Goal: Task Accomplishment & Management: Manage account settings

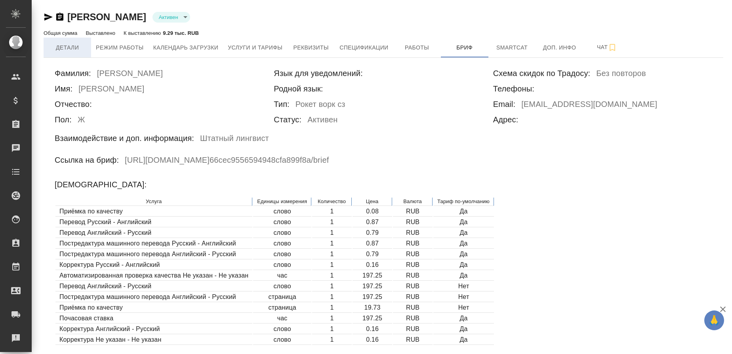
click at [79, 46] on span "Детали" at bounding box center [67, 48] width 38 height 10
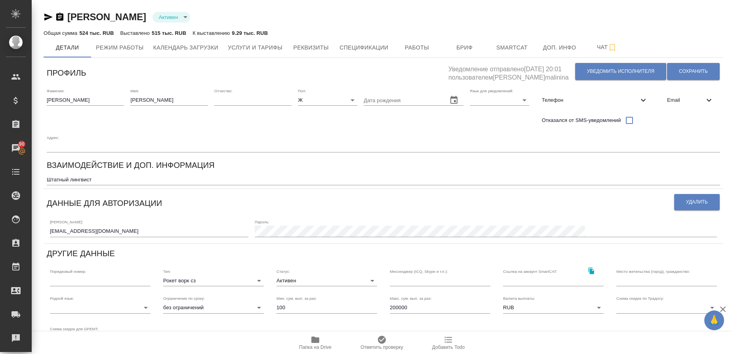
click at [681, 108] on div "Email" at bounding box center [689, 99] width 59 height 17
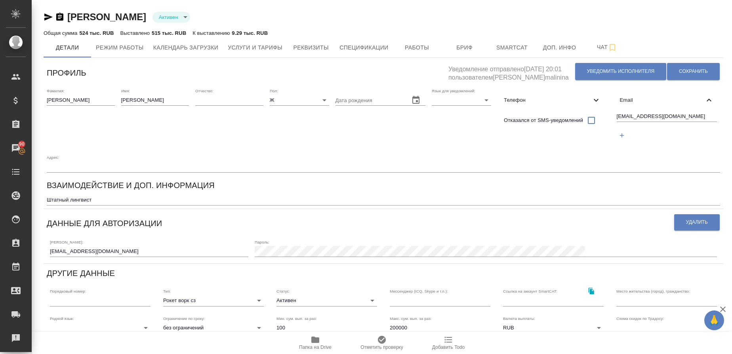
click at [640, 99] on span "Email" at bounding box center [662, 100] width 85 height 8
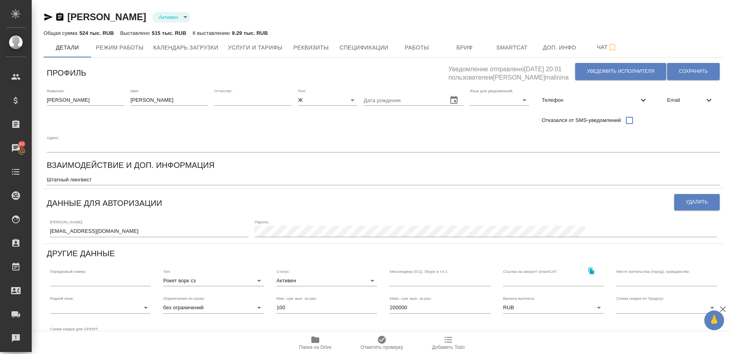
click at [550, 105] on div "Телефон" at bounding box center [594, 99] width 119 height 17
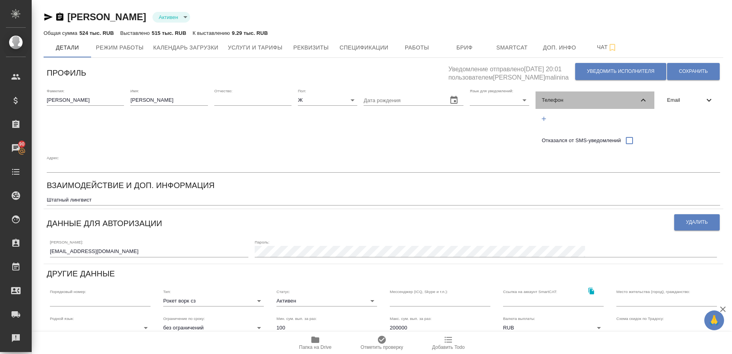
click at [558, 101] on span "Телефон" at bounding box center [590, 100] width 97 height 8
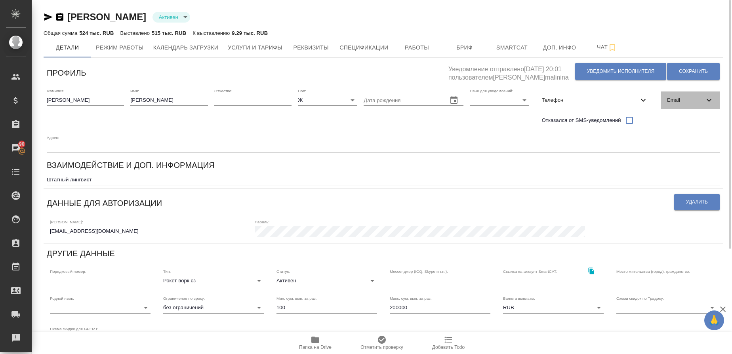
click at [685, 93] on div "Email" at bounding box center [689, 99] width 59 height 17
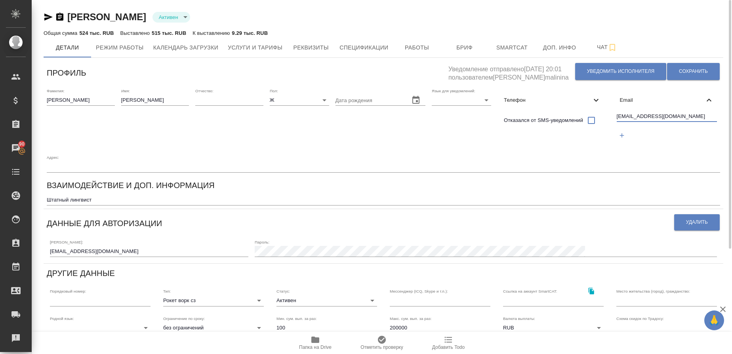
drag, startPoint x: 679, startPoint y: 118, endPoint x: 604, endPoint y: 118, distance: 75.2
click at [604, 118] on div "Фамилия: Кобзева Имя: Елизавета Отчество: Пол: Ж female Дата рождения Язык для …" at bounding box center [383, 130] width 679 height 91
click at [260, 54] on button "Услуги и тарифы" at bounding box center [255, 48] width 64 height 20
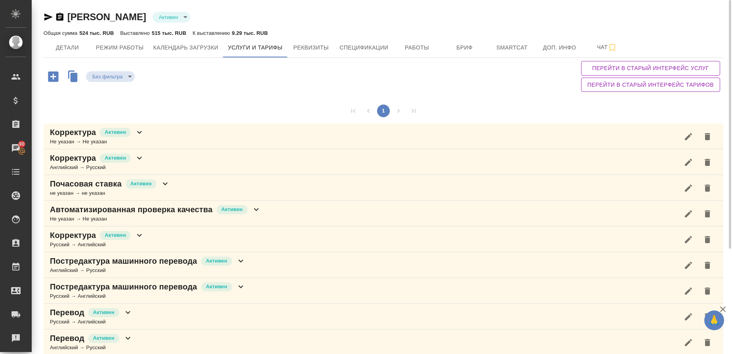
click at [193, 16] on body "🙏 .cls-1 fill:#fff; AWATERA Gusmanova Nailya Клиенты Спецификации Заказы 90 Чат…" at bounding box center [366, 177] width 732 height 354
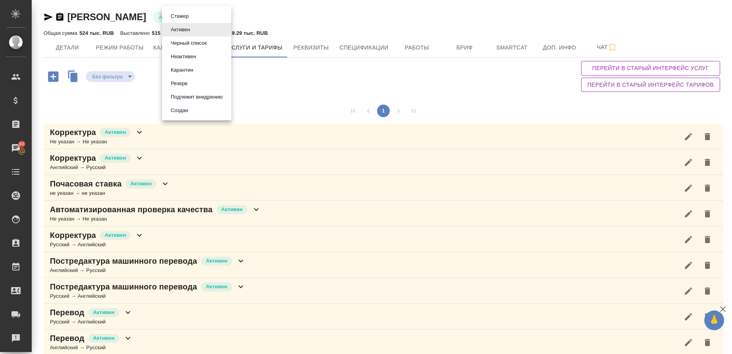
click at [188, 38] on li "Черный список" at bounding box center [196, 42] width 69 height 13
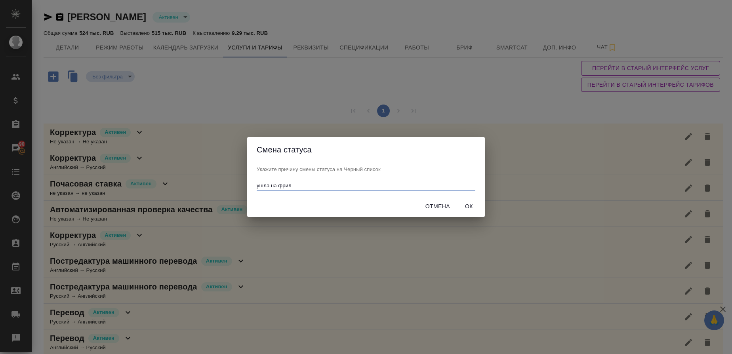
type input "ушла на фрил"
click at [465, 204] on span "Ок" at bounding box center [468, 207] width 19 height 10
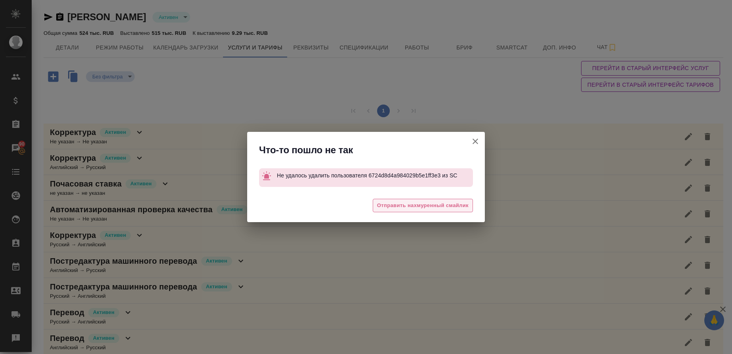
click at [447, 210] on button "Отправить нахмуренный смайлик" at bounding box center [423, 206] width 100 height 14
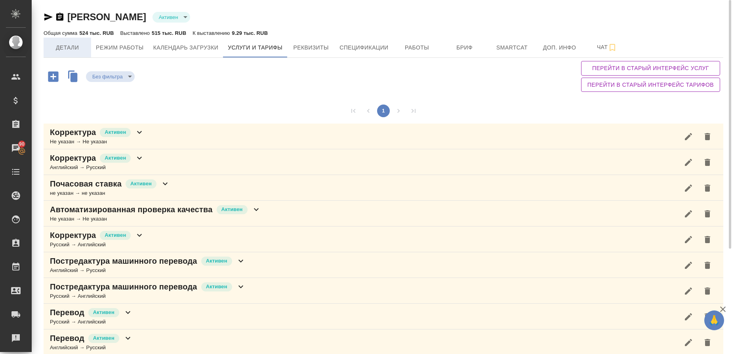
click at [74, 47] on span "Детали" at bounding box center [67, 48] width 38 height 10
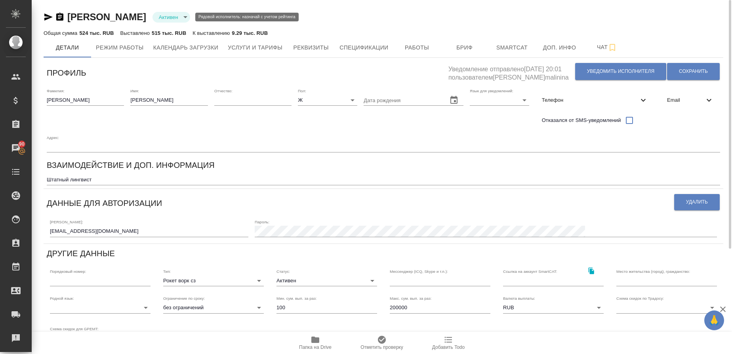
click at [177, 17] on body "🙏 .cls-1 fill:#fff; AWATERA Gusmanova Nailya Клиенты Спецификации Заказы 90 Чат…" at bounding box center [366, 177] width 732 height 354
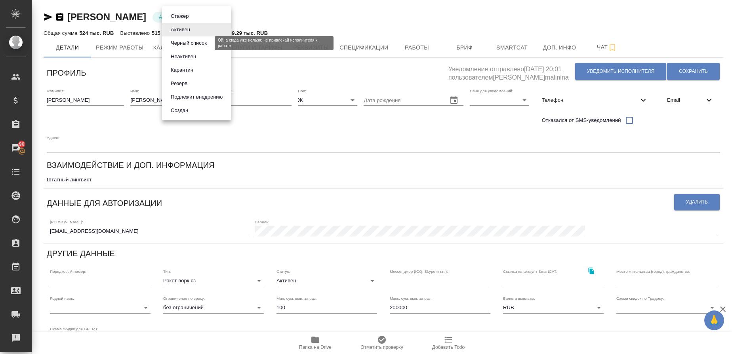
click at [179, 43] on button "Черный список" at bounding box center [188, 43] width 41 height 9
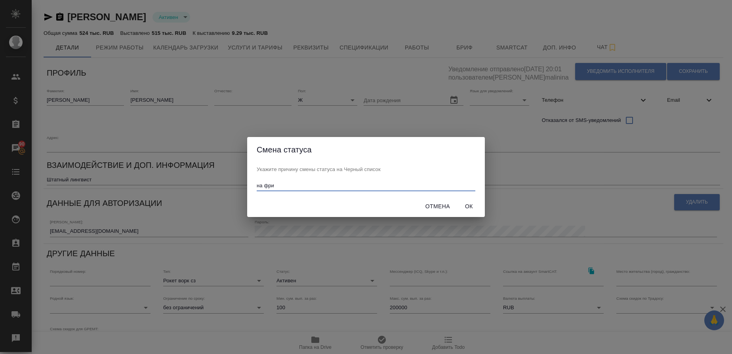
type input "на фри"
click at [472, 203] on span "Ок" at bounding box center [468, 207] width 19 height 10
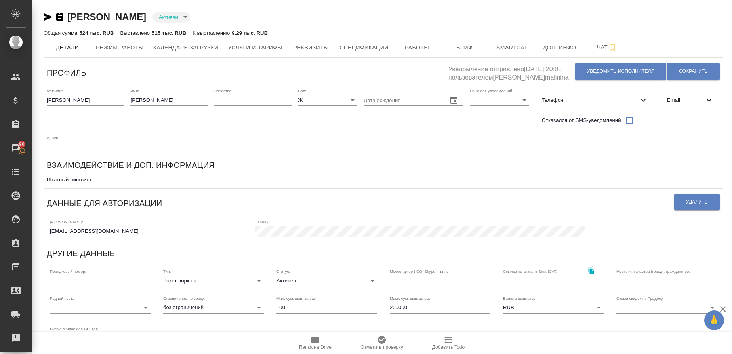
type input "blackList"
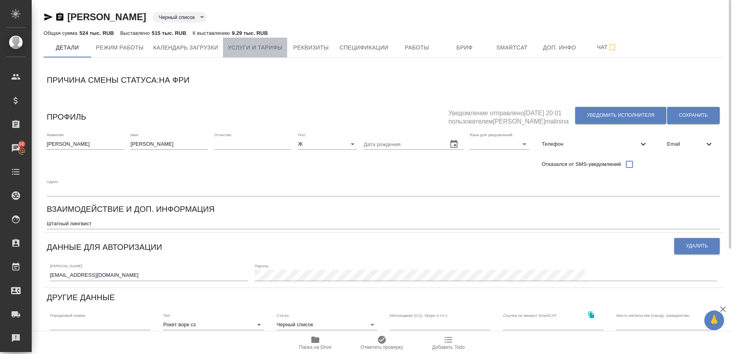
click at [265, 46] on span "Услуги и тарифы" at bounding box center [255, 48] width 55 height 10
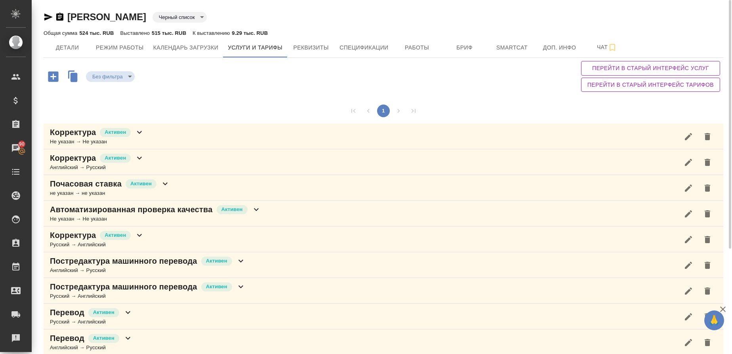
click at [93, 144] on div "Не указан → Не указан" at bounding box center [97, 142] width 94 height 8
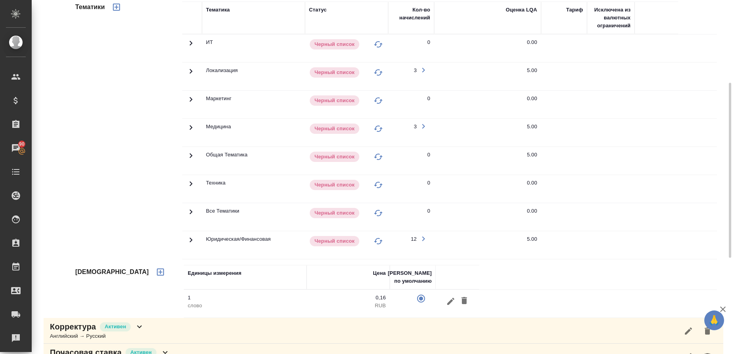
scroll to position [162, 0]
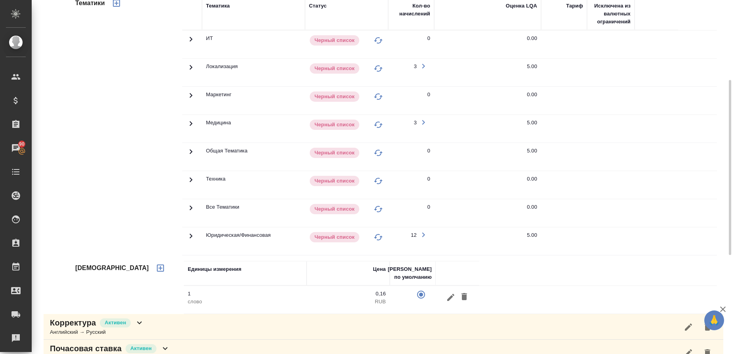
click at [194, 123] on icon at bounding box center [191, 124] width 10 height 10
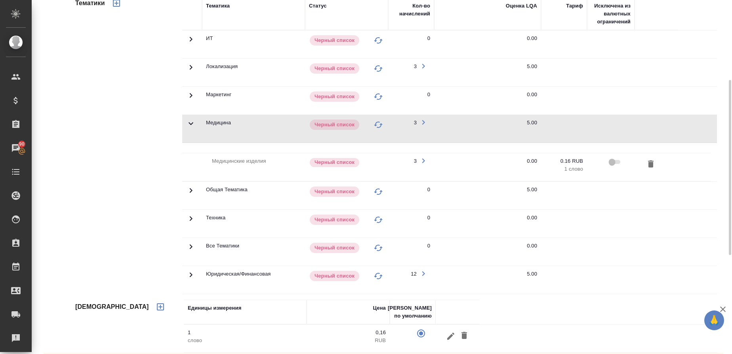
click at [196, 123] on td at bounding box center [192, 129] width 20 height 28
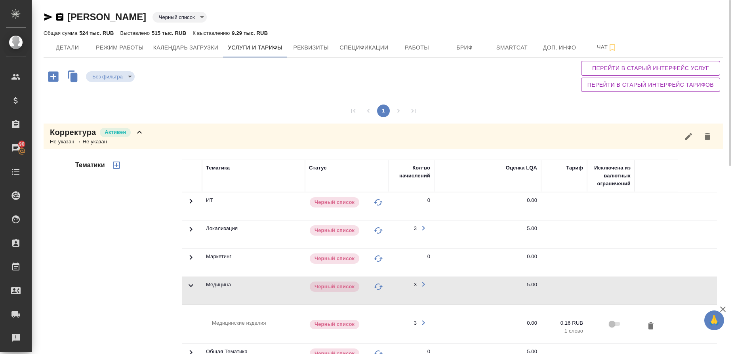
click at [210, 13] on body "🙏 .cls-1 fill:#fff; AWATERA Gusmanova Nailya Клиенты Спецификации Заказы 90 Чат…" at bounding box center [366, 177] width 732 height 354
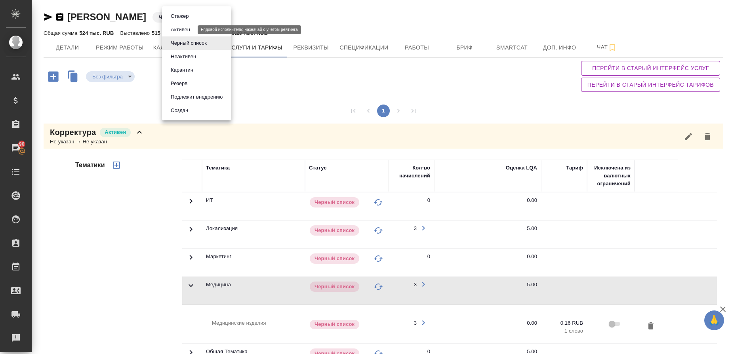
click at [189, 30] on button "Активен" at bounding box center [180, 29] width 24 height 9
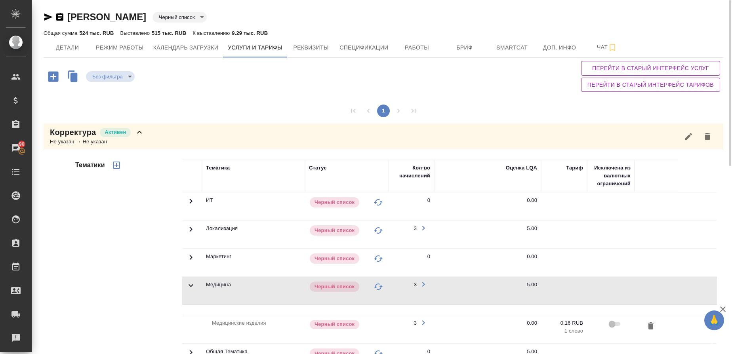
type input "active"
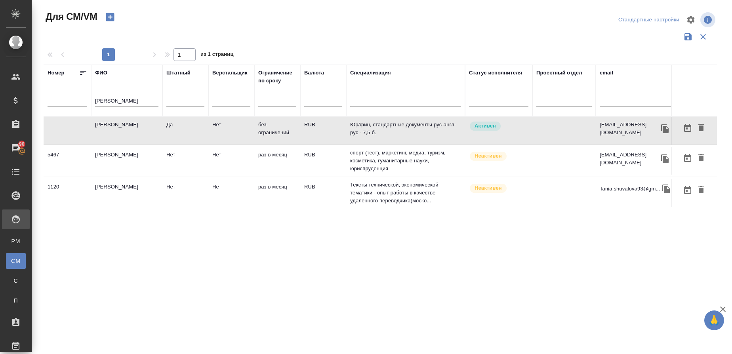
click at [109, 22] on icon "button" at bounding box center [110, 16] width 11 height 11
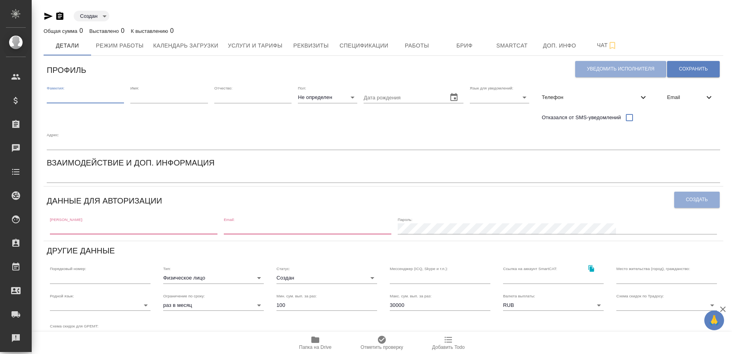
click at [72, 95] on input "text" at bounding box center [85, 97] width 77 height 11
type input "[PERSON_NAME]"
click at [682, 98] on span "Email" at bounding box center [685, 97] width 37 height 8
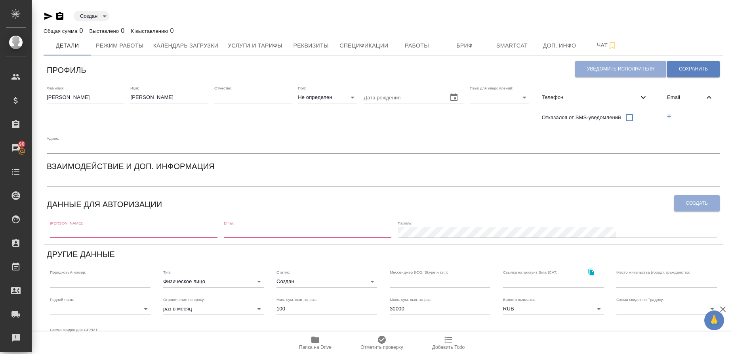
click at [667, 117] on icon "button" at bounding box center [668, 116] width 7 height 7
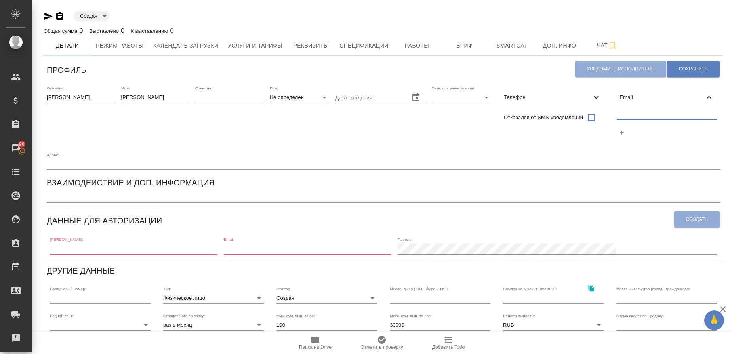
click at [671, 116] on input "text" at bounding box center [666, 114] width 101 height 10
paste input "lizoook7@gmail.com"
type input "lizoook7@gmail.com"
click at [701, 62] on button "Сохранить" at bounding box center [693, 69] width 53 height 16
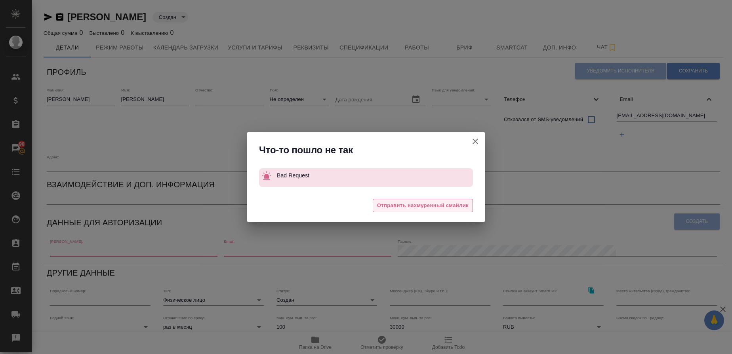
click at [401, 205] on span "Отправить нахмуренный смайлик" at bounding box center [422, 205] width 91 height 9
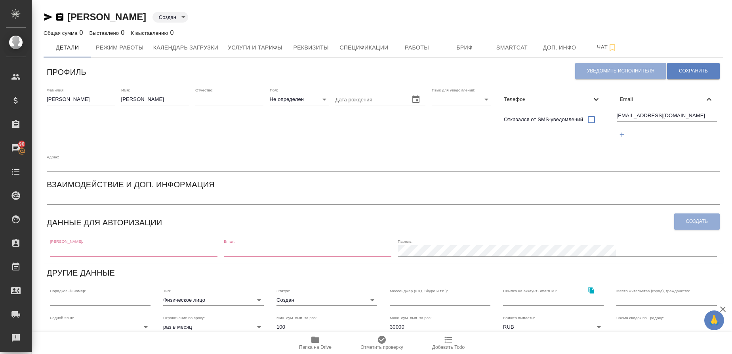
click at [108, 253] on input "text" at bounding box center [133, 250] width 167 height 11
paste input "lizoook7@gmail.com"
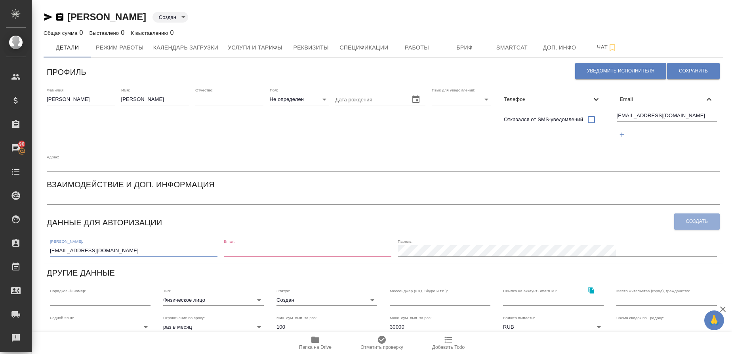
type input "lizoook7@gmail.com"
paste input "lizoook7@gmail.com"
type input "lizoook7@gmail.com"
click at [702, 220] on span "Создать" at bounding box center [697, 221] width 22 height 7
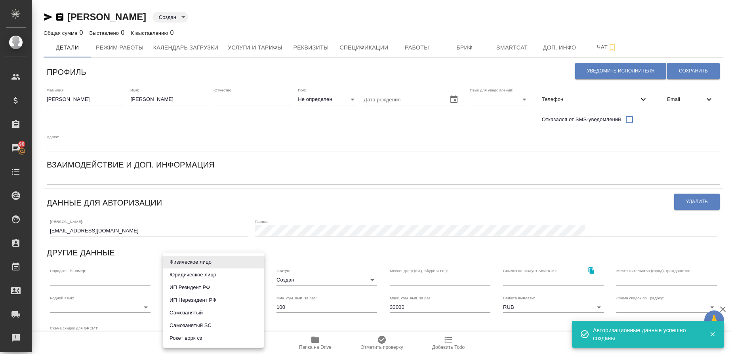
click at [182, 282] on body "🙏 .cls-1 fill:#fff; AWATERA Gusmanova Nailya Клиенты Спецификации Заказы 90 Чат…" at bounding box center [366, 177] width 732 height 354
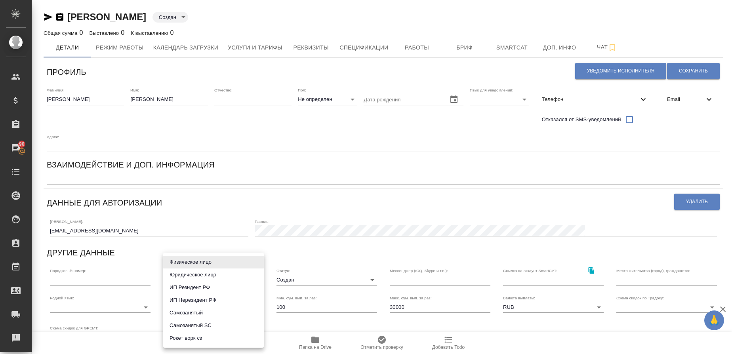
click at [188, 338] on li "Рокет ворк сз" at bounding box center [213, 338] width 101 height 13
type input "rocketWorkSelfEmployed"
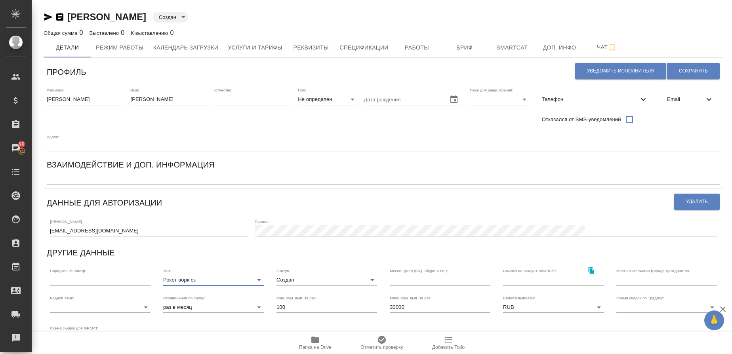
click at [393, 307] on input "30000" at bounding box center [440, 307] width 101 height 11
type input "200000"
click at [704, 77] on button "Сохранить" at bounding box center [693, 71] width 53 height 16
click at [255, 43] on span "Услуги и тарифы" at bounding box center [255, 48] width 55 height 10
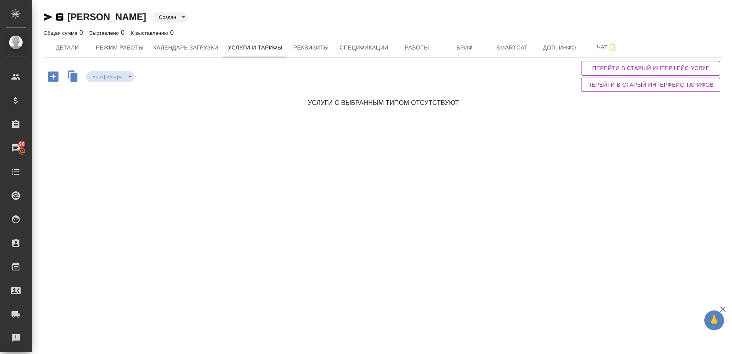
click at [71, 80] on icon "button" at bounding box center [73, 76] width 7 height 9
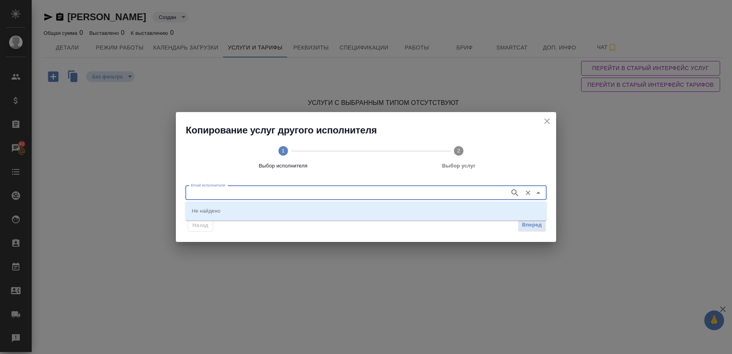
click at [248, 197] on input "Email исполнителя" at bounding box center [347, 193] width 318 height 10
paste input "e.kobzeva@awatera.com"
type input "e.kobzeva@awatera.com"
click at [513, 192] on icon "button" at bounding box center [515, 193] width 10 height 10
click at [514, 213] on li "e.kobzeva@awatera.com (Кобзева Елизавета)" at bounding box center [365, 210] width 361 height 14
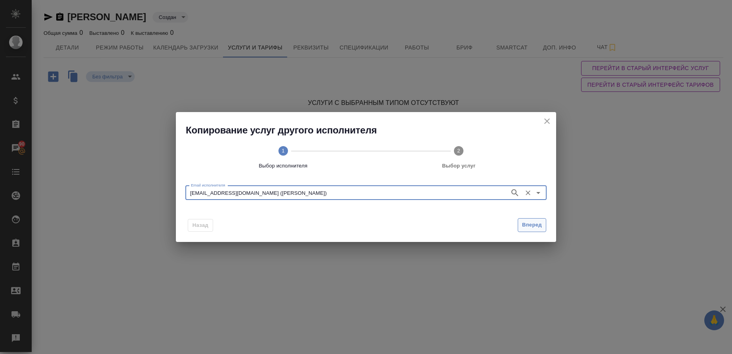
type input "e.kobzeva@awatera.com (Кобзева Елизавета)"
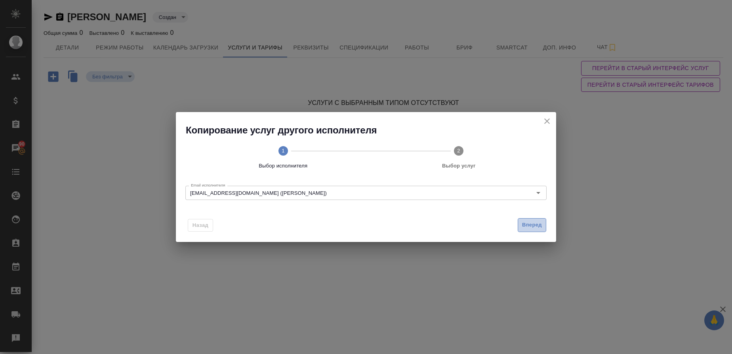
click at [527, 224] on span "Вперед" at bounding box center [532, 225] width 20 height 9
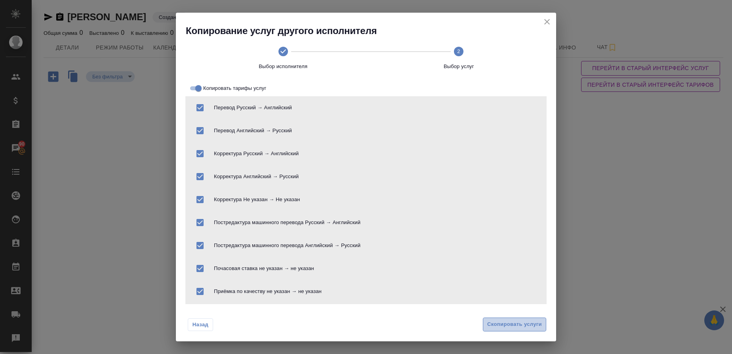
click at [517, 319] on button "Скопировать услуги" at bounding box center [514, 324] width 63 height 14
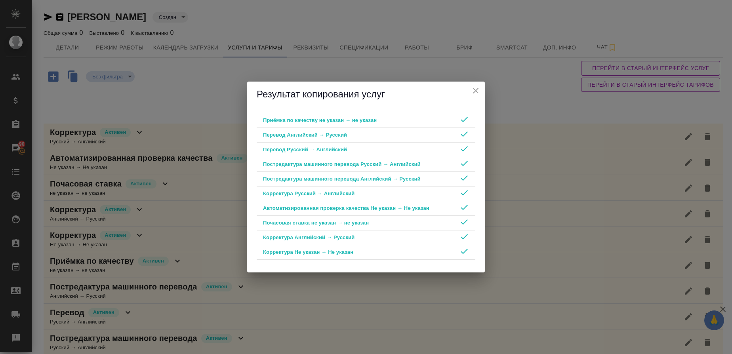
click at [472, 87] on icon "close" at bounding box center [476, 91] width 10 height 10
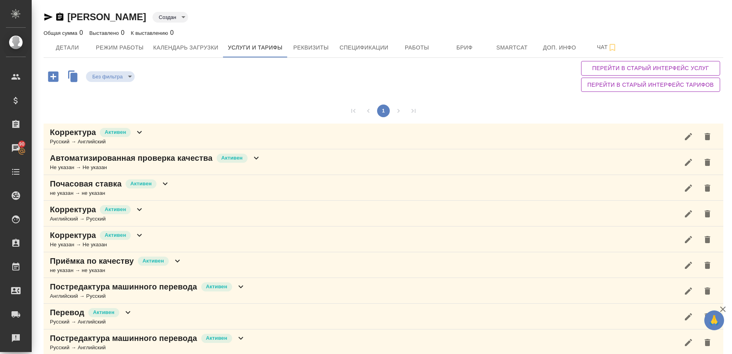
click at [177, 20] on body "🙏 .cls-1 fill:#fff; AWATERA Gusmanova Nailya Клиенты Спецификации Заказы 90 Чат…" at bounding box center [366, 177] width 732 height 354
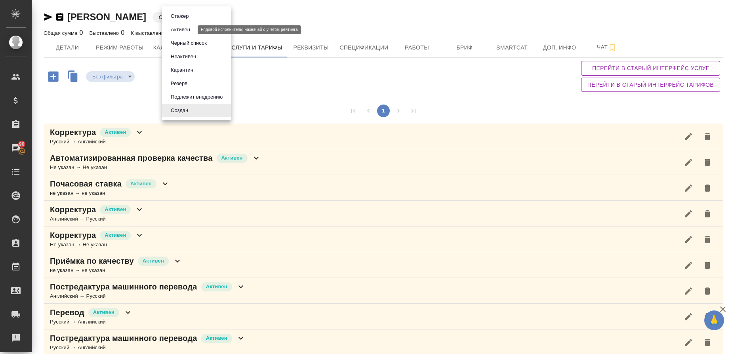
click at [187, 28] on button "Активен" at bounding box center [180, 29] width 24 height 9
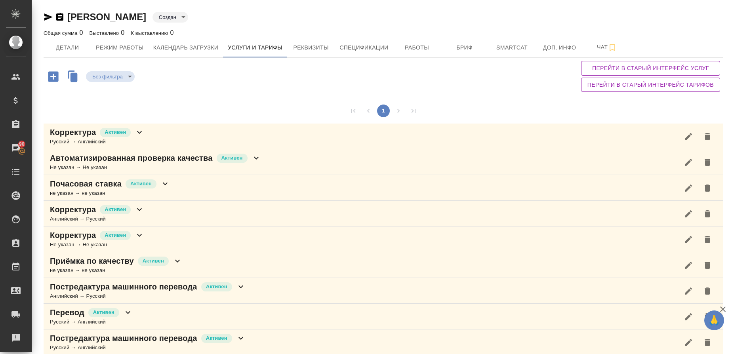
type input "active"
click at [79, 137] on p "Корректура" at bounding box center [73, 132] width 46 height 11
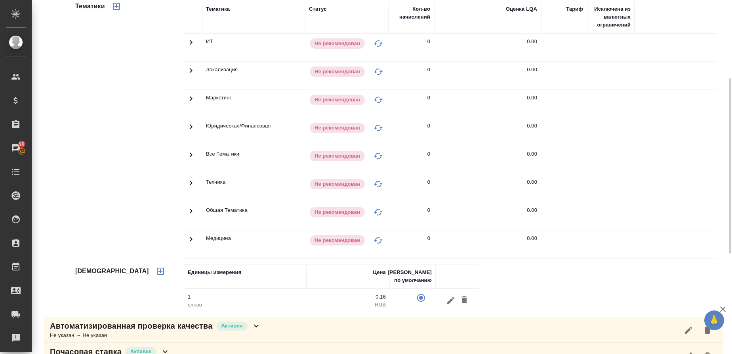
scroll to position [160, 0]
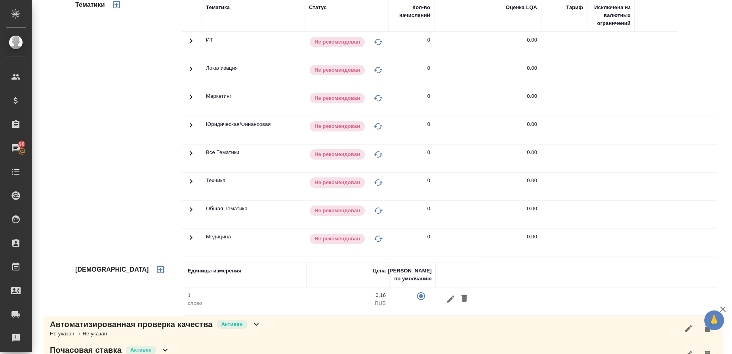
click at [188, 237] on icon at bounding box center [191, 238] width 10 height 10
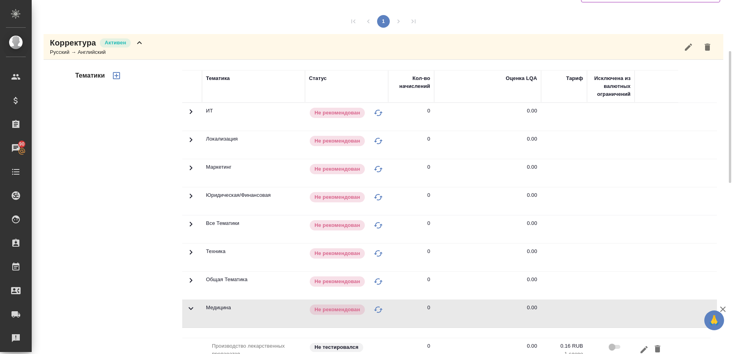
scroll to position [46, 0]
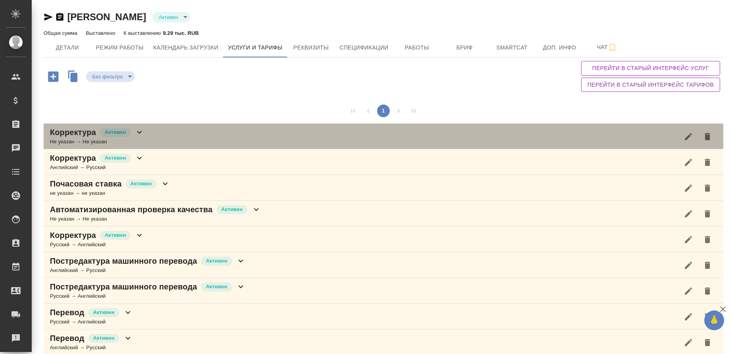
click at [68, 135] on p "Корректура" at bounding box center [73, 132] width 46 height 11
click at [181, 136] on div "Корректура [PERSON_NAME] указан → Не указан" at bounding box center [383, 137] width 679 height 26
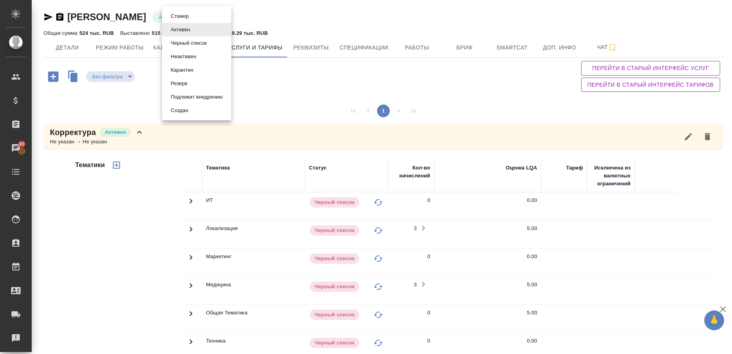
click at [195, 19] on body "🙏 .cls-1 fill:#fff; AWATERA Gusmanova Nailya Клиенты Спецификации Заказы 90 Чат…" at bounding box center [366, 177] width 732 height 354
click at [202, 41] on button "Черный список" at bounding box center [188, 43] width 41 height 9
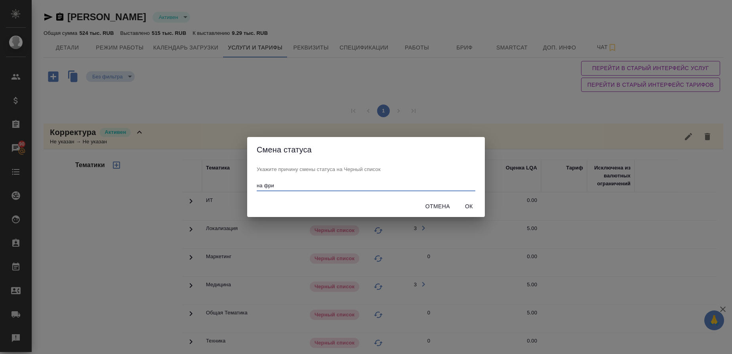
type input "на фри"
click at [471, 204] on span "Ок" at bounding box center [468, 207] width 19 height 10
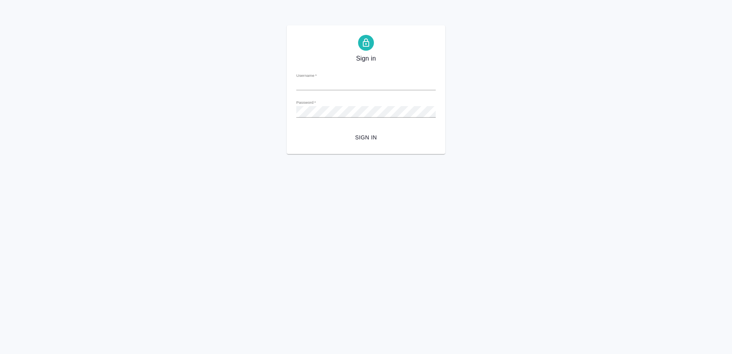
type input "[EMAIL_ADDRESS][DOMAIN_NAME]"
click at [379, 136] on span "Sign in" at bounding box center [365, 138] width 127 height 10
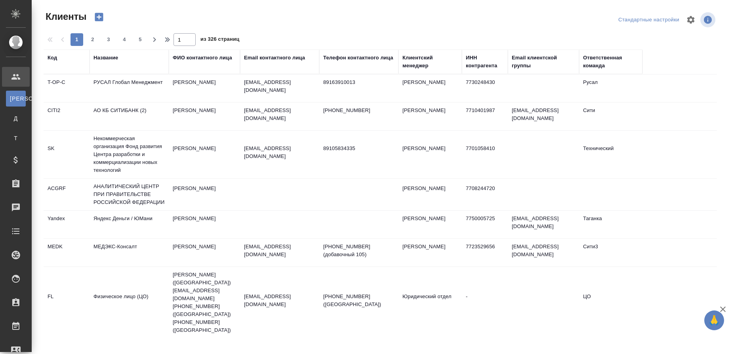
select select "RU"
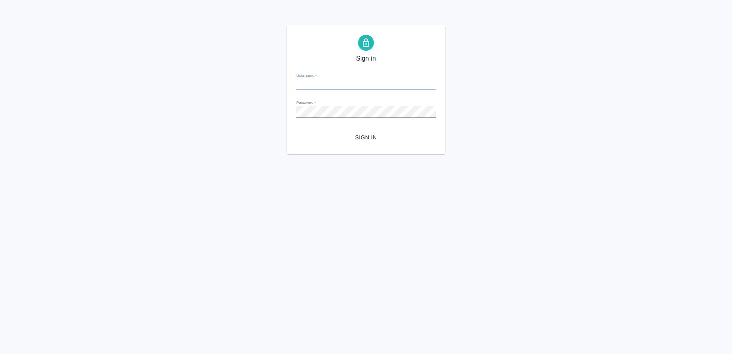
type input "n.gusmanova@awatera.com"
click at [370, 135] on span "Sign in" at bounding box center [365, 138] width 127 height 10
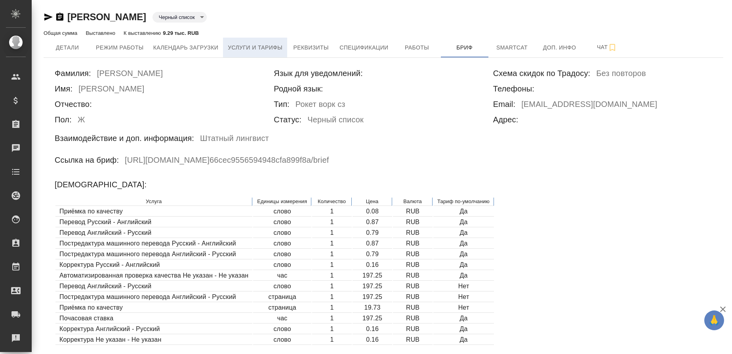
click at [248, 47] on span "Услуги и тарифы" at bounding box center [255, 48] width 55 height 10
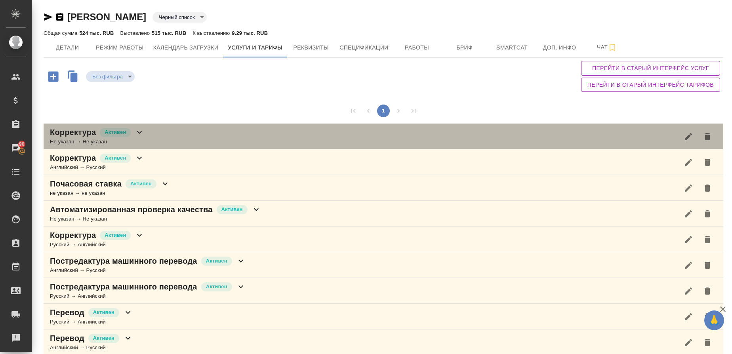
click at [73, 135] on p "Корректура" at bounding box center [73, 132] width 46 height 11
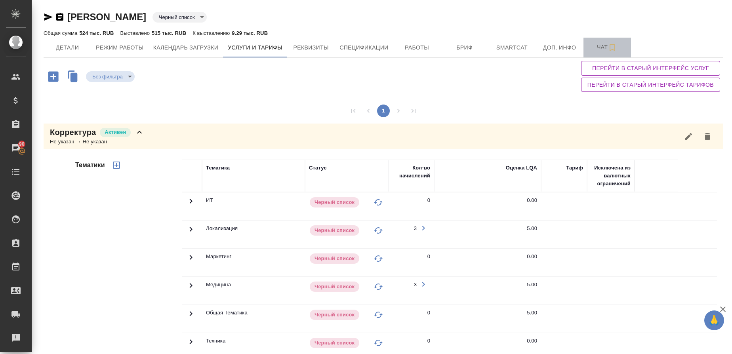
click at [607, 50] on span "Чат" at bounding box center [607, 47] width 38 height 10
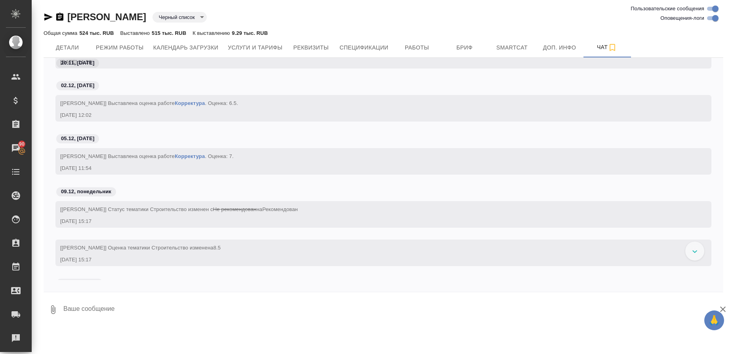
scroll to position [2166, 0]
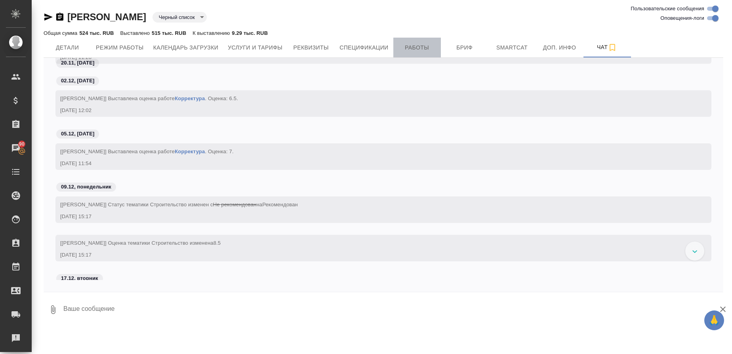
click at [423, 46] on span "Работы" at bounding box center [417, 48] width 38 height 10
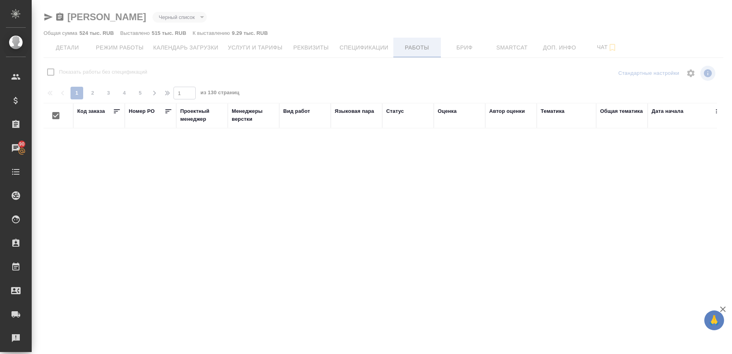
checkbox input "false"
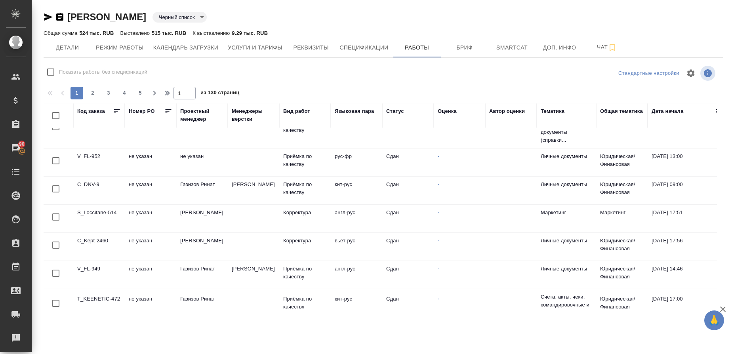
scroll to position [266, 0]
click at [241, 53] on button "Услуги и тарифы" at bounding box center [255, 48] width 64 height 20
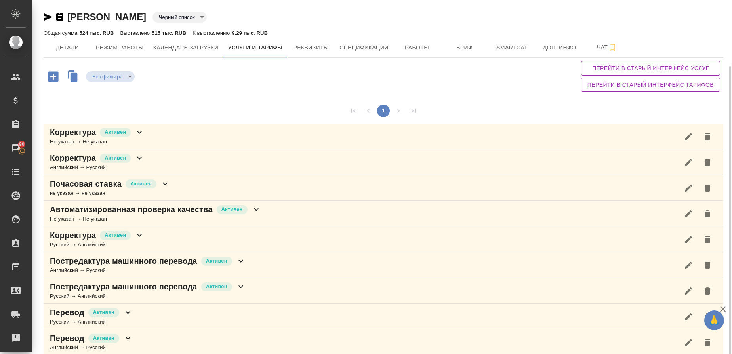
scroll to position [34, 0]
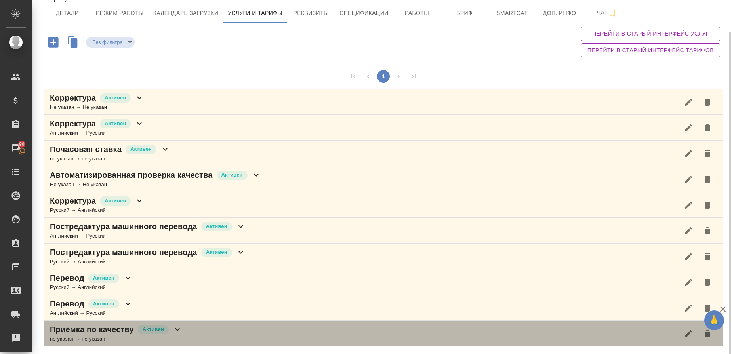
click at [70, 324] on p "Приёмка по качеству" at bounding box center [92, 329] width 84 height 11
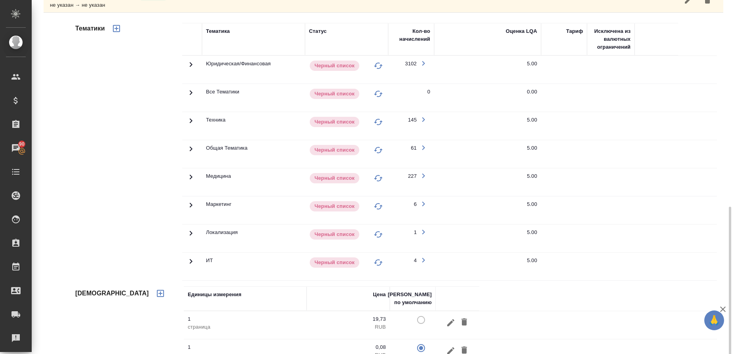
scroll to position [389, 0]
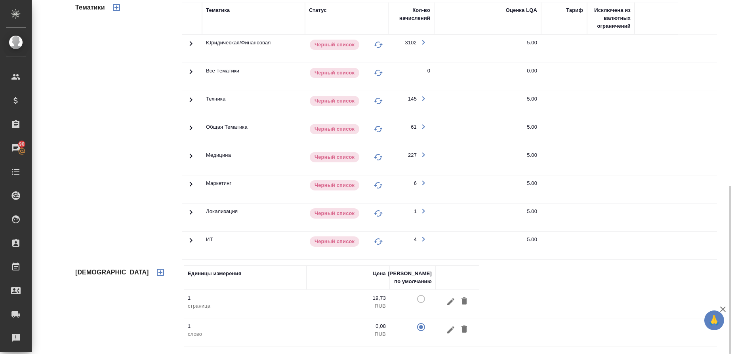
click at [192, 42] on icon at bounding box center [191, 44] width 10 height 10
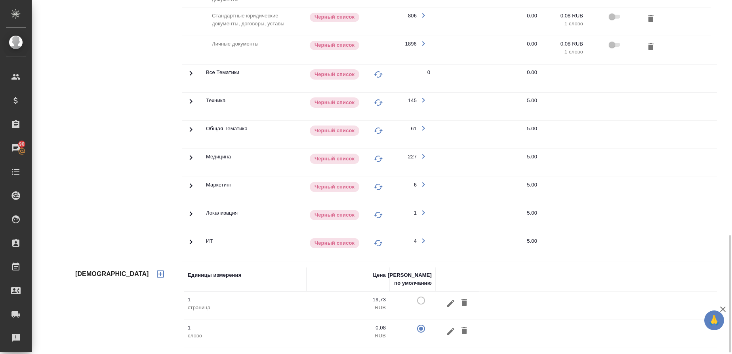
scroll to position [712, 0]
click at [193, 99] on icon at bounding box center [191, 101] width 10 height 10
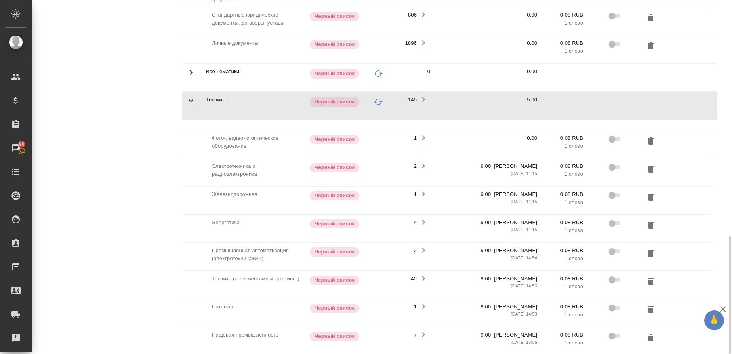
click at [191, 101] on icon at bounding box center [190, 100] width 5 height 3
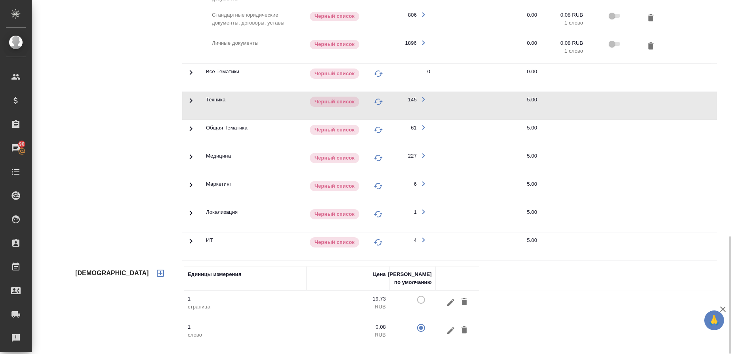
click at [188, 133] on icon at bounding box center [191, 129] width 10 height 10
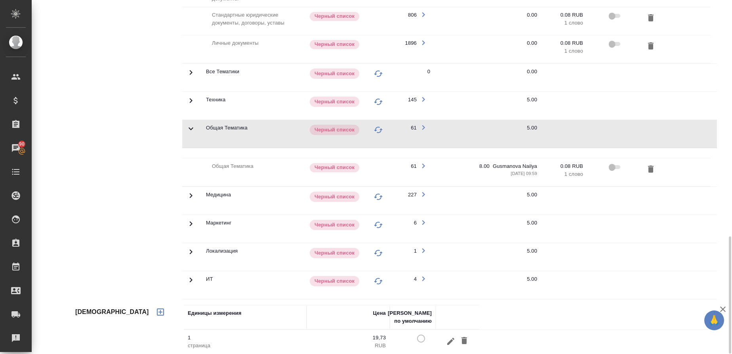
click at [536, 125] on td "5.00" at bounding box center [487, 134] width 107 height 28
click at [192, 135] on td at bounding box center [192, 134] width 20 height 28
click at [191, 128] on icon at bounding box center [191, 129] width 10 height 10
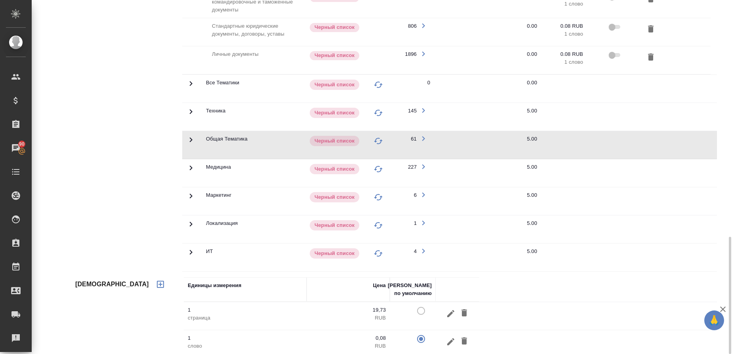
scroll to position [707, 0]
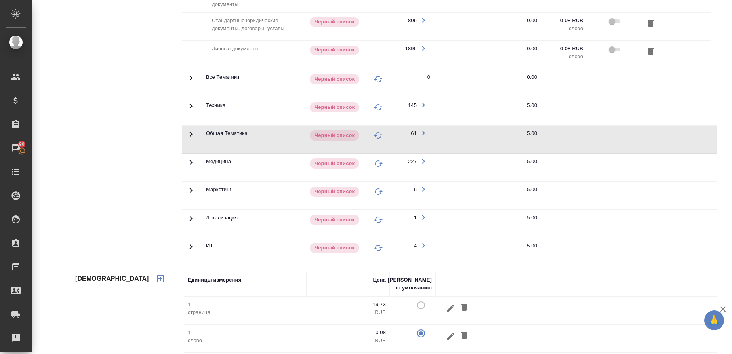
click at [190, 132] on icon at bounding box center [191, 134] width 3 height 5
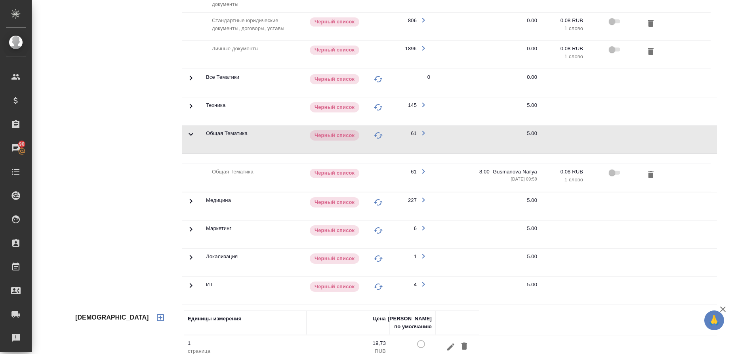
click at [190, 133] on icon at bounding box center [191, 134] width 10 height 10
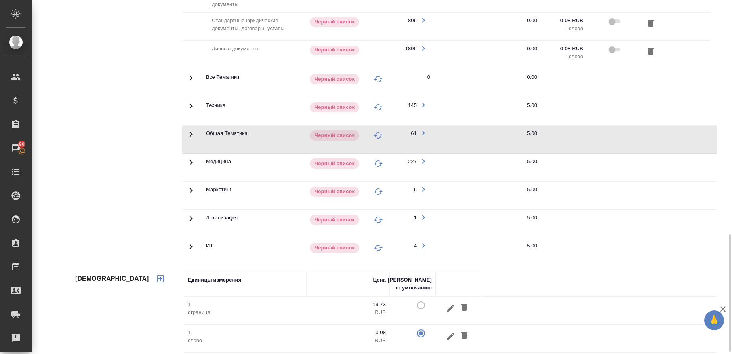
click at [193, 163] on icon at bounding box center [191, 163] width 10 height 10
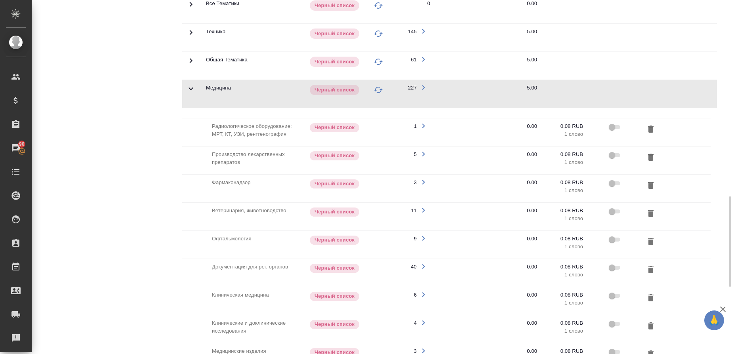
scroll to position [778, 0]
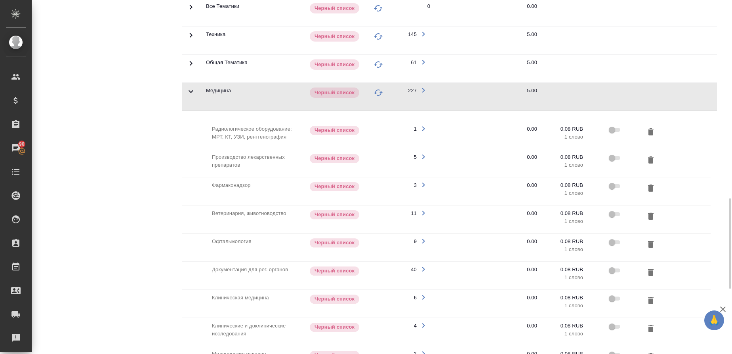
click at [195, 88] on icon at bounding box center [191, 92] width 10 height 10
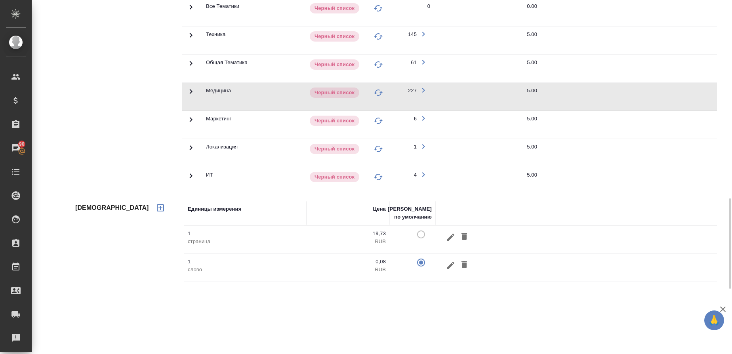
click at [194, 149] on icon at bounding box center [191, 148] width 10 height 10
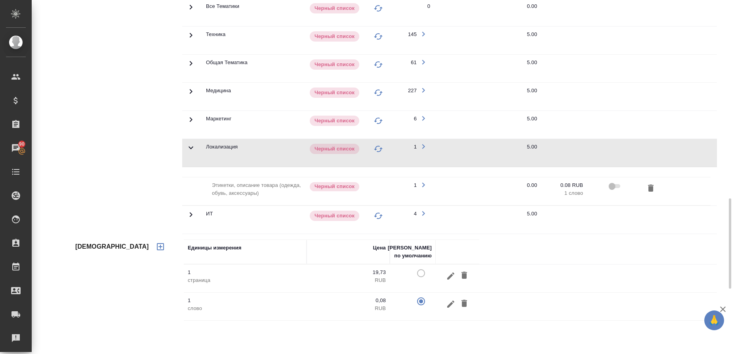
click at [194, 149] on icon at bounding box center [191, 148] width 10 height 10
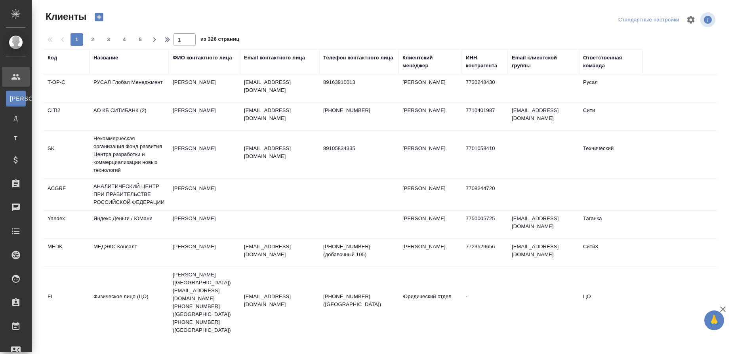
select select "RU"
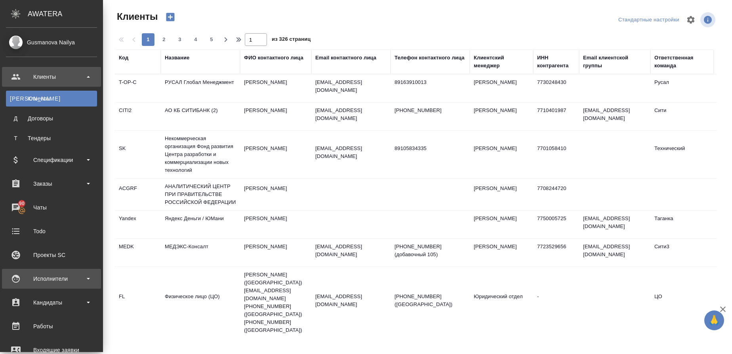
click at [75, 279] on div "Исполнители" at bounding box center [51, 279] width 91 height 12
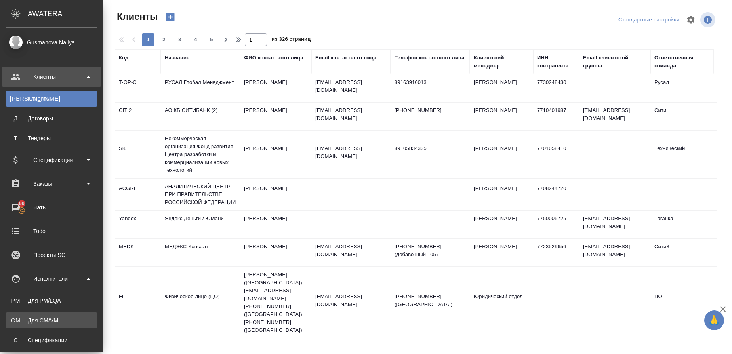
click at [54, 317] on div "Для CM/VM" at bounding box center [51, 320] width 83 height 8
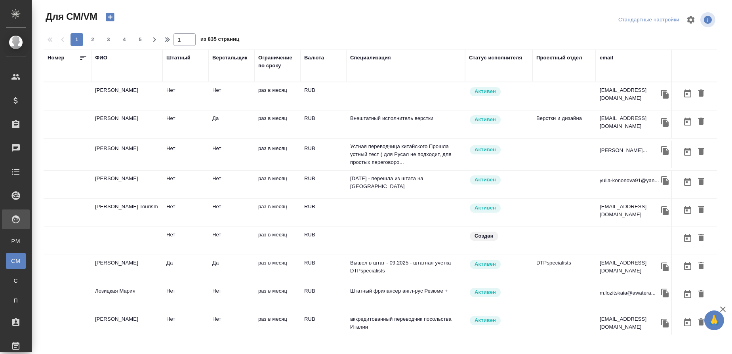
click at [110, 86] on td "[PERSON_NAME]" at bounding box center [126, 96] width 71 height 28
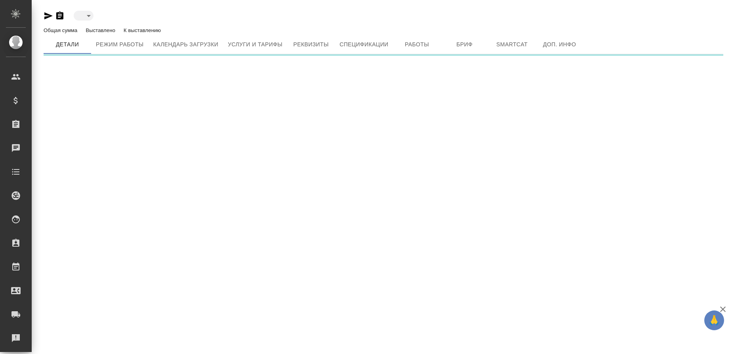
type input "active"
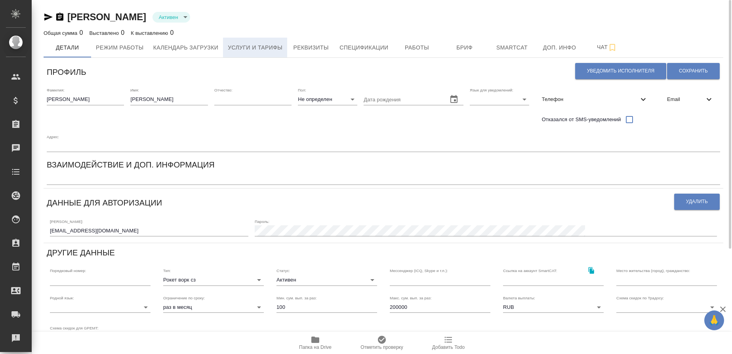
click at [253, 47] on span "Услуги и тарифы" at bounding box center [255, 48] width 55 height 10
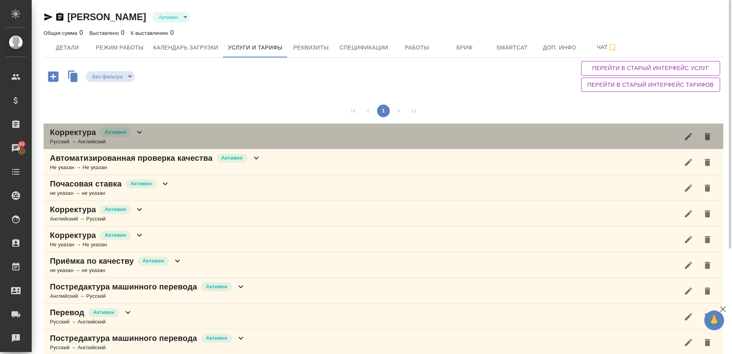
click at [69, 136] on p "Корректура" at bounding box center [73, 132] width 46 height 11
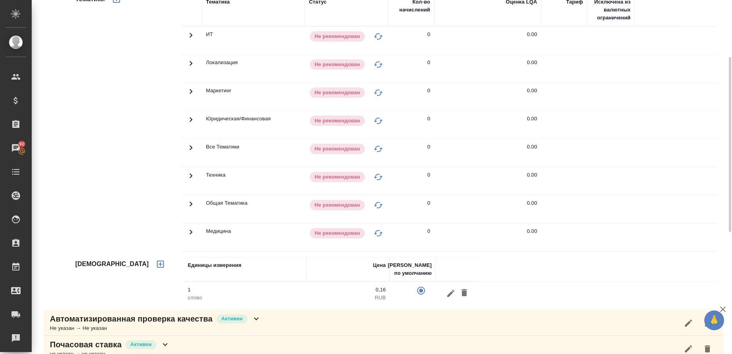
scroll to position [197, 0]
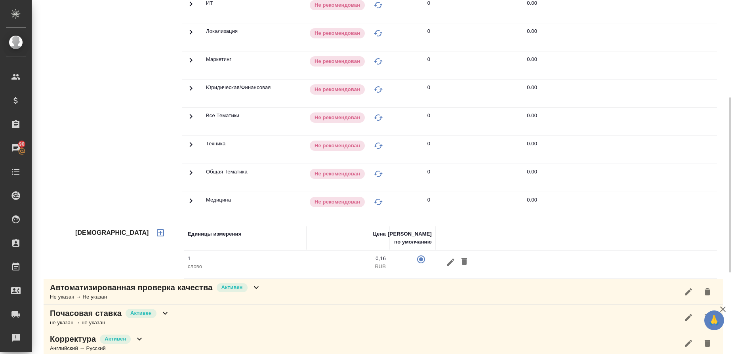
click at [192, 203] on icon at bounding box center [191, 201] width 10 height 10
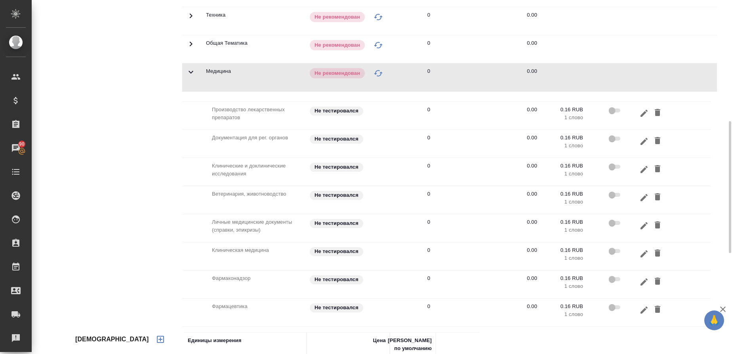
scroll to position [327, 0]
click at [643, 109] on icon "button" at bounding box center [644, 113] width 10 height 10
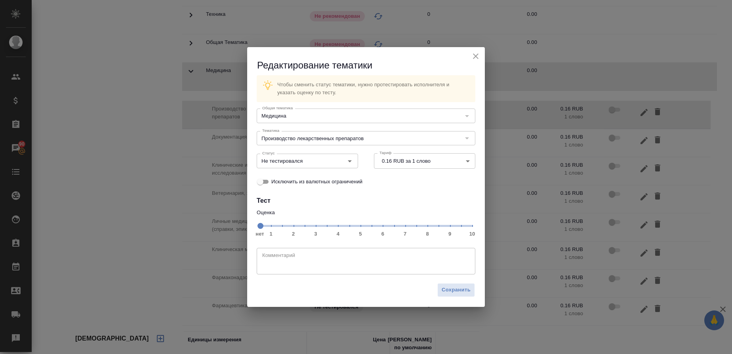
click at [472, 57] on icon "close" at bounding box center [476, 56] width 10 height 10
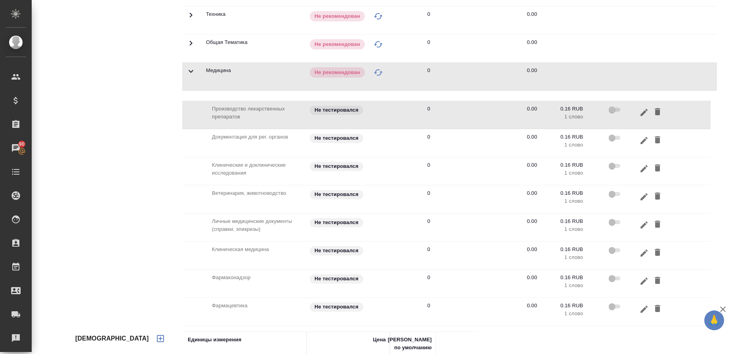
click at [193, 73] on icon at bounding box center [191, 72] width 10 height 10
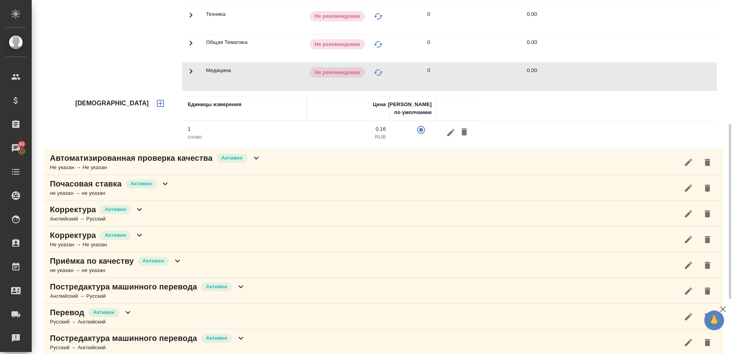
scroll to position [0, 0]
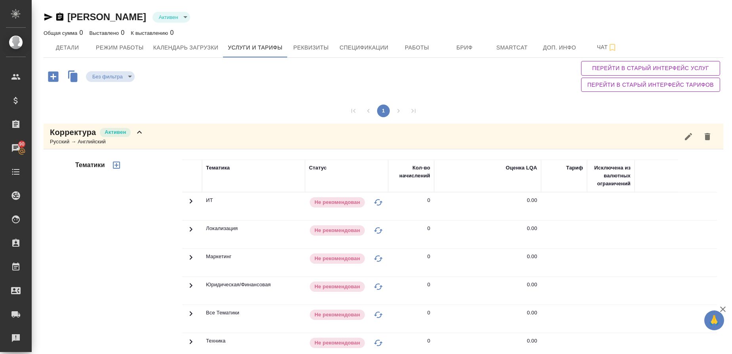
click at [89, 138] on div "Русский → Английский" at bounding box center [97, 142] width 94 height 8
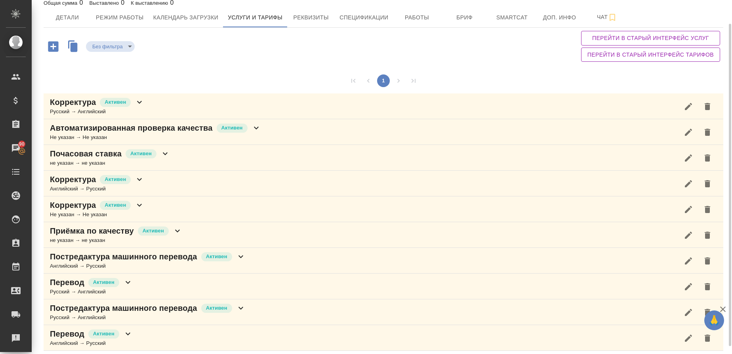
scroll to position [34, 0]
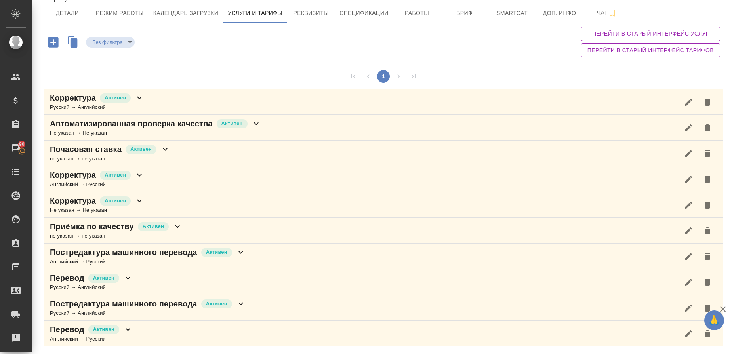
click at [87, 229] on p "Приёмка по качеству" at bounding box center [92, 226] width 84 height 11
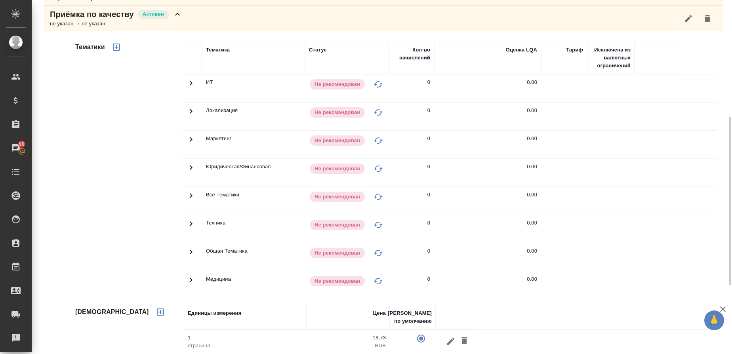
scroll to position [246, 0]
click at [108, 13] on p "Приёмка по качеству" at bounding box center [92, 14] width 84 height 11
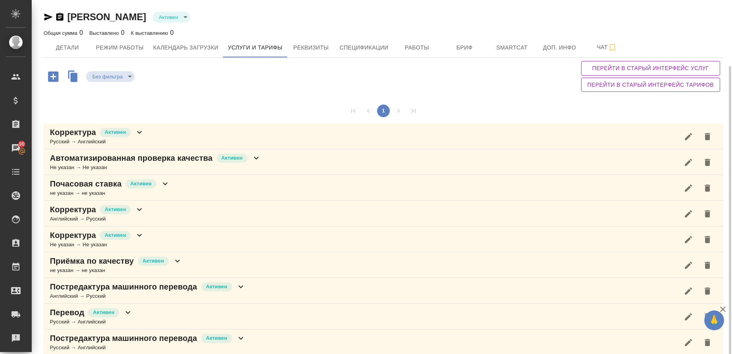
scroll to position [34, 0]
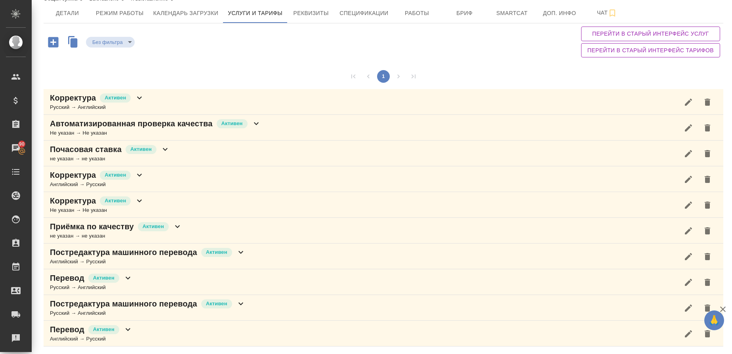
click at [75, 186] on div "Английский → Русский" at bounding box center [97, 185] width 94 height 8
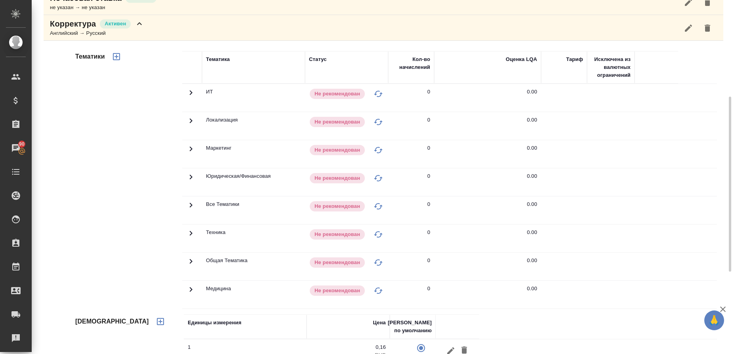
scroll to position [200, 0]
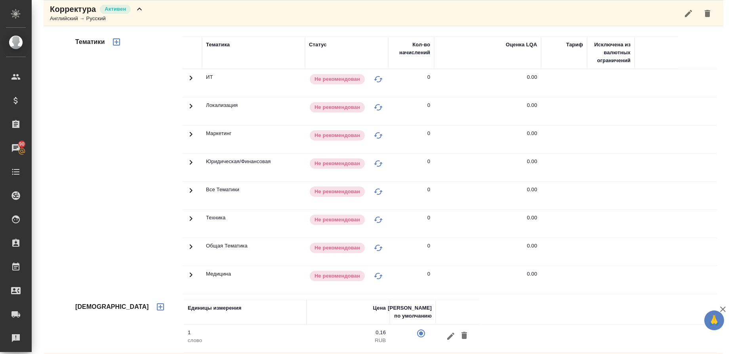
click at [188, 106] on icon at bounding box center [191, 106] width 10 height 10
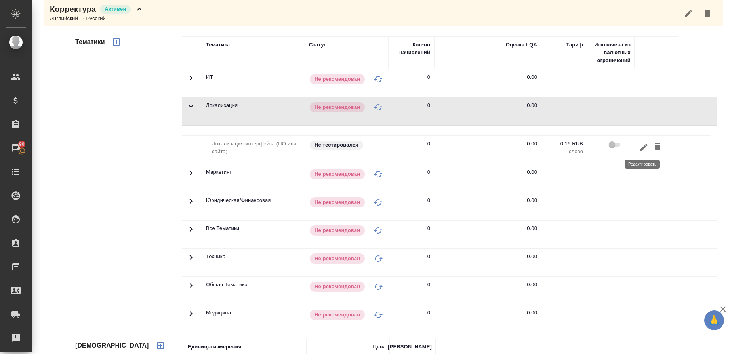
click at [642, 144] on icon "button" at bounding box center [644, 148] width 10 height 10
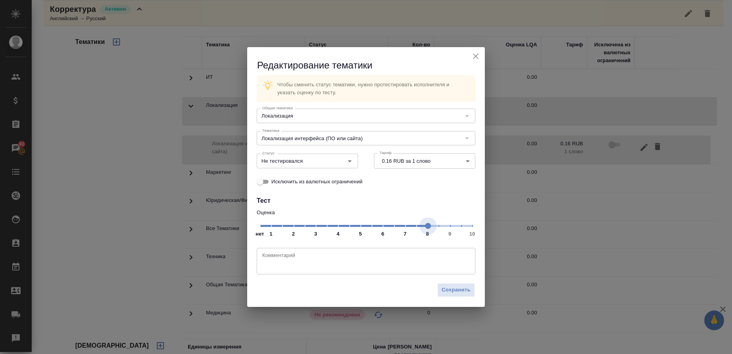
click at [429, 226] on span "нет 1 2 3 4 5 6 7 8 9 10" at bounding box center [366, 225] width 212 height 11
click at [352, 160] on icon "Open" at bounding box center [350, 161] width 10 height 10
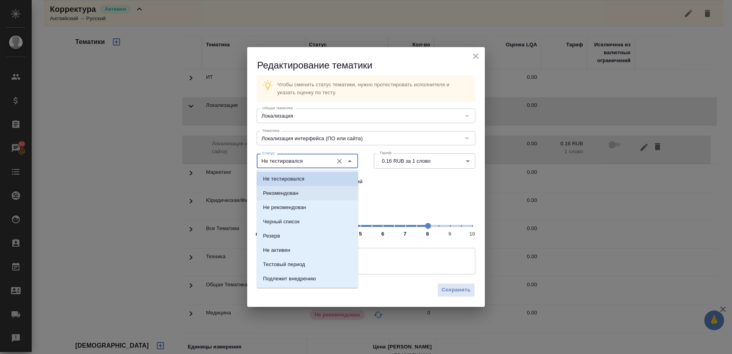
click at [295, 196] on p "Рекомендован" at bounding box center [280, 193] width 35 height 8
type input "Рекомендован"
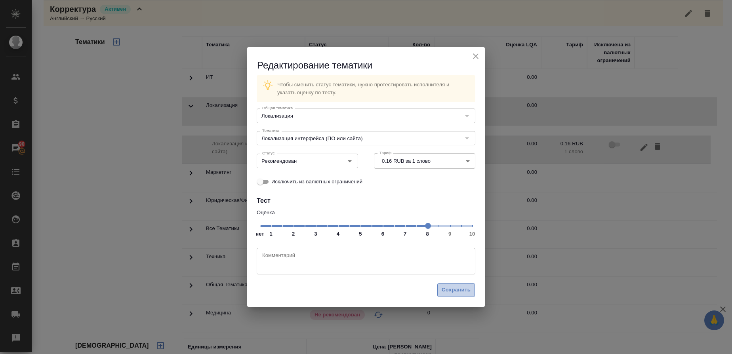
click at [465, 289] on span "Сохранить" at bounding box center [455, 289] width 29 height 9
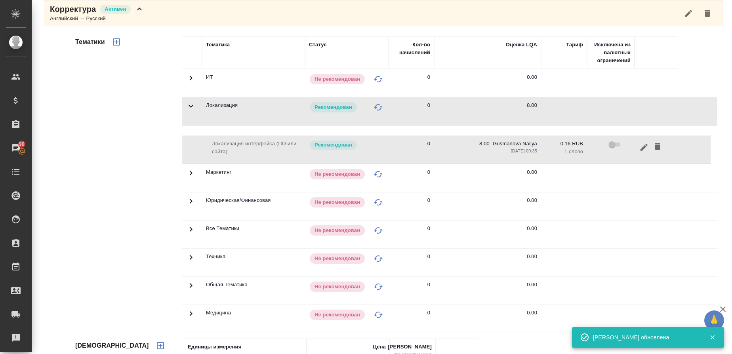
click at [192, 103] on icon at bounding box center [191, 106] width 10 height 10
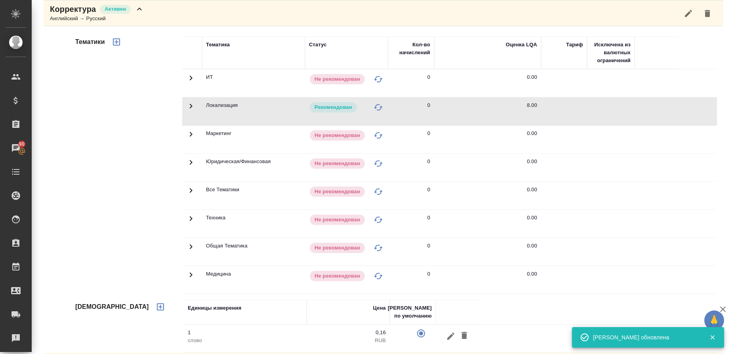
click at [193, 249] on icon at bounding box center [191, 247] width 10 height 10
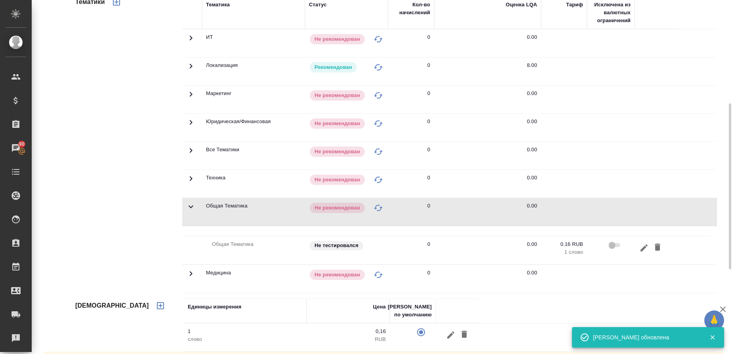
scroll to position [244, 0]
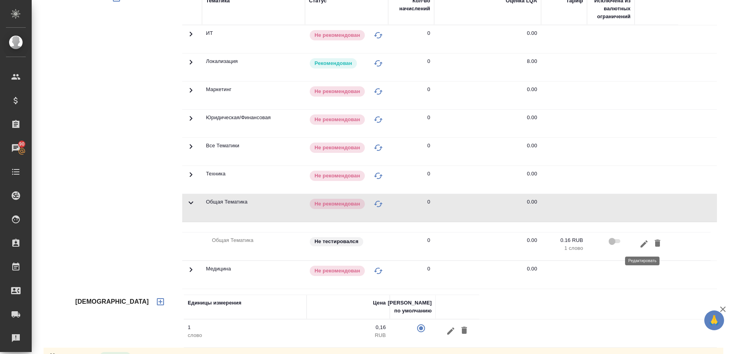
click at [641, 245] on icon "button" at bounding box center [643, 243] width 7 height 7
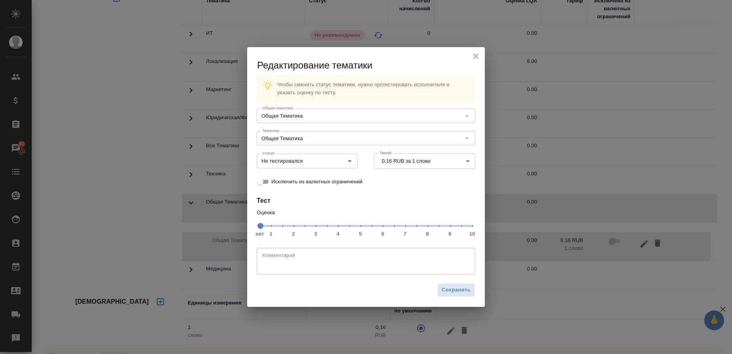
click at [428, 226] on span "нет 1 2 3 4 5 6 7 8 9 10" at bounding box center [366, 225] width 212 height 11
click at [428, 226] on span at bounding box center [428, 226] width 6 height 6
click at [355, 161] on div "Не тестировался Статус" at bounding box center [307, 161] width 101 height 14
click at [350, 161] on icon "Open" at bounding box center [350, 161] width 4 height 2
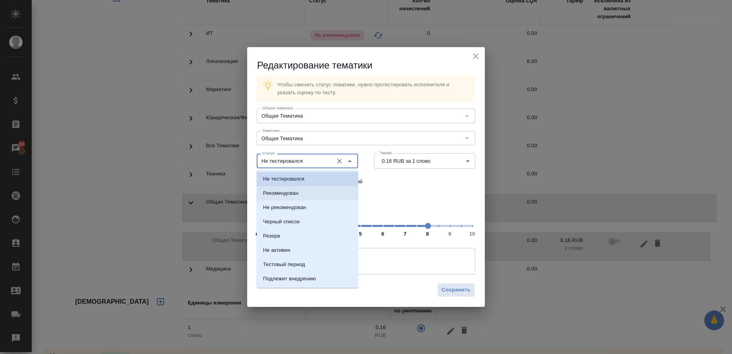
click at [302, 191] on li "Рекомендован" at bounding box center [307, 193] width 101 height 14
type input "Рекомендован"
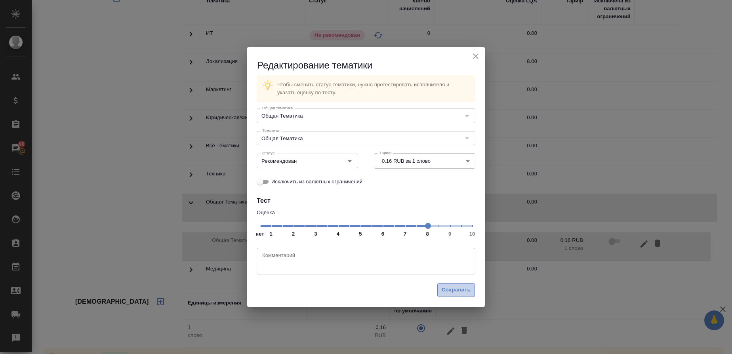
click at [457, 292] on span "Сохранить" at bounding box center [455, 289] width 29 height 9
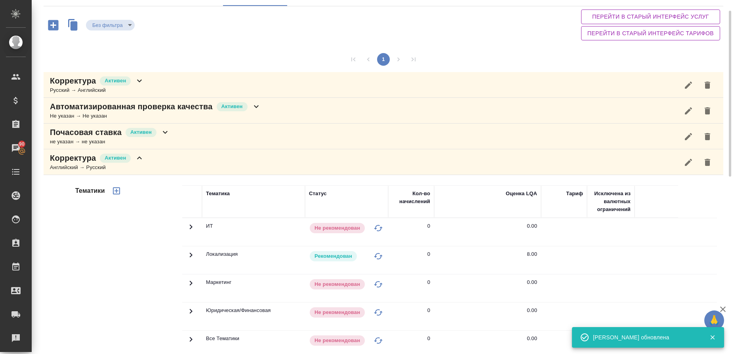
scroll to position [39, 0]
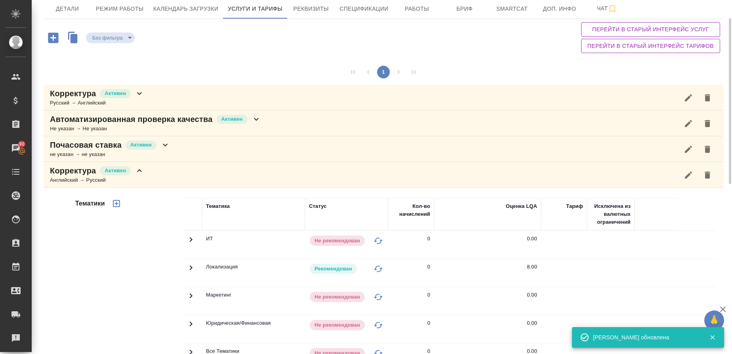
click at [74, 174] on p "Корректура" at bounding box center [73, 170] width 46 height 11
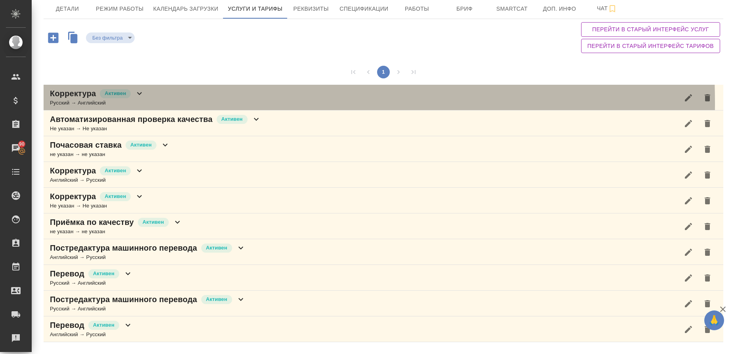
click at [74, 103] on div "Русский → Английский" at bounding box center [97, 103] width 94 height 8
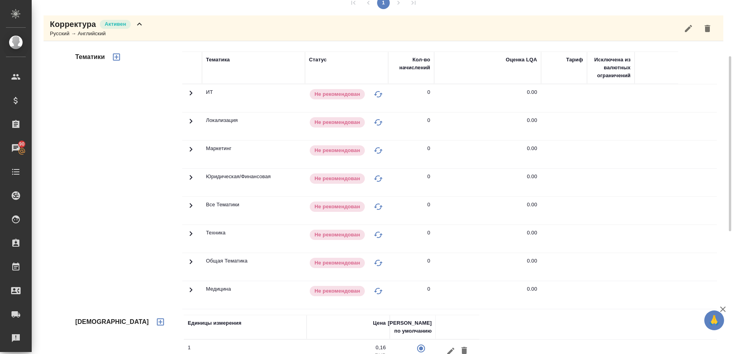
scroll to position [113, 0]
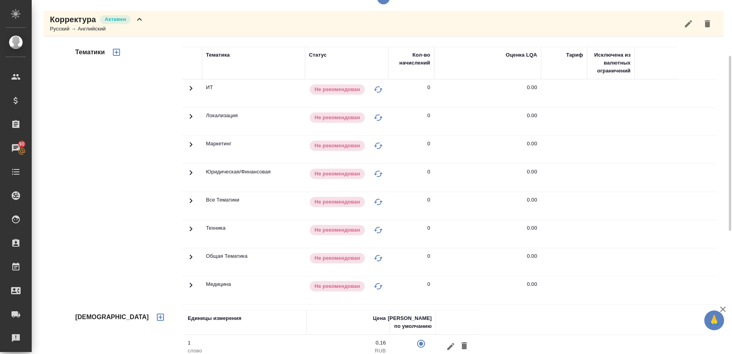
click at [187, 257] on icon at bounding box center [191, 257] width 10 height 10
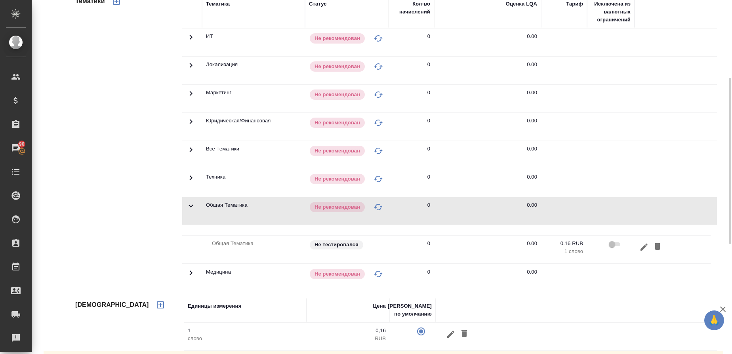
scroll to position [165, 0]
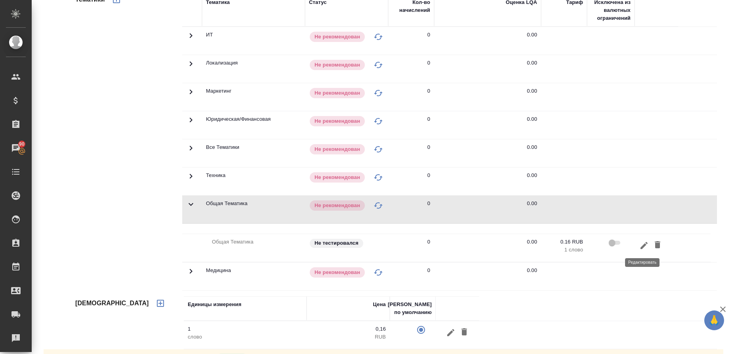
click at [644, 249] on icon "button" at bounding box center [644, 246] width 10 height 10
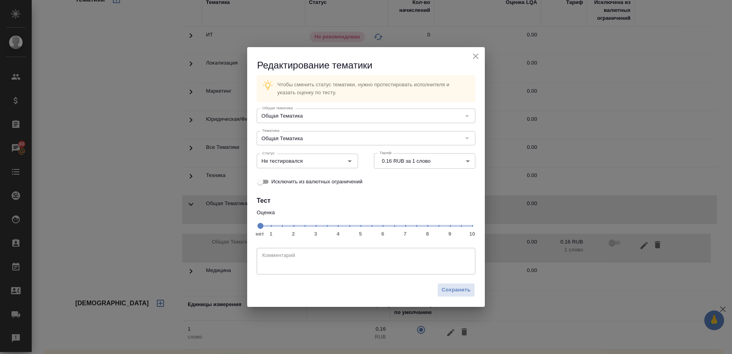
click at [426, 227] on span "нет 1 2 3 4 5 6 7 8 9 10" at bounding box center [366, 225] width 212 height 11
click at [350, 159] on icon "Open" at bounding box center [350, 161] width 10 height 10
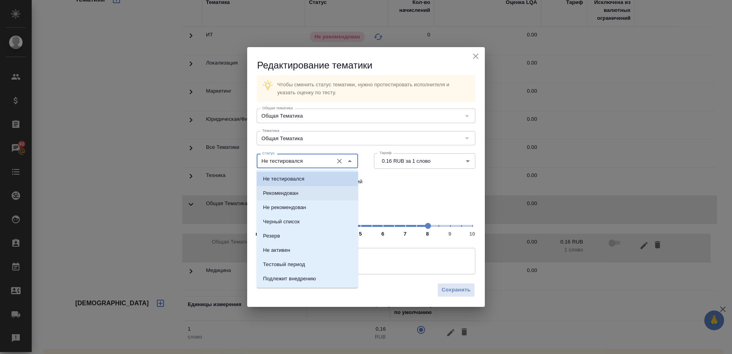
click at [287, 191] on p "Рекомендован" at bounding box center [280, 193] width 35 height 8
type input "Рекомендован"
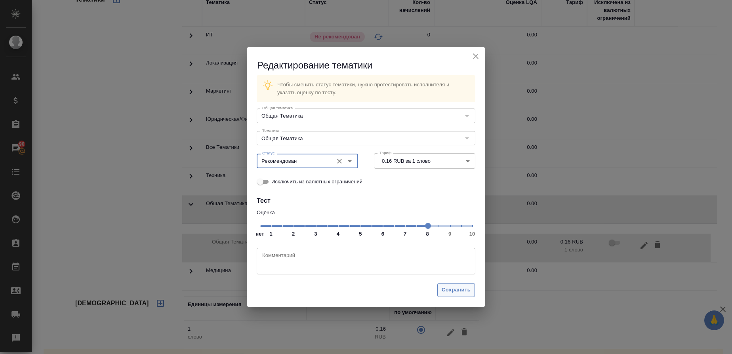
click at [467, 292] on span "Сохранить" at bounding box center [455, 289] width 29 height 9
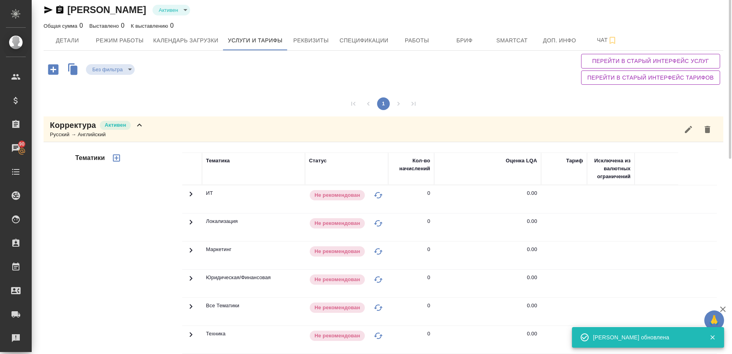
scroll to position [0, 0]
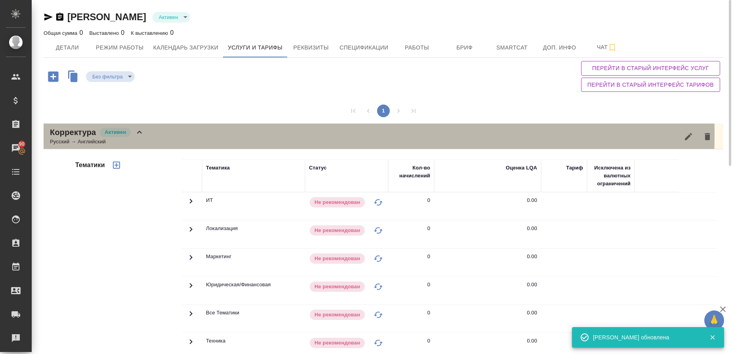
click at [77, 133] on p "Корректура" at bounding box center [73, 132] width 46 height 11
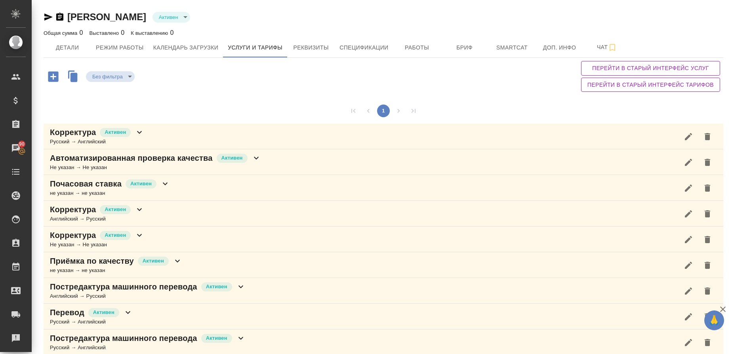
scroll to position [34, 0]
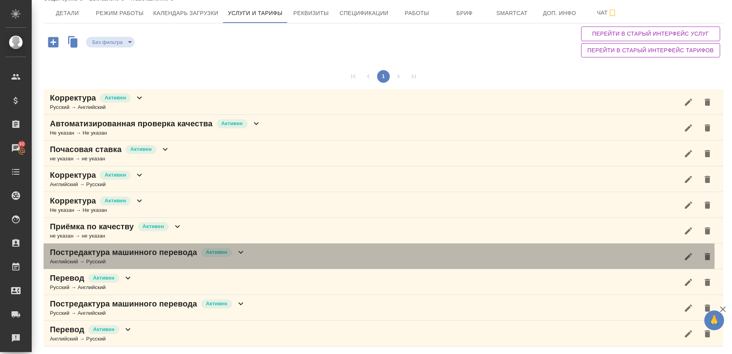
click at [70, 256] on p "Постредактура машинного перевода" at bounding box center [123, 252] width 147 height 11
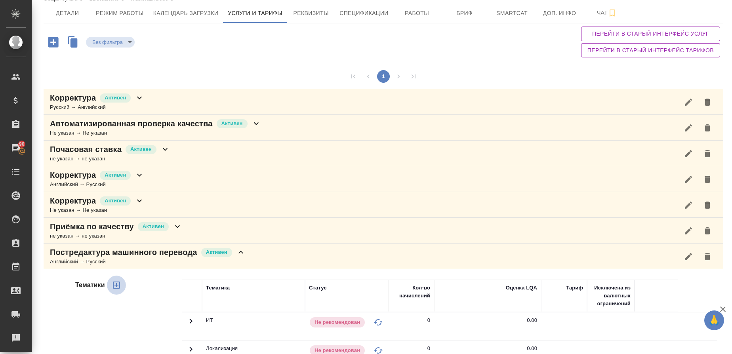
click at [118, 287] on icon "button" at bounding box center [117, 285] width 10 height 10
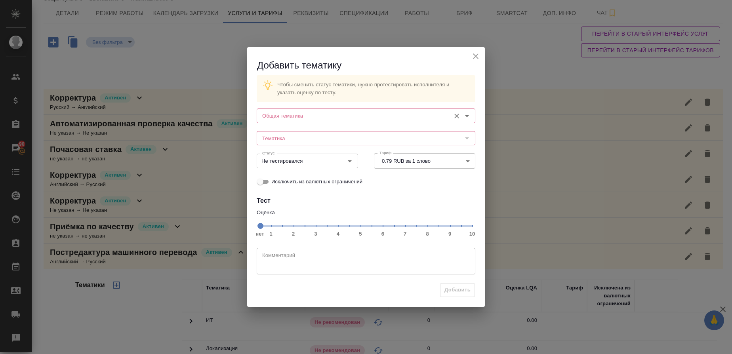
click at [298, 115] on input "Общая тематика" at bounding box center [352, 116] width 187 height 10
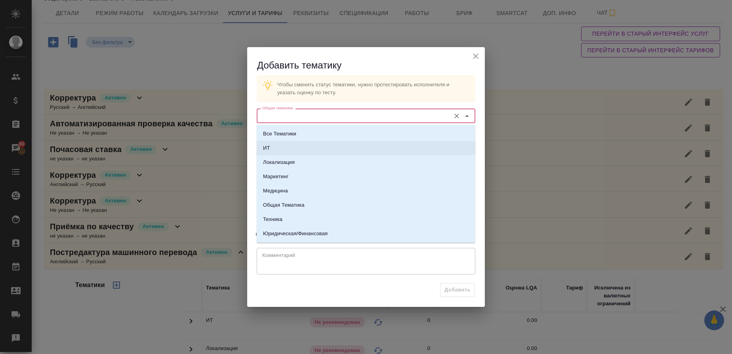
click at [474, 57] on icon "close" at bounding box center [476, 56] width 10 height 10
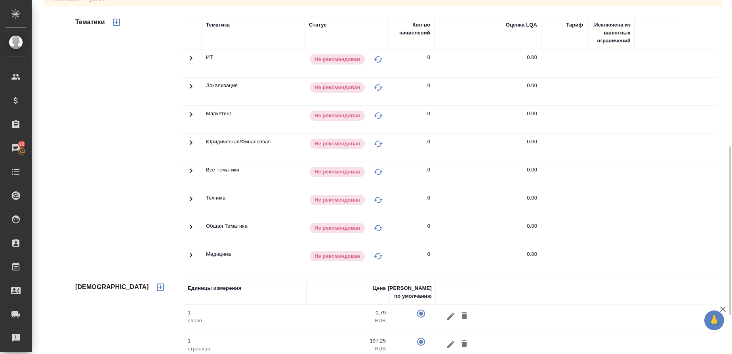
scroll to position [318, 0]
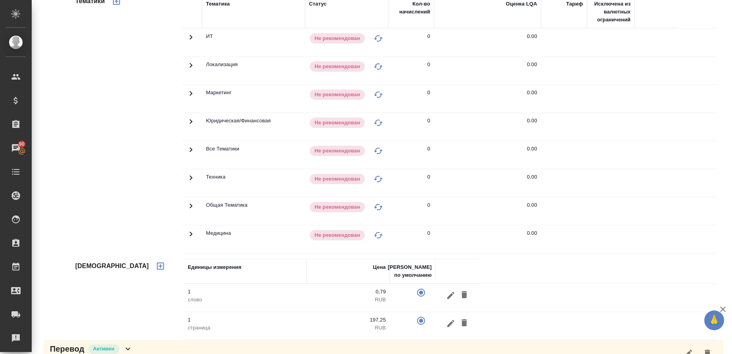
click at [188, 211] on span at bounding box center [191, 209] width 10 height 6
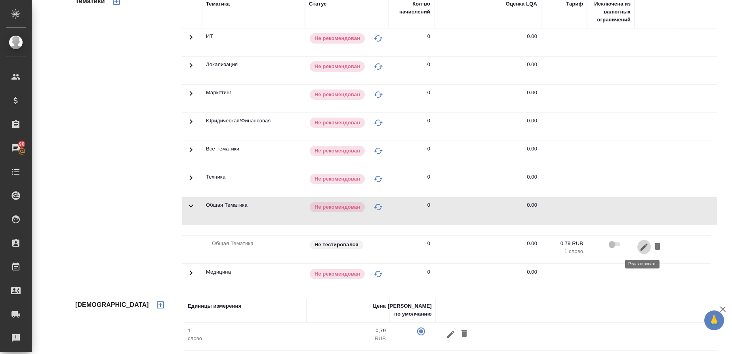
click at [644, 247] on icon "button" at bounding box center [644, 247] width 10 height 10
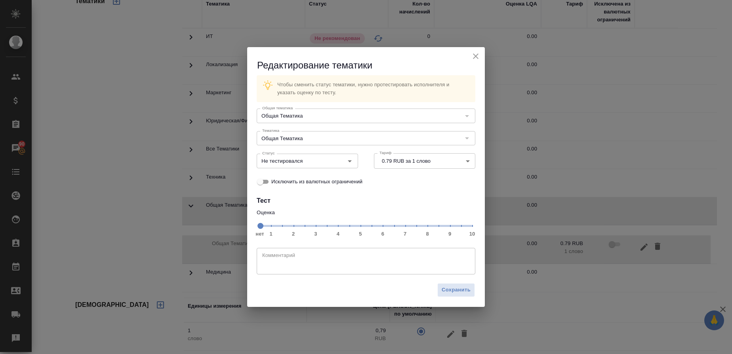
click at [430, 228] on span "нет 1 2 3 4 5 6 7 8 9 10" at bounding box center [366, 225] width 212 height 11
click at [352, 159] on icon "Open" at bounding box center [350, 161] width 10 height 10
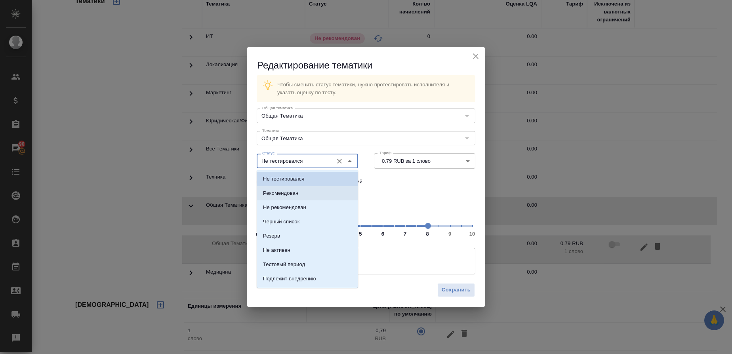
click at [306, 190] on li "Рекомендован" at bounding box center [307, 193] width 101 height 14
type input "Рекомендован"
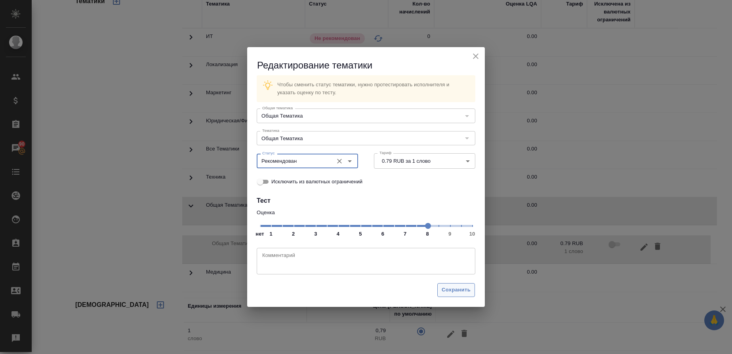
click at [447, 290] on span "Сохранить" at bounding box center [455, 289] width 29 height 9
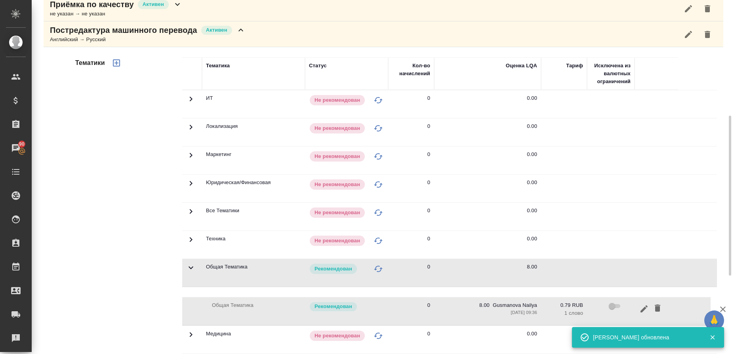
scroll to position [256, 0]
click at [90, 33] on p "Постредактура машинного перевода" at bounding box center [123, 30] width 147 height 11
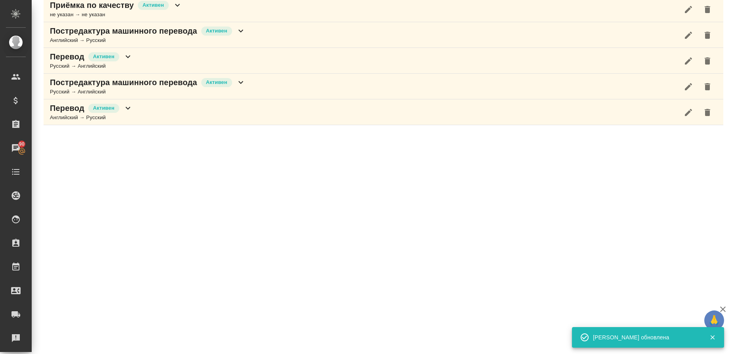
click at [70, 65] on div "Русский → Английский" at bounding box center [91, 66] width 83 height 8
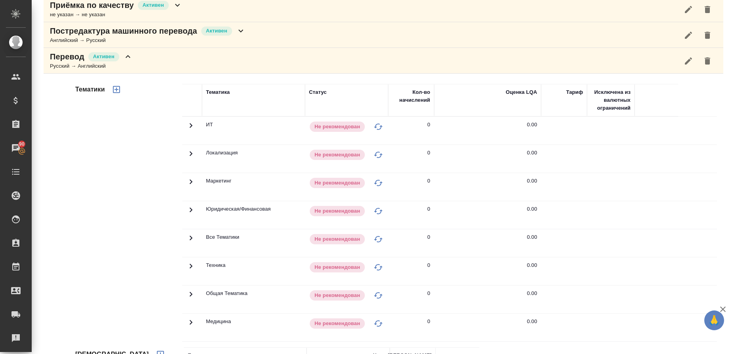
click at [188, 291] on icon at bounding box center [191, 294] width 10 height 10
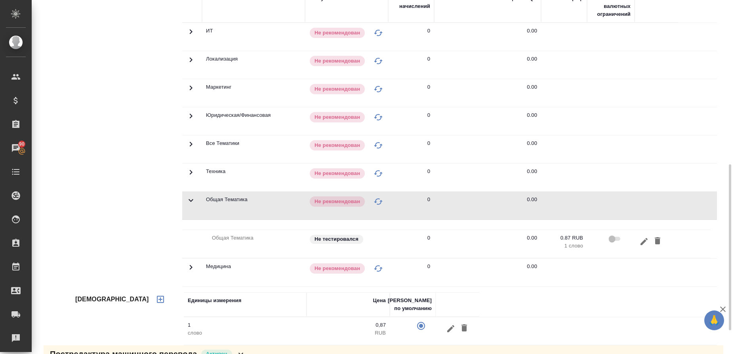
scroll to position [350, 0]
click at [644, 242] on icon "button" at bounding box center [644, 241] width 10 height 10
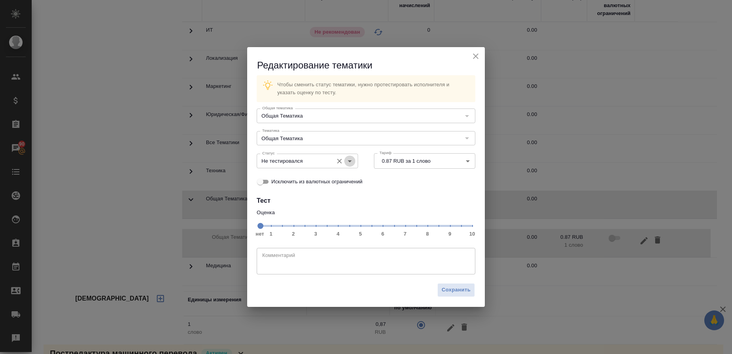
click at [352, 160] on icon "Open" at bounding box center [350, 161] width 10 height 10
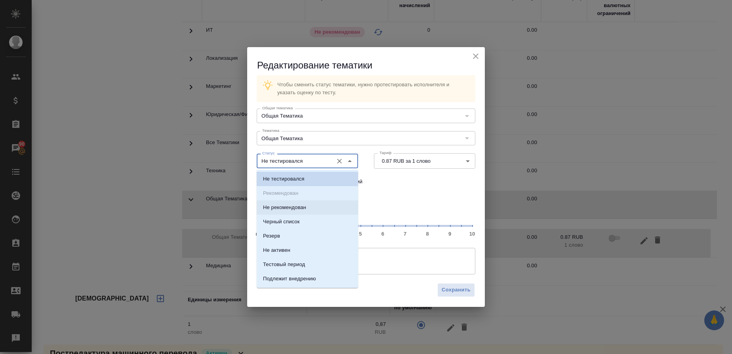
click at [428, 225] on span "нет 1 2 3 4 5 6 7 8 9 10" at bounding box center [366, 225] width 212 height 11
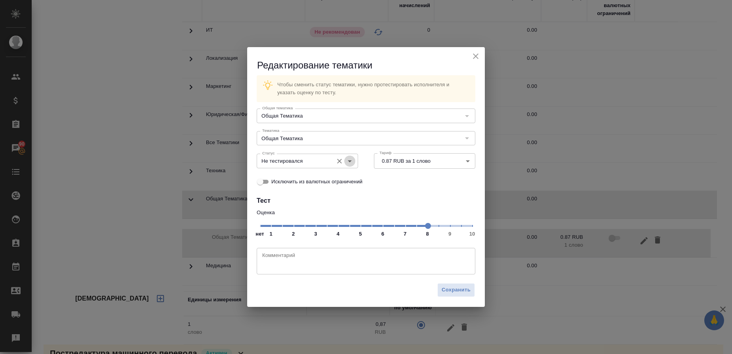
click at [350, 163] on icon "Open" at bounding box center [350, 161] width 10 height 10
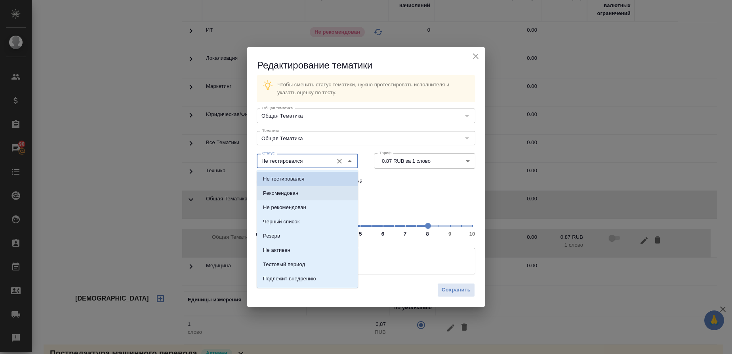
click at [299, 191] on li "Рекомендован" at bounding box center [307, 193] width 101 height 14
type input "Рекомендован"
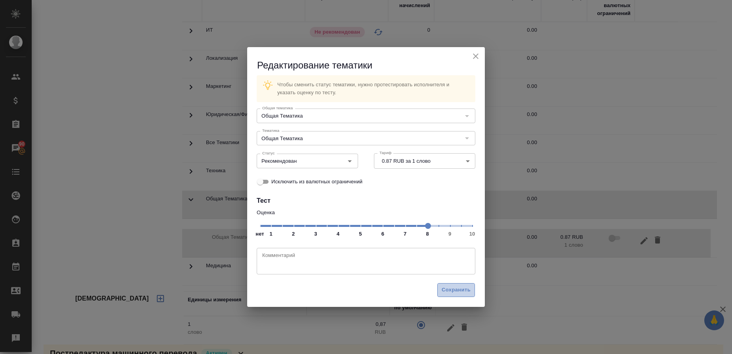
click at [459, 286] on span "Сохранить" at bounding box center [455, 289] width 29 height 9
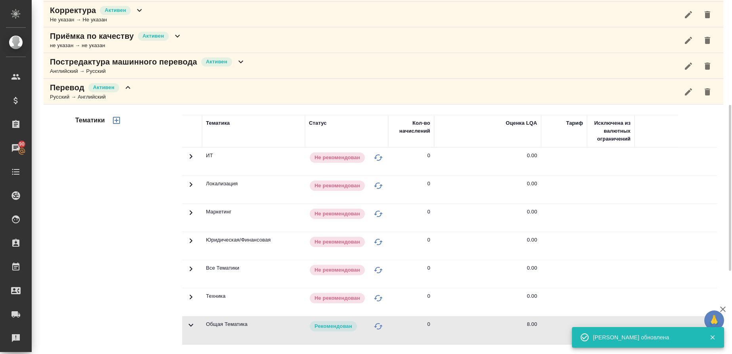
scroll to position [224, 0]
click at [65, 97] on div "Русский → Английский" at bounding box center [91, 97] width 83 height 8
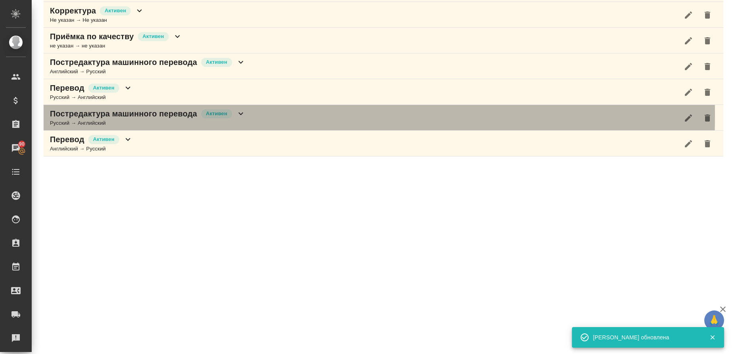
click at [59, 114] on p "Постредактура машинного перевода" at bounding box center [123, 113] width 147 height 11
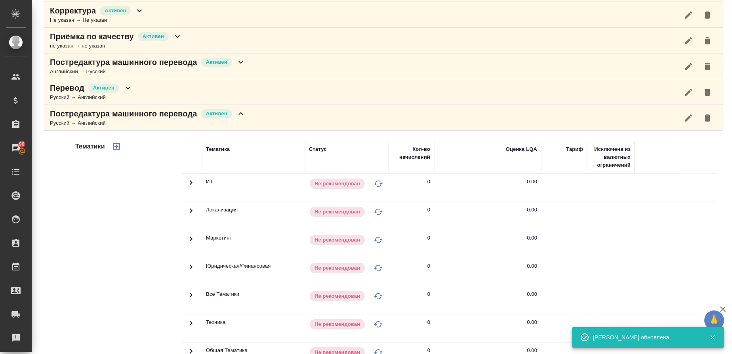
scroll to position [361, 0]
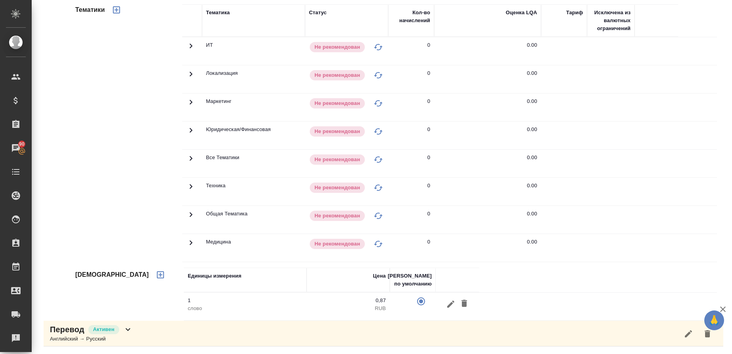
click at [192, 212] on icon at bounding box center [191, 215] width 10 height 10
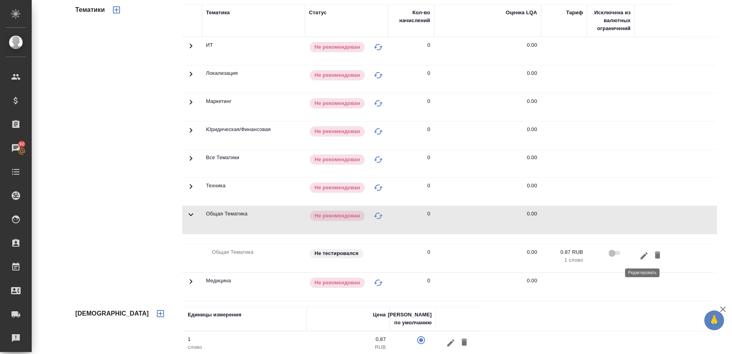
click at [639, 255] on icon "button" at bounding box center [644, 256] width 10 height 10
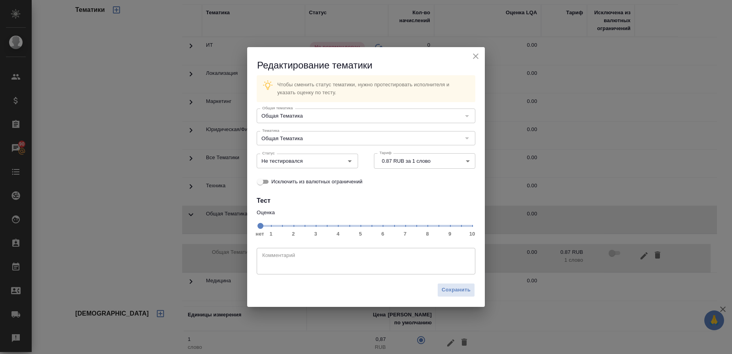
click at [425, 225] on span "нет 1 2 3 4 5 6 7 8 9 10" at bounding box center [366, 225] width 212 height 11
click at [352, 164] on icon "Open" at bounding box center [350, 161] width 10 height 10
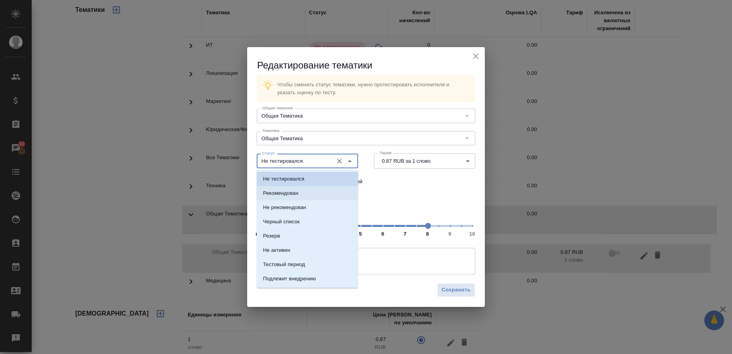
click at [296, 193] on p "Рекомендован" at bounding box center [280, 193] width 35 height 8
type input "Рекомендован"
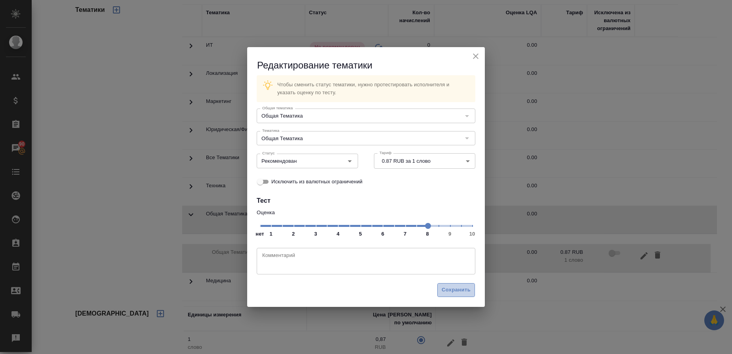
click at [454, 285] on button "Сохранить" at bounding box center [456, 290] width 38 height 14
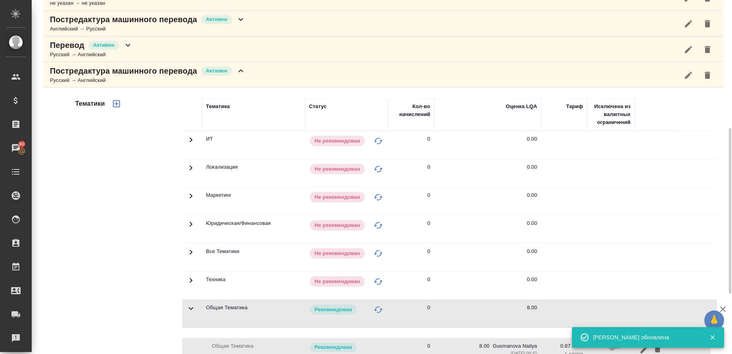
scroll to position [266, 0]
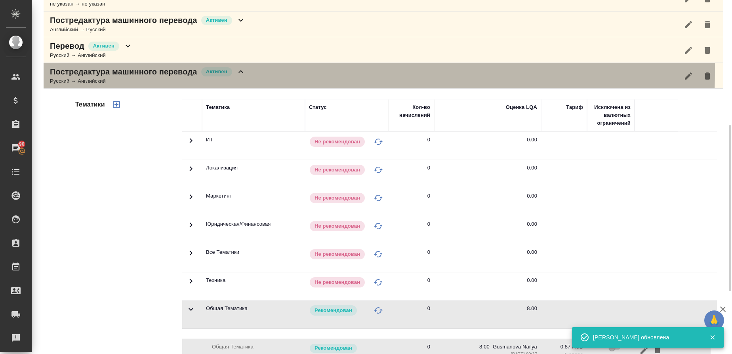
click at [93, 68] on p "Постредактура машинного перевода" at bounding box center [123, 71] width 147 height 11
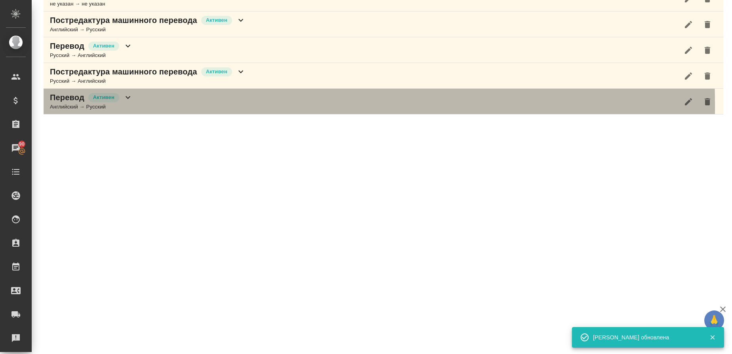
click at [70, 105] on div "Английский → Русский" at bounding box center [91, 107] width 83 height 8
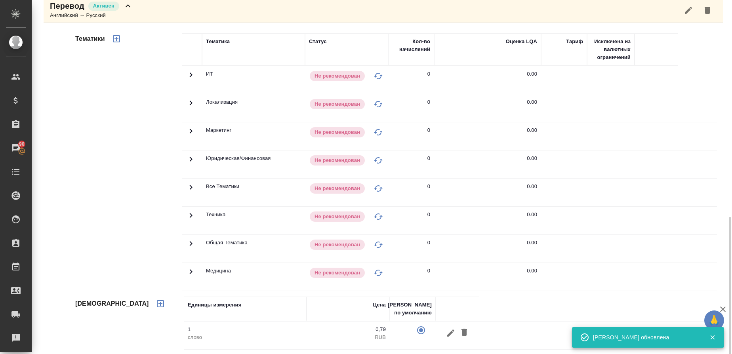
scroll to position [389, 0]
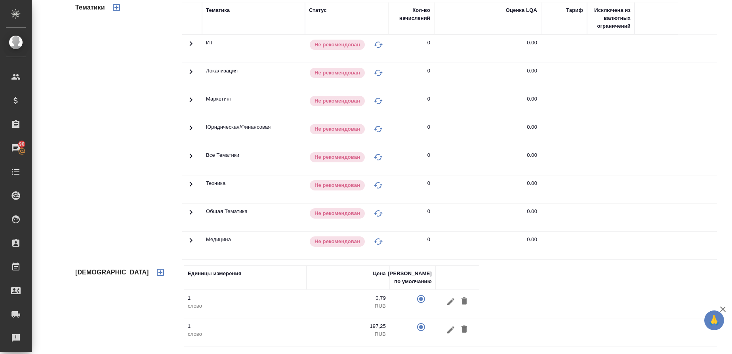
click at [189, 214] on icon at bounding box center [191, 212] width 10 height 10
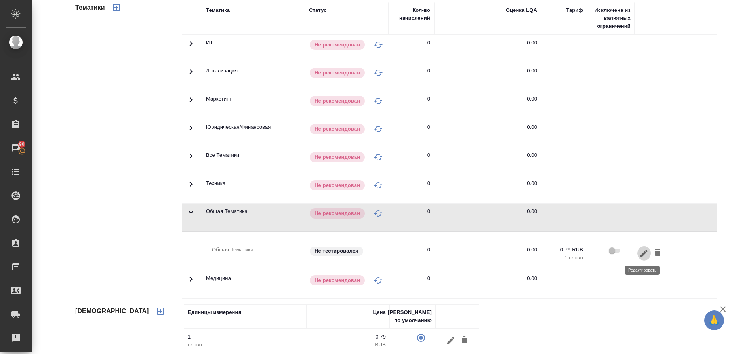
click at [639, 252] on icon "button" at bounding box center [644, 254] width 10 height 10
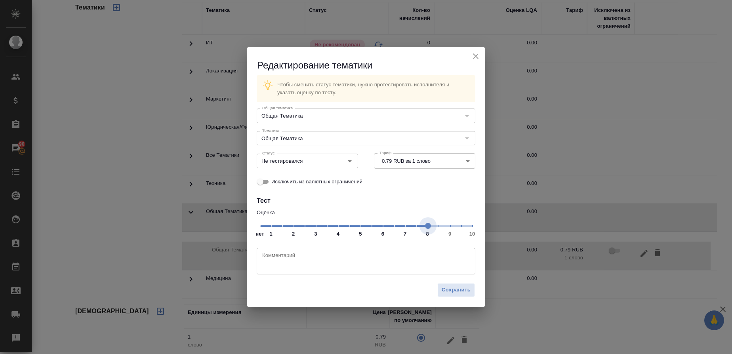
click at [426, 228] on span "нет 1 2 3 4 5 6 7 8 9 10" at bounding box center [366, 225] width 212 height 11
click at [350, 164] on icon "Open" at bounding box center [350, 161] width 10 height 10
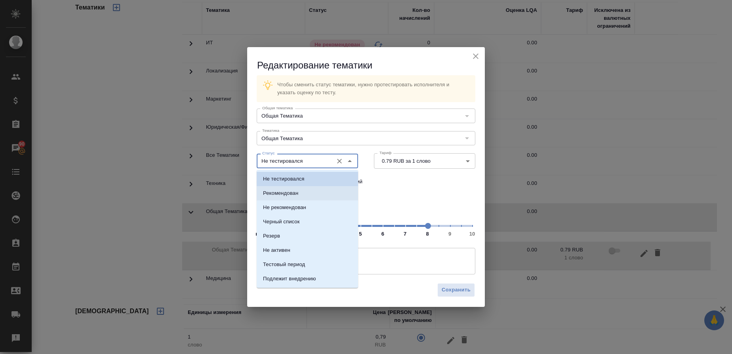
click at [284, 192] on p "Рекомендован" at bounding box center [280, 193] width 35 height 8
type input "Рекомендован"
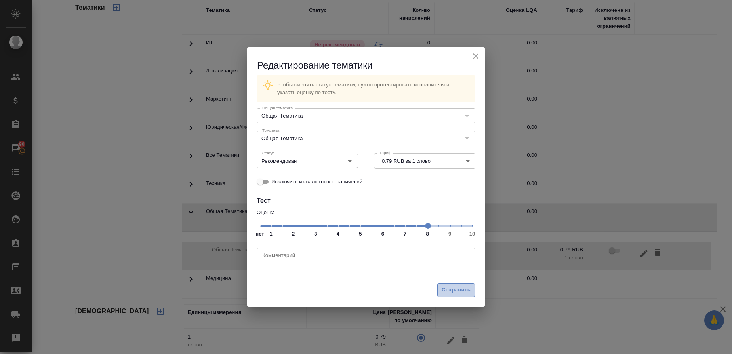
click at [451, 291] on span "Сохранить" at bounding box center [455, 289] width 29 height 9
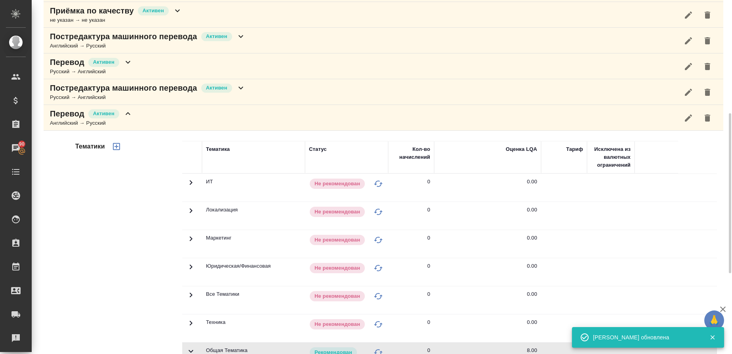
scroll to position [250, 0]
click at [71, 114] on p "Перевод" at bounding box center [67, 113] width 34 height 11
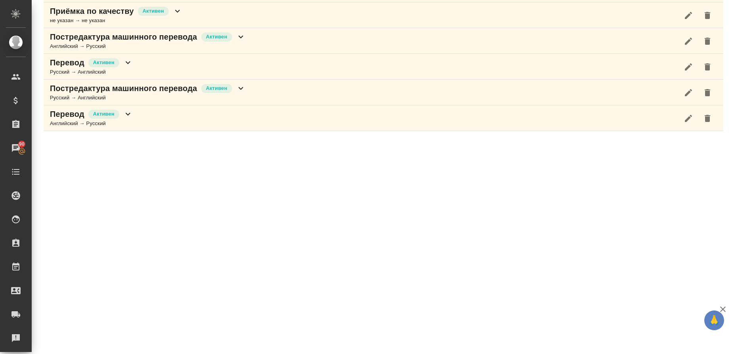
scroll to position [0, 0]
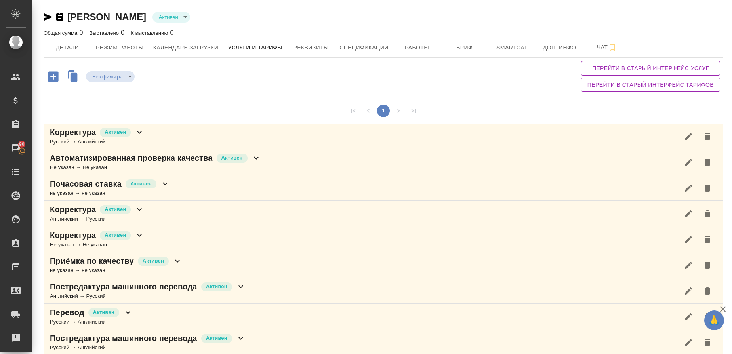
click at [78, 237] on p "Корректура" at bounding box center [73, 235] width 46 height 11
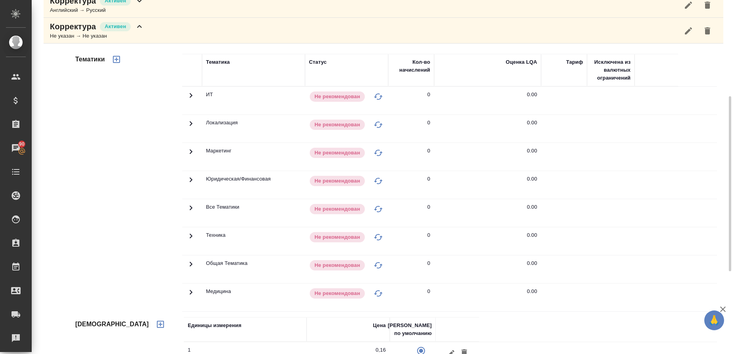
scroll to position [209, 0]
click at [191, 187] on td at bounding box center [192, 184] width 20 height 28
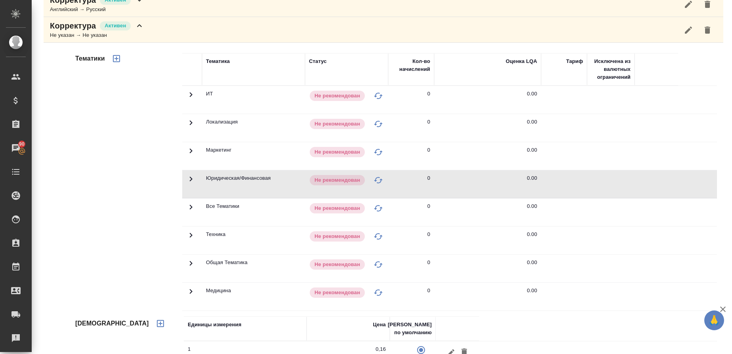
click at [190, 179] on icon at bounding box center [191, 179] width 3 height 5
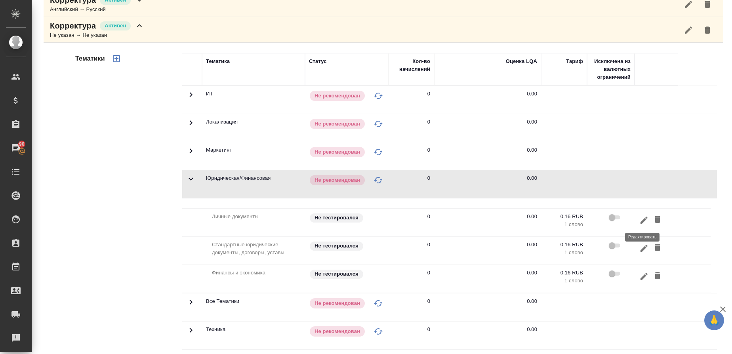
click at [644, 218] on icon "button" at bounding box center [643, 219] width 7 height 7
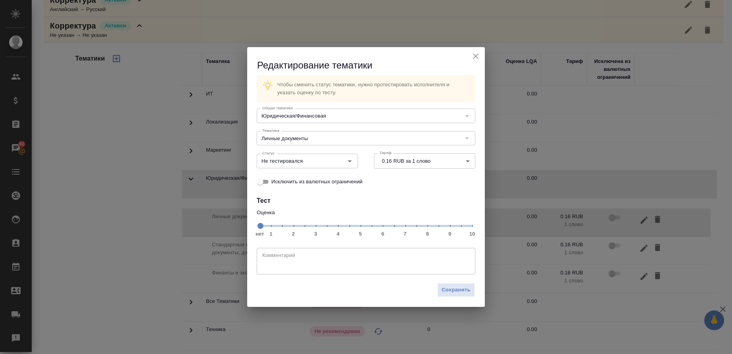
click at [425, 228] on span "нет 1 2 3 4 5 6 7 8 9 10" at bounding box center [366, 225] width 212 height 11
click at [351, 162] on icon "Open" at bounding box center [350, 161] width 10 height 10
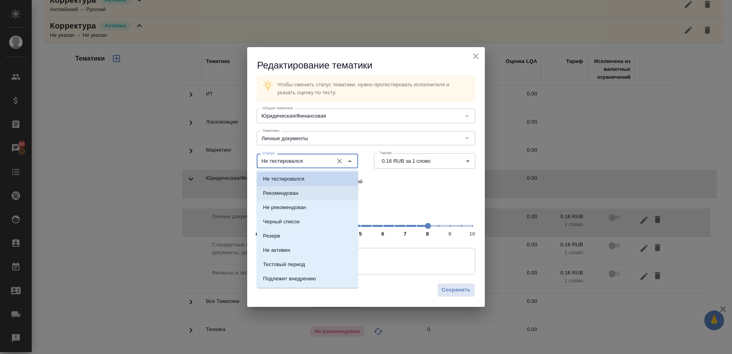
click at [309, 197] on li "Рекомендован" at bounding box center [307, 193] width 101 height 14
type input "Рекомендован"
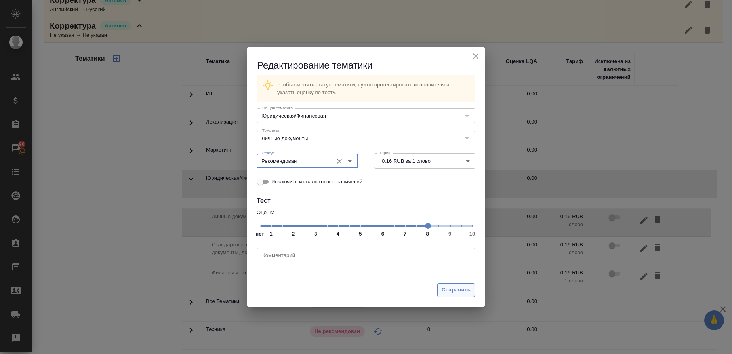
click at [458, 289] on span "Сохранить" at bounding box center [455, 289] width 29 height 9
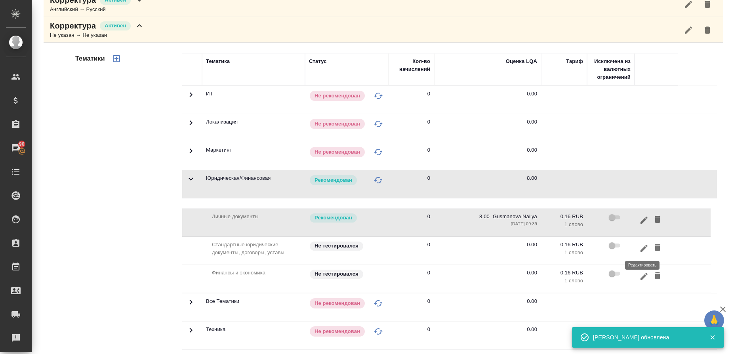
click at [643, 252] on icon "button" at bounding box center [644, 248] width 10 height 10
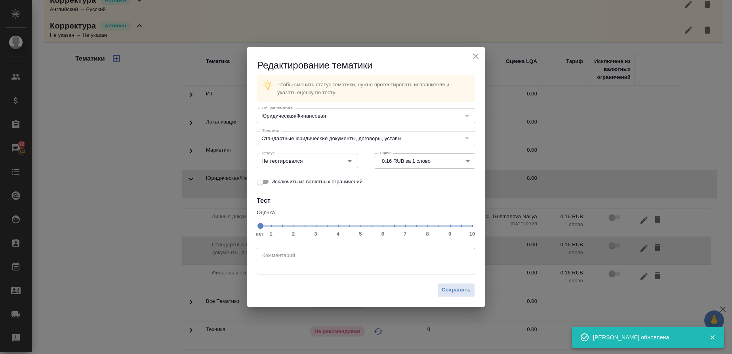
click at [431, 225] on span "нет 1 2 3 4 5 6 7 8 9 10" at bounding box center [366, 225] width 212 height 11
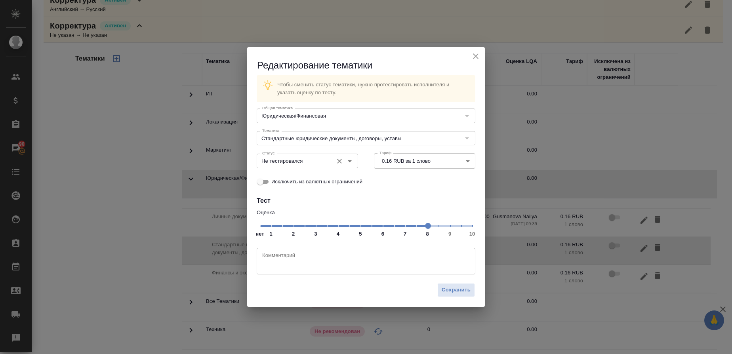
click at [353, 159] on icon "Open" at bounding box center [350, 161] width 10 height 10
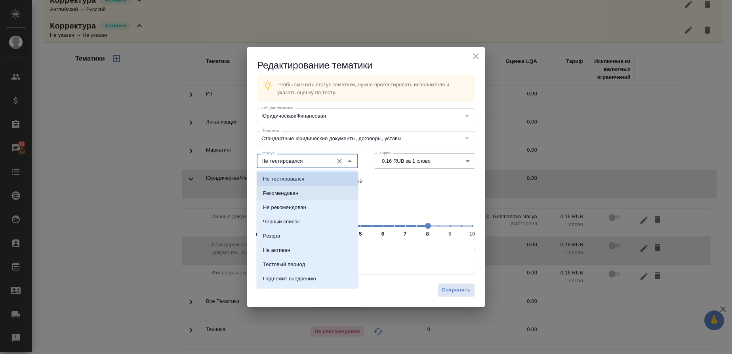
click at [285, 193] on p "Рекомендован" at bounding box center [280, 193] width 35 height 8
type input "Рекомендован"
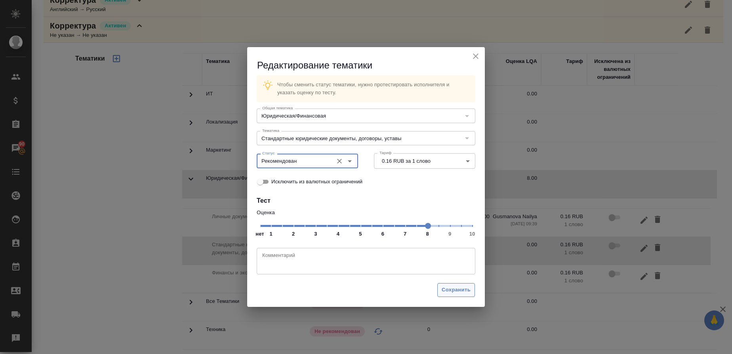
click at [454, 292] on span "Сохранить" at bounding box center [455, 289] width 29 height 9
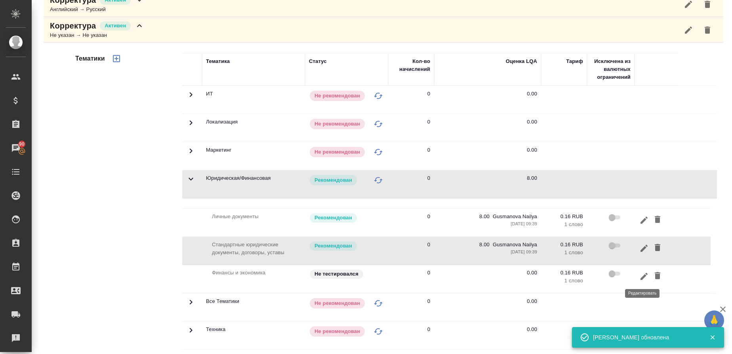
click at [641, 276] on icon "button" at bounding box center [644, 277] width 10 height 10
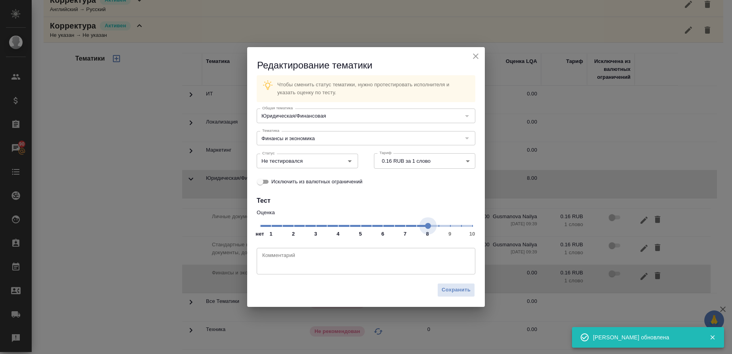
click at [430, 222] on span "нет 1 2 3 4 5 6 7 8 9 10" at bounding box center [366, 225] width 212 height 11
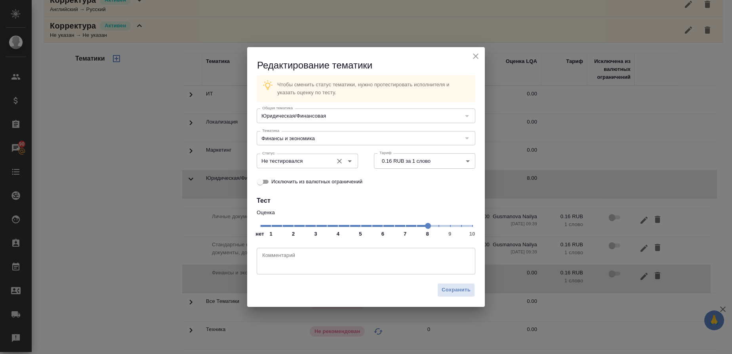
click at [351, 159] on icon "Open" at bounding box center [350, 161] width 10 height 10
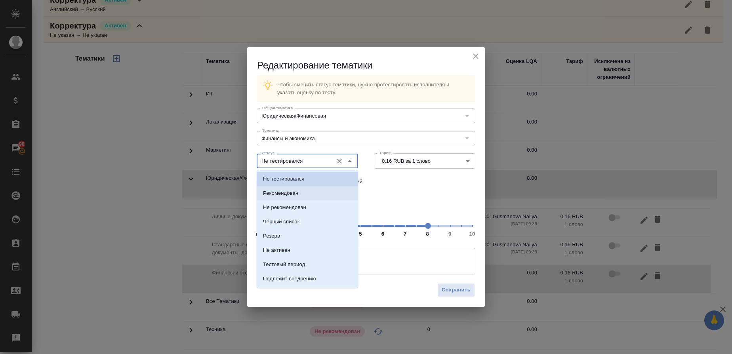
click at [308, 193] on li "Рекомендован" at bounding box center [307, 193] width 101 height 14
type input "Рекомендован"
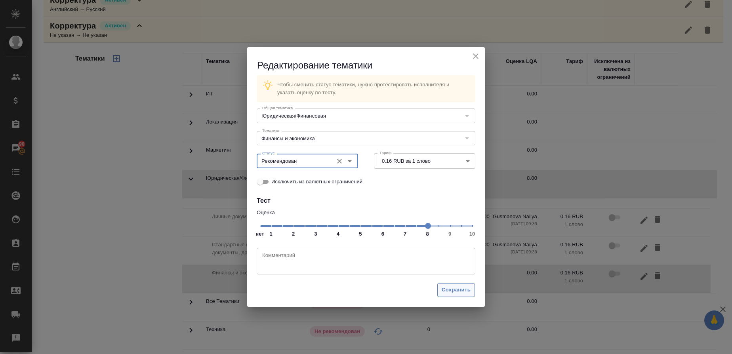
click at [452, 283] on button "Сохранить" at bounding box center [456, 290] width 38 height 14
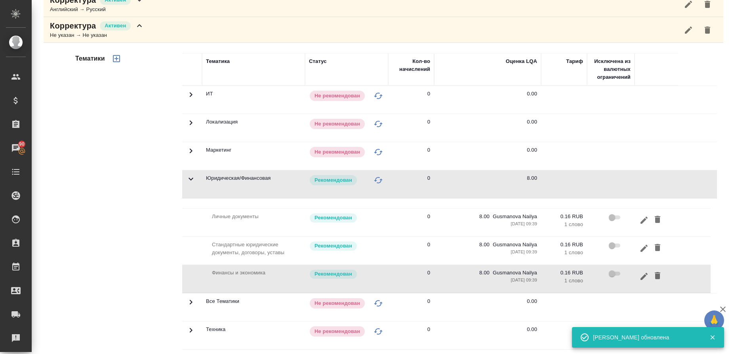
click at [187, 181] on icon at bounding box center [191, 179] width 10 height 10
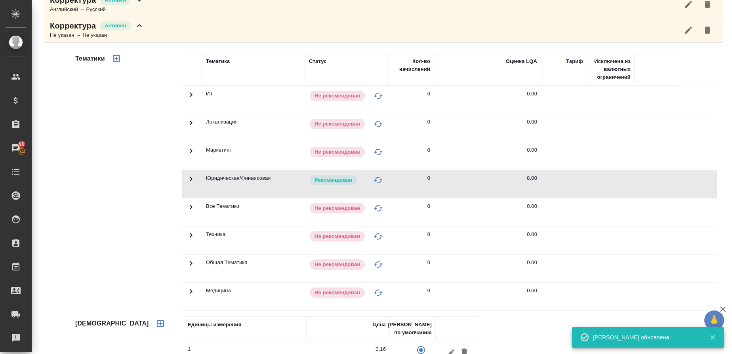
click at [193, 262] on icon at bounding box center [191, 264] width 10 height 10
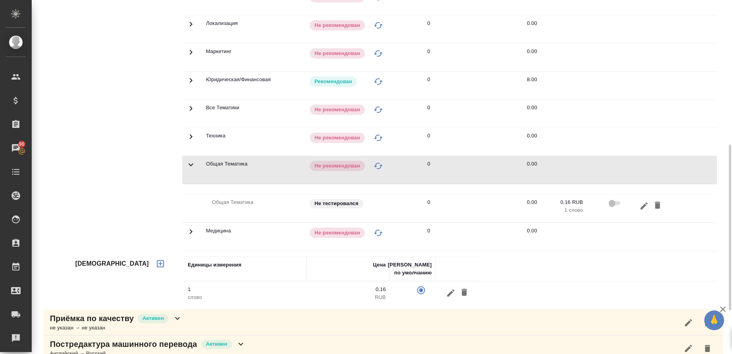
scroll to position [309, 0]
click at [642, 205] on icon "button" at bounding box center [643, 204] width 7 height 7
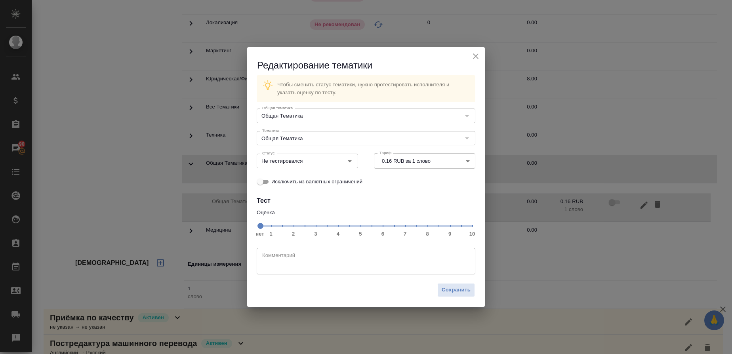
click at [428, 224] on span "нет 1 2 3 4 5 6 7 8 9 10" at bounding box center [366, 225] width 212 height 11
click at [353, 162] on icon "Open" at bounding box center [350, 161] width 10 height 10
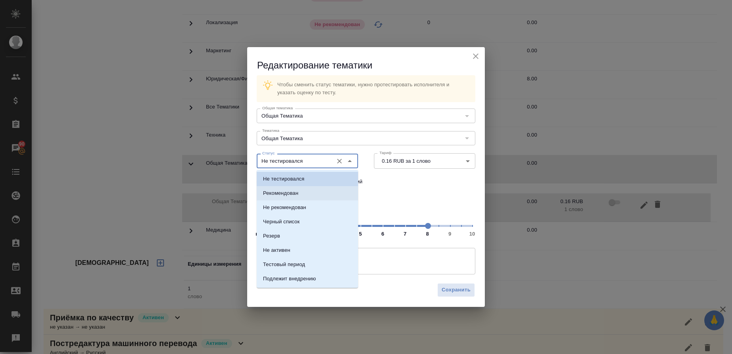
click at [304, 190] on li "Рекомендован" at bounding box center [307, 193] width 101 height 14
type input "Рекомендован"
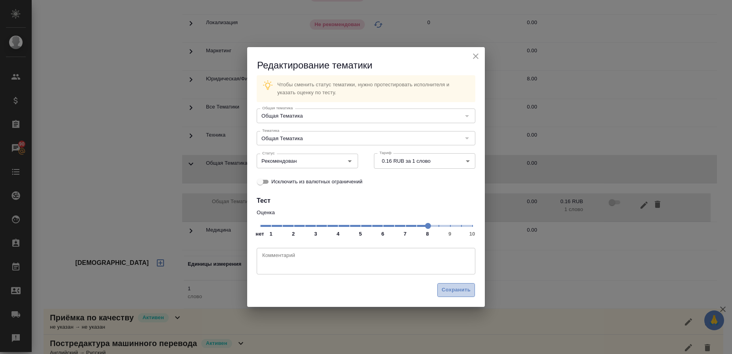
click at [456, 287] on span "Сохранить" at bounding box center [455, 289] width 29 height 9
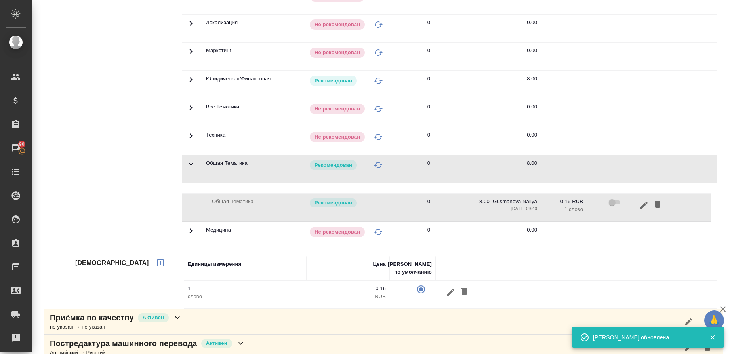
click at [192, 163] on icon at bounding box center [191, 164] width 10 height 10
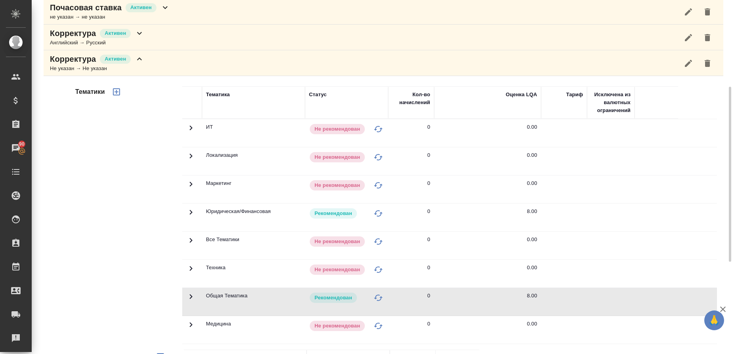
scroll to position [176, 0]
click at [76, 67] on div "Не указан → Не указан" at bounding box center [97, 69] width 94 height 8
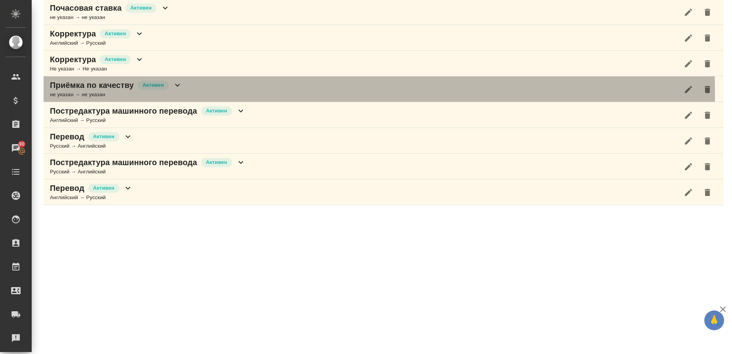
click at [69, 94] on div "не указан → не указан" at bounding box center [116, 95] width 132 height 8
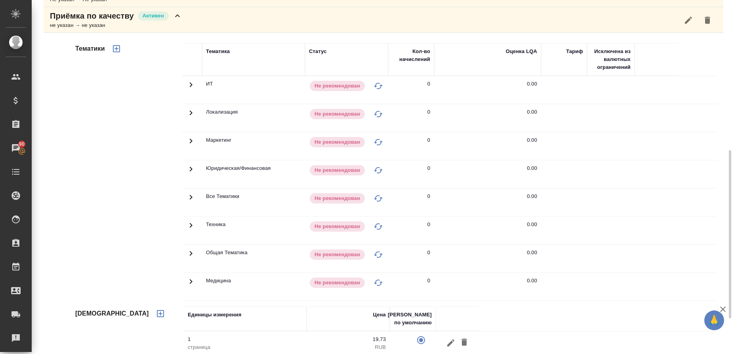
scroll to position [274, 0]
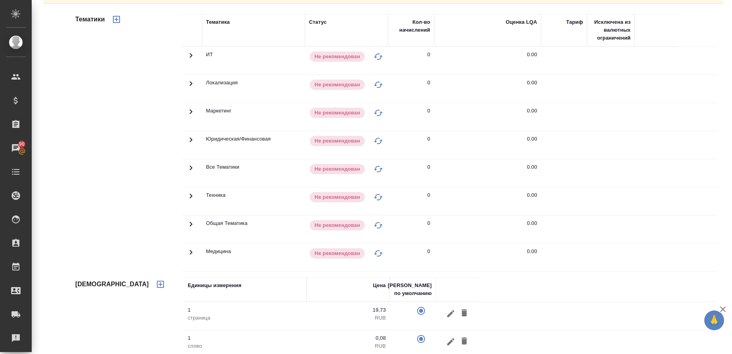
click at [190, 137] on icon at bounding box center [191, 140] width 10 height 10
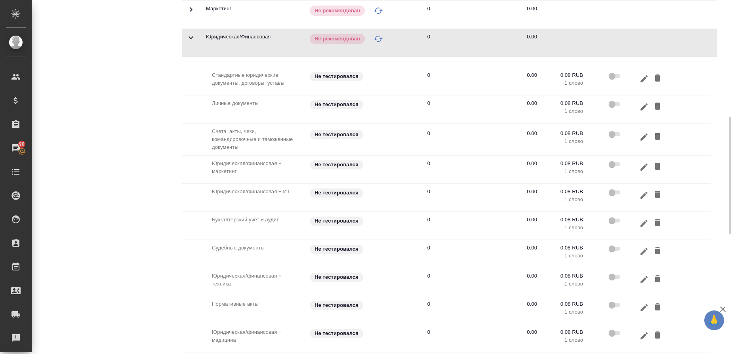
scroll to position [369, 0]
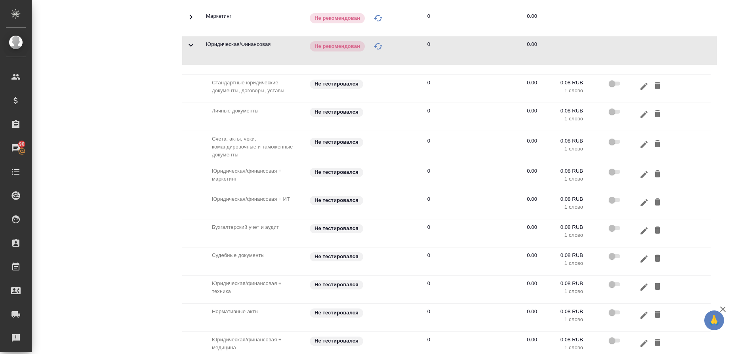
click at [186, 46] on icon at bounding box center [191, 45] width 10 height 10
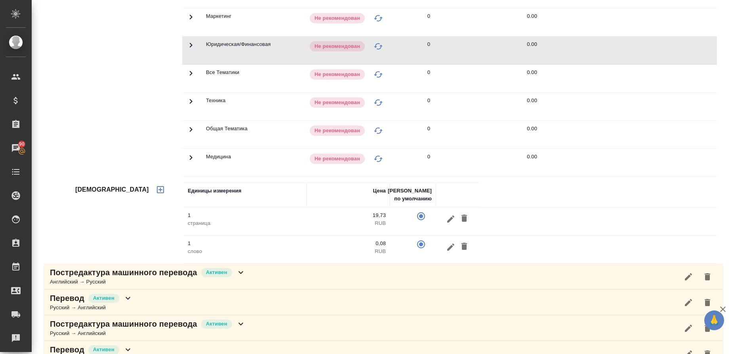
click at [190, 131] on icon at bounding box center [191, 129] width 3 height 5
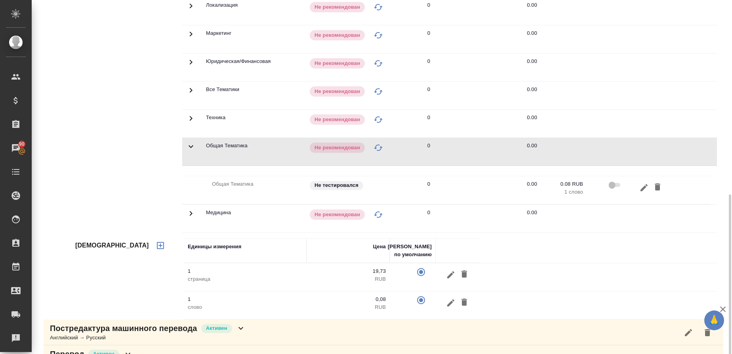
scroll to position [347, 0]
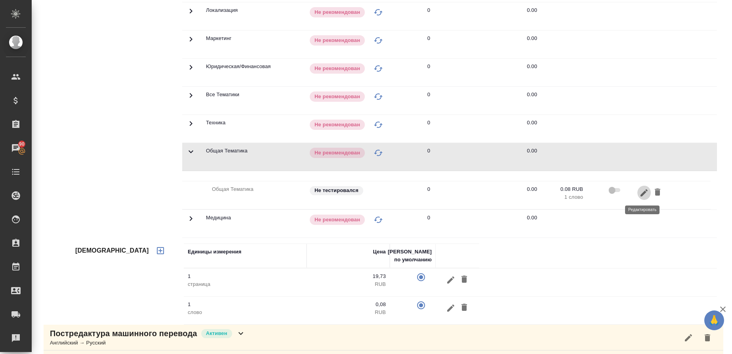
click at [643, 196] on icon "button" at bounding box center [644, 193] width 10 height 10
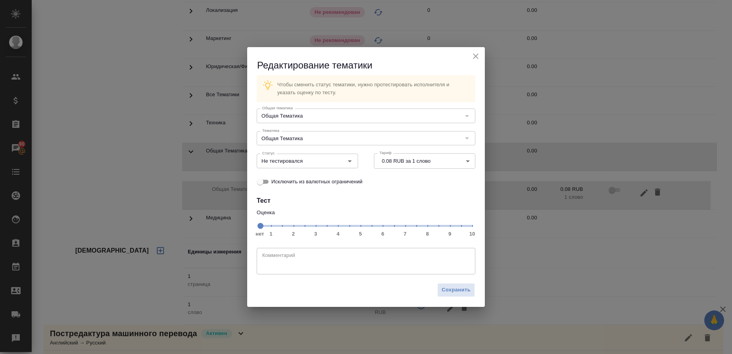
click at [472, 224] on span "нет 1 2 3 4 5 6 7 8 9 10" at bounding box center [366, 225] width 212 height 11
click at [354, 160] on icon "Open" at bounding box center [350, 161] width 10 height 10
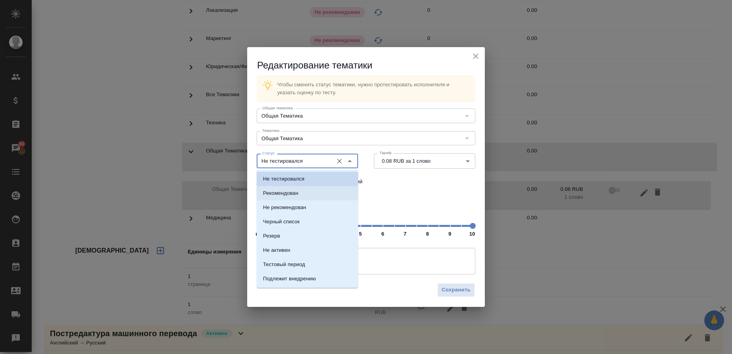
click at [285, 191] on p "Рекомендован" at bounding box center [280, 193] width 35 height 8
type input "Рекомендован"
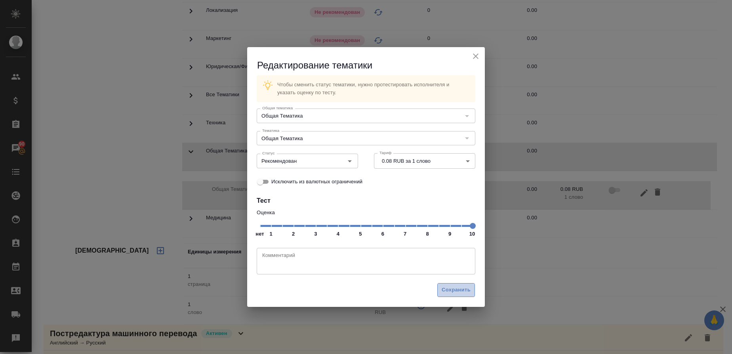
click at [462, 291] on span "Сохранить" at bounding box center [455, 289] width 29 height 9
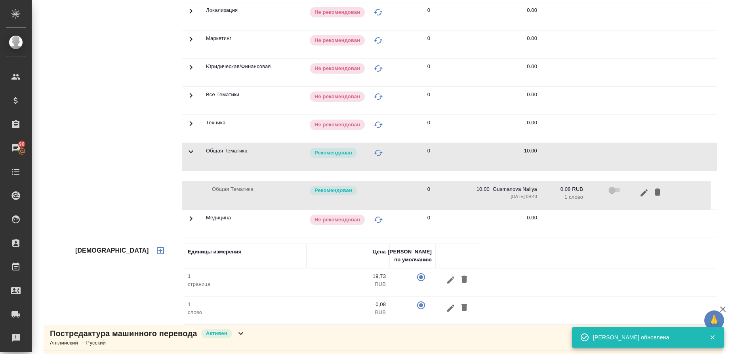
click at [192, 153] on icon at bounding box center [191, 152] width 10 height 10
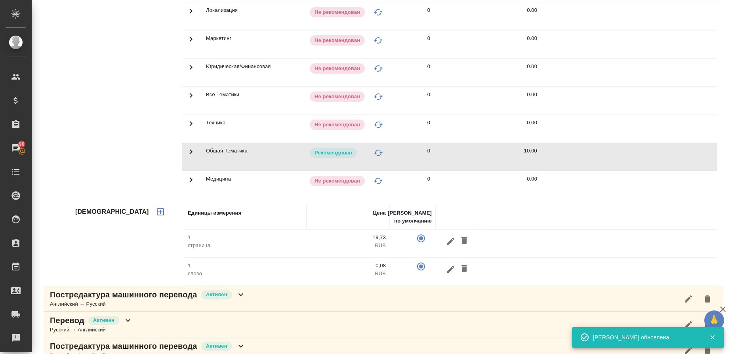
click at [188, 182] on icon at bounding box center [191, 180] width 10 height 10
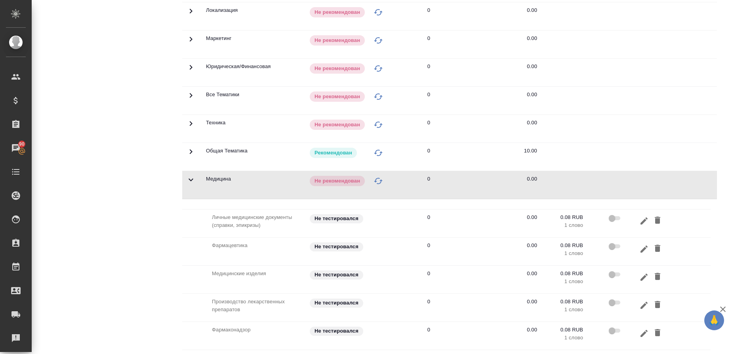
click at [188, 182] on icon at bounding box center [191, 180] width 10 height 10
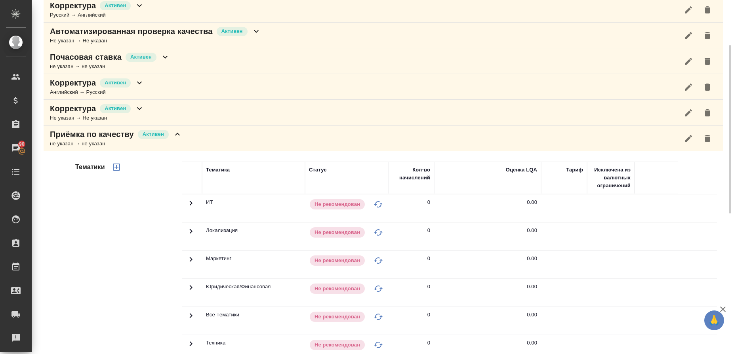
scroll to position [112, 0]
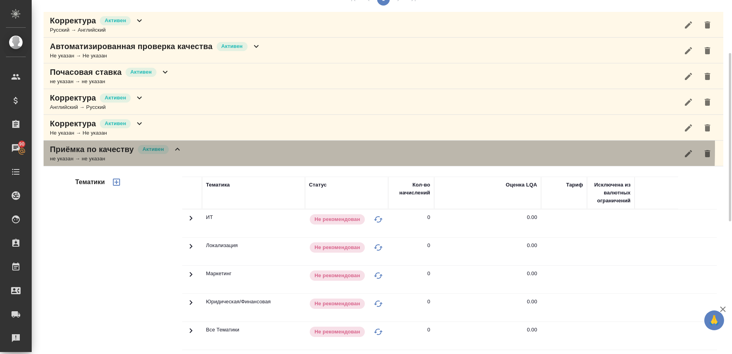
click at [86, 147] on p "Приёмка по качеству" at bounding box center [92, 149] width 84 height 11
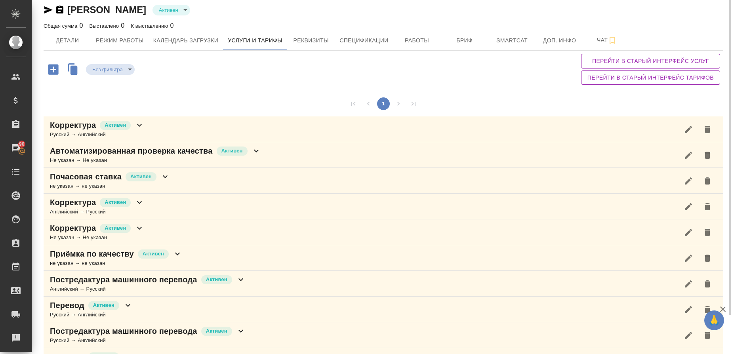
scroll to position [0, 0]
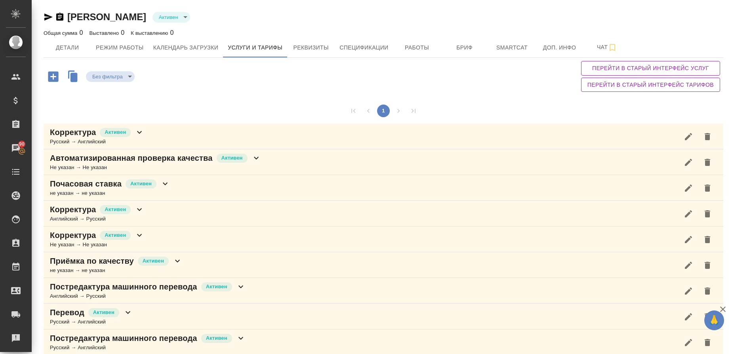
click at [112, 163] on div "Не указан → Не указан" at bounding box center [155, 167] width 211 height 8
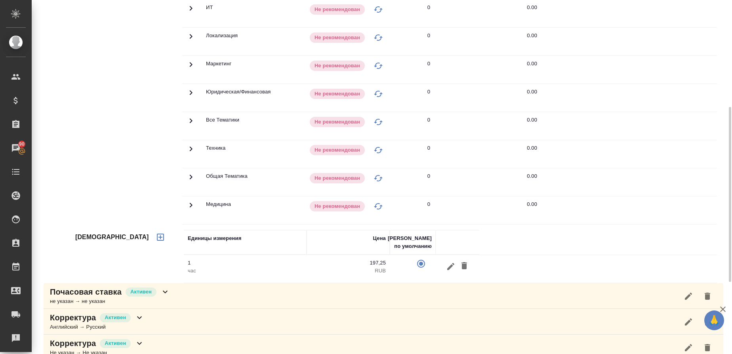
scroll to position [223, 0]
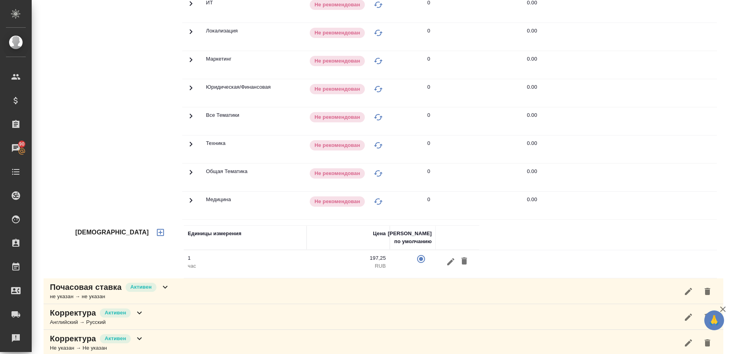
click at [186, 91] on icon at bounding box center [191, 88] width 10 height 10
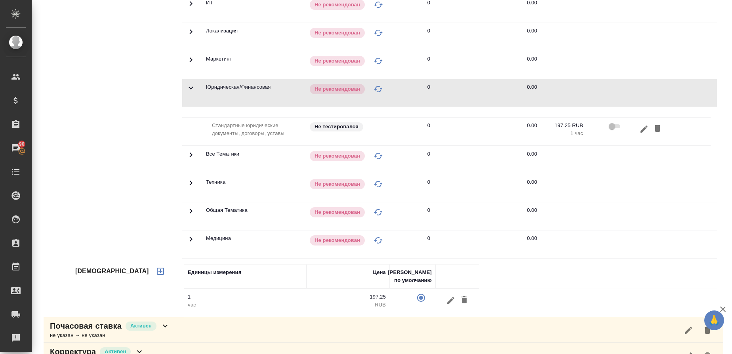
click at [639, 136] on div at bounding box center [651, 129] width 28 height 15
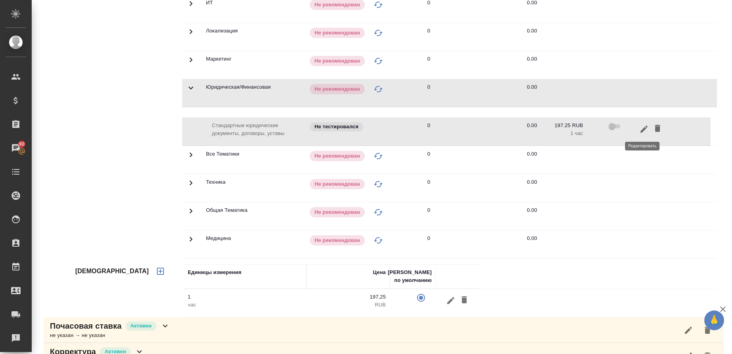
click at [643, 130] on icon "button" at bounding box center [644, 129] width 10 height 10
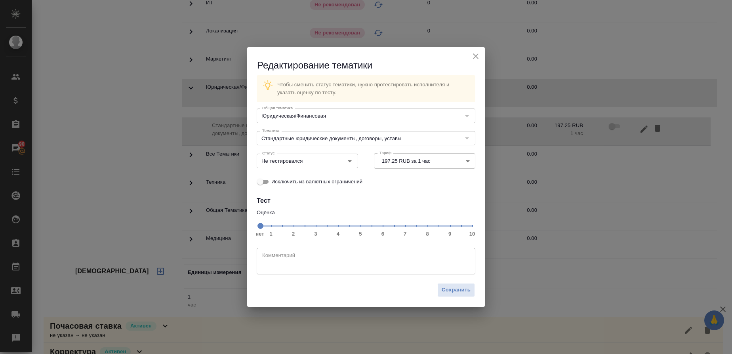
click at [428, 226] on span "нет 1 2 3 4 5 6 7 8 9 10" at bounding box center [366, 225] width 212 height 11
click at [347, 162] on icon "Open" at bounding box center [350, 161] width 10 height 10
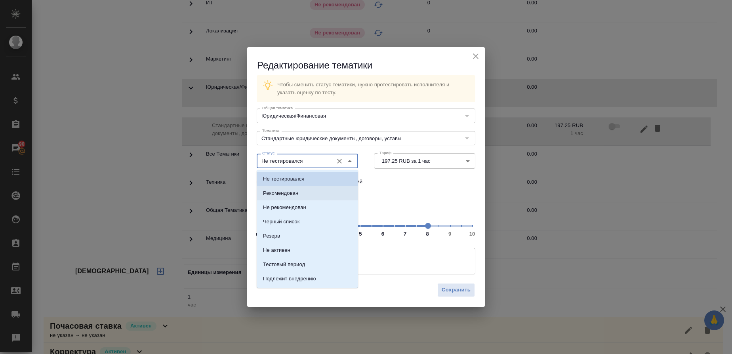
click at [290, 197] on li "Рекомендован" at bounding box center [307, 193] width 101 height 14
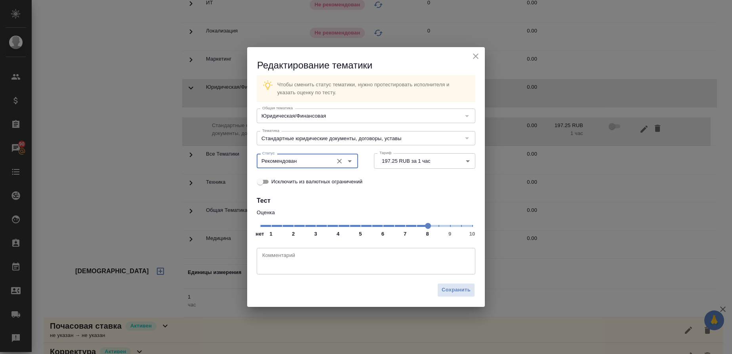
type input "Рекомендован"
click at [459, 293] on span "Сохранить" at bounding box center [455, 289] width 29 height 9
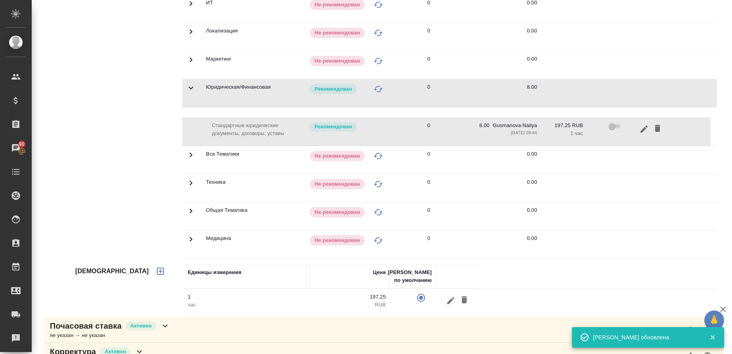
click at [190, 84] on icon at bounding box center [191, 88] width 10 height 10
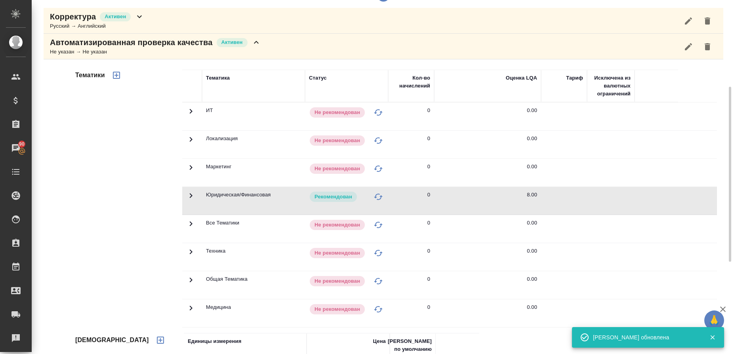
scroll to position [137, 0]
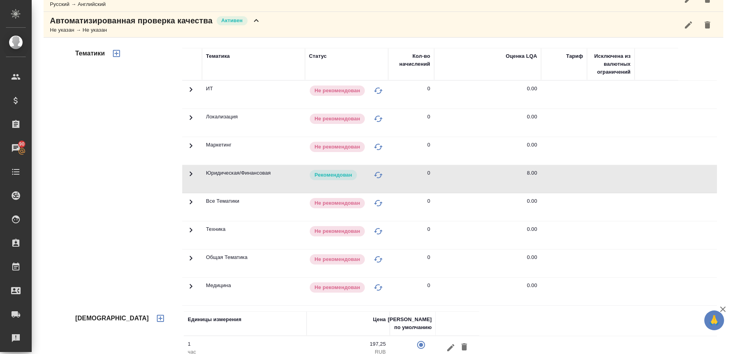
click at [191, 264] on td at bounding box center [192, 263] width 20 height 28
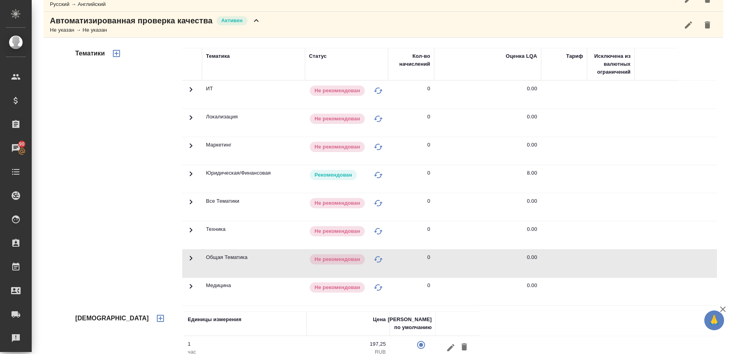
click at [190, 259] on icon at bounding box center [191, 258] width 3 height 5
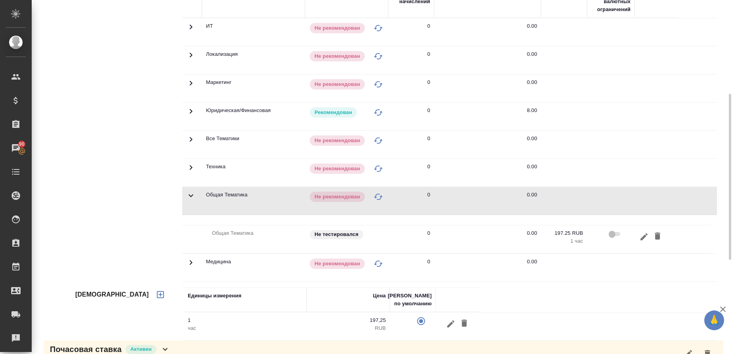
scroll to position [201, 0]
click at [645, 237] on icon "button" at bounding box center [644, 236] width 10 height 10
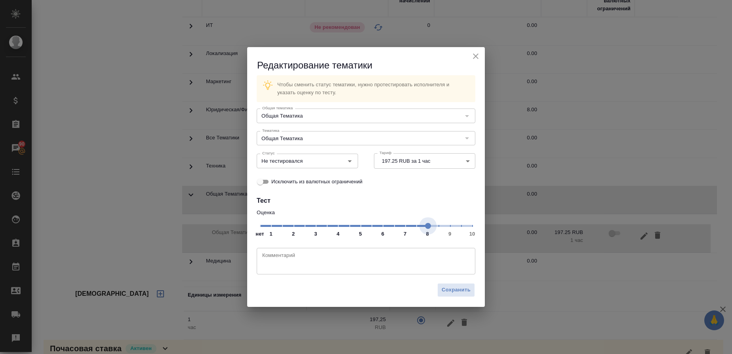
click at [428, 226] on span "нет 1 2 3 4 5 6 7 8 9 10" at bounding box center [366, 225] width 212 height 11
click at [352, 159] on icon "Open" at bounding box center [350, 161] width 10 height 10
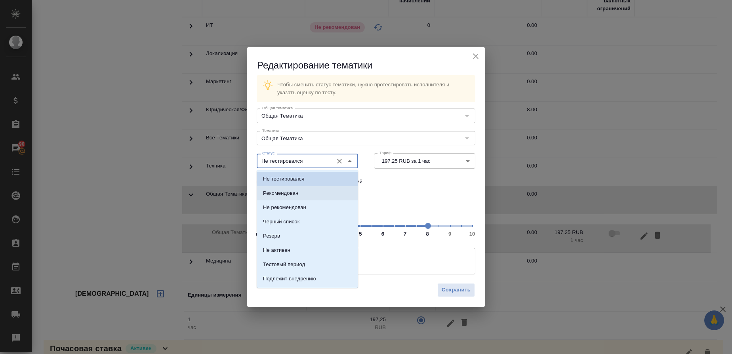
click at [293, 189] on li "Рекомендован" at bounding box center [307, 193] width 101 height 14
type input "Рекомендован"
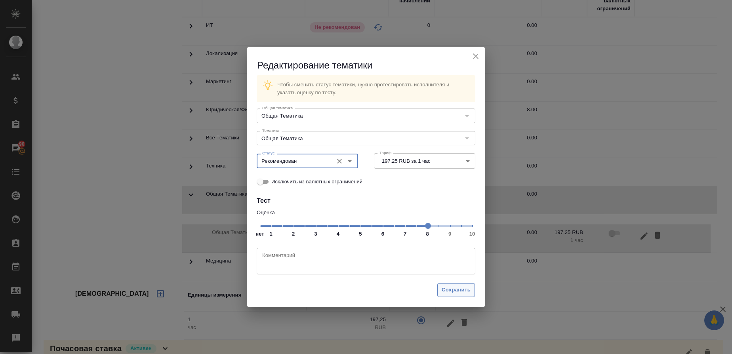
click at [457, 290] on span "Сохранить" at bounding box center [455, 289] width 29 height 9
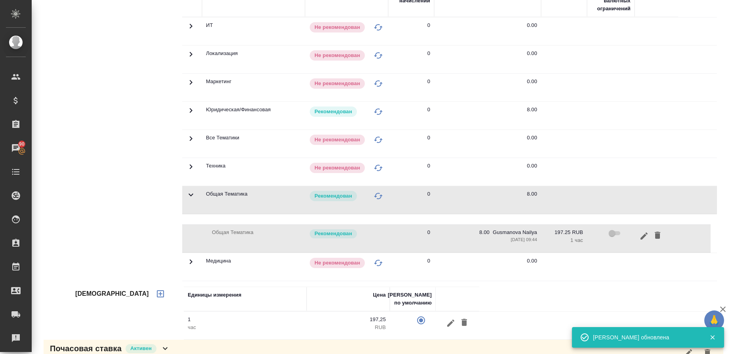
click at [186, 200] on span at bounding box center [191, 198] width 10 height 6
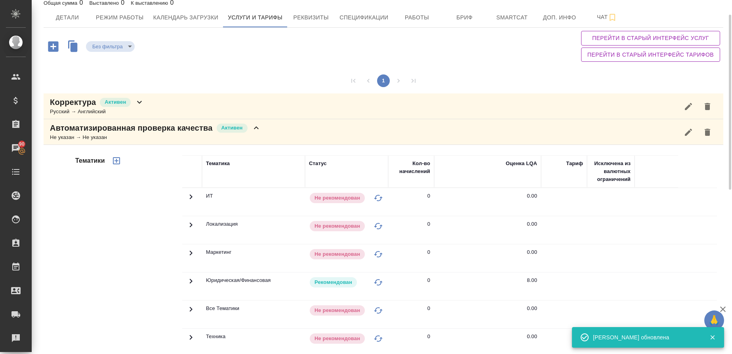
scroll to position [29, 0]
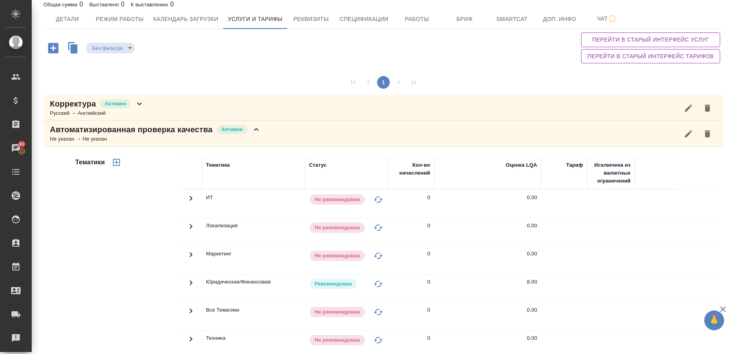
click at [190, 226] on icon at bounding box center [191, 226] width 3 height 5
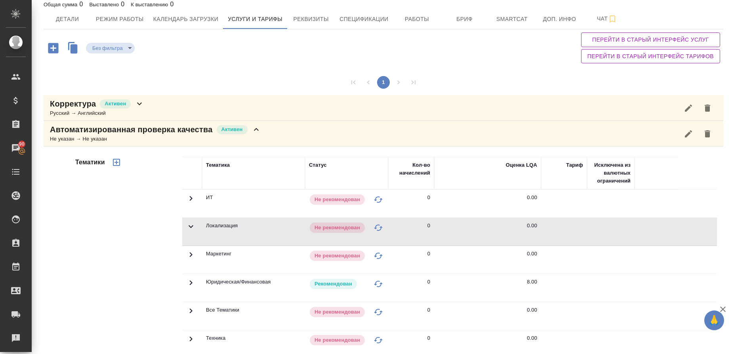
click at [189, 226] on icon at bounding box center [191, 227] width 10 height 10
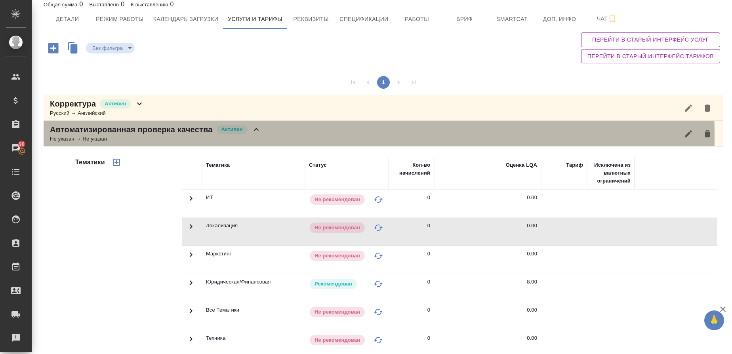
click at [113, 135] on div "Не указан → Не указан" at bounding box center [155, 139] width 211 height 8
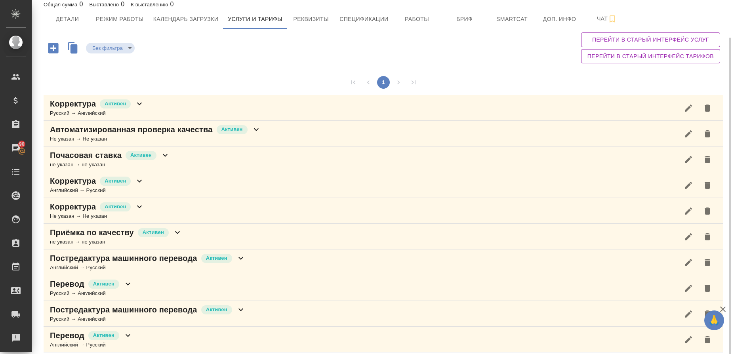
scroll to position [34, 0]
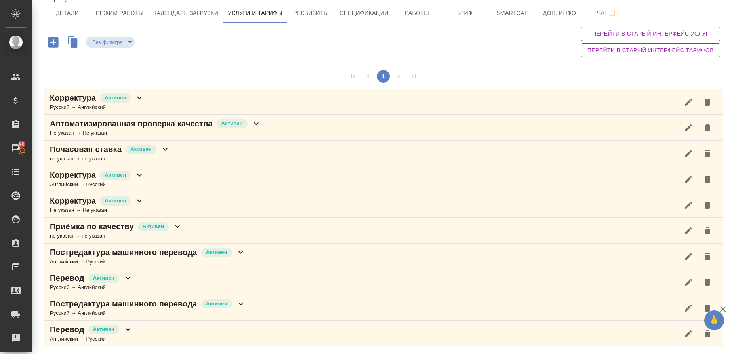
click at [68, 224] on p "Приёмка по качеству" at bounding box center [92, 226] width 84 height 11
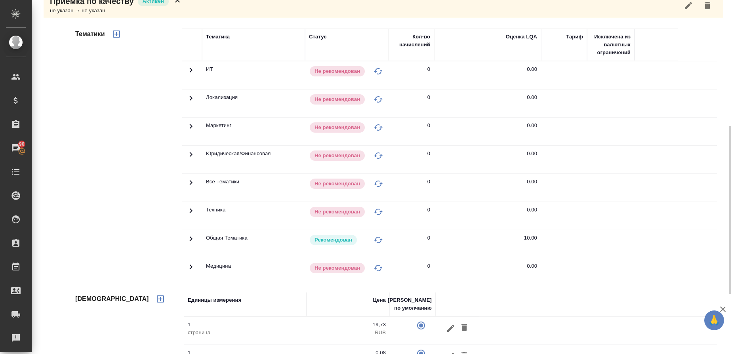
scroll to position [261, 0]
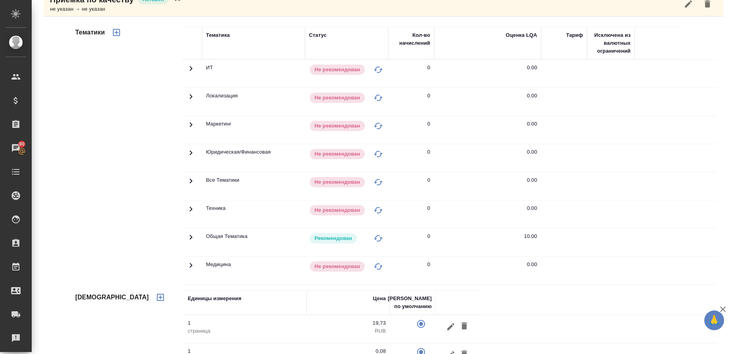
click at [187, 151] on icon at bounding box center [191, 153] width 10 height 10
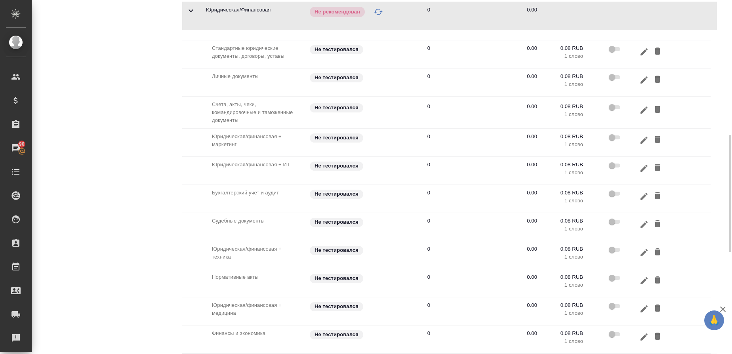
scroll to position [402, 0]
click at [633, 238] on td at bounding box center [651, 228] width 36 height 28
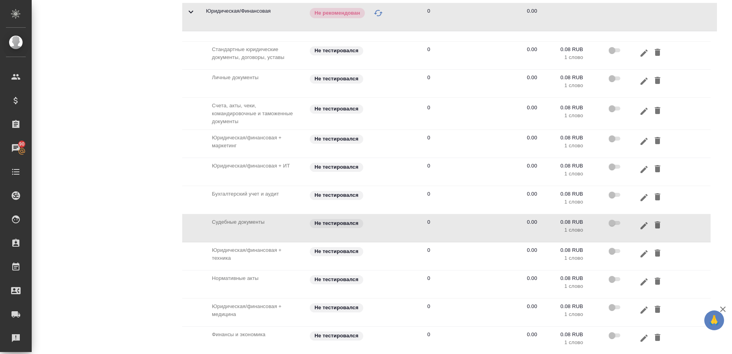
click at [715, 73] on div "Тематика Статус Кол-во начислений Оценка LQA Тариф Исключена из валютных ограни…" at bounding box center [453, 172] width 542 height 595
click at [190, 11] on icon at bounding box center [191, 12] width 10 height 10
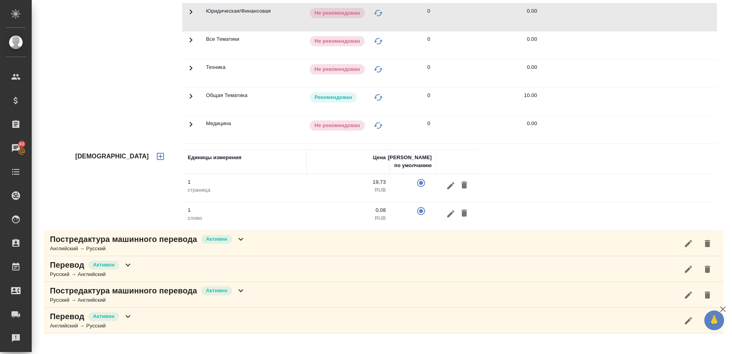
click at [190, 99] on icon at bounding box center [191, 96] width 10 height 10
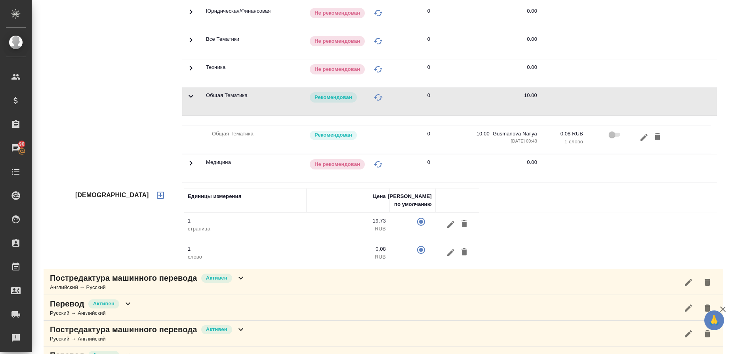
click at [191, 163] on icon at bounding box center [191, 163] width 10 height 10
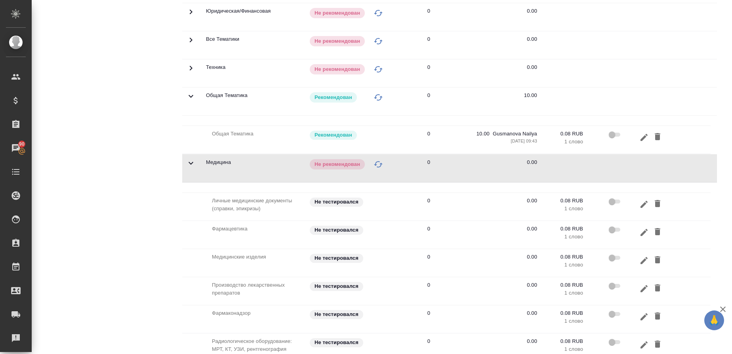
click at [191, 163] on icon at bounding box center [190, 163] width 5 height 3
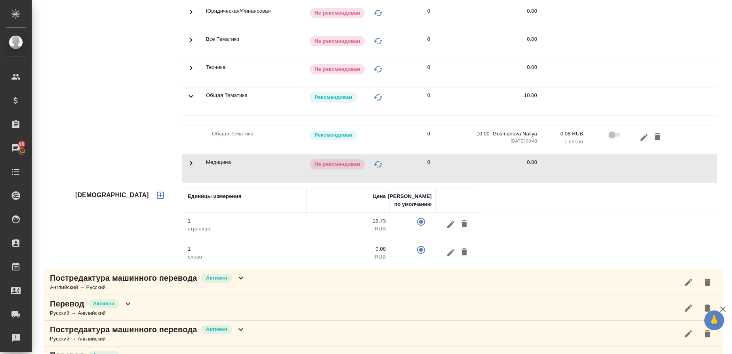
click at [194, 99] on td at bounding box center [192, 101] width 20 height 28
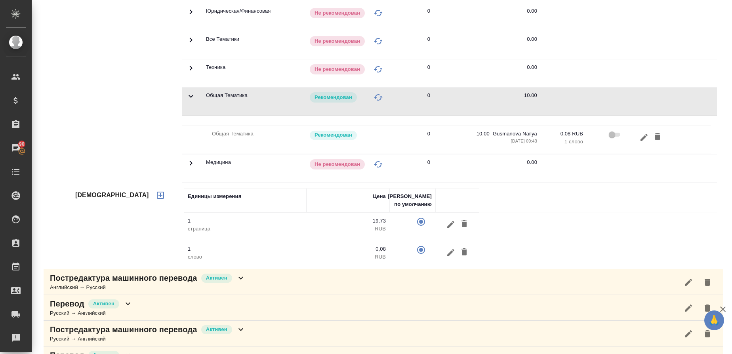
click at [189, 94] on icon at bounding box center [191, 96] width 10 height 10
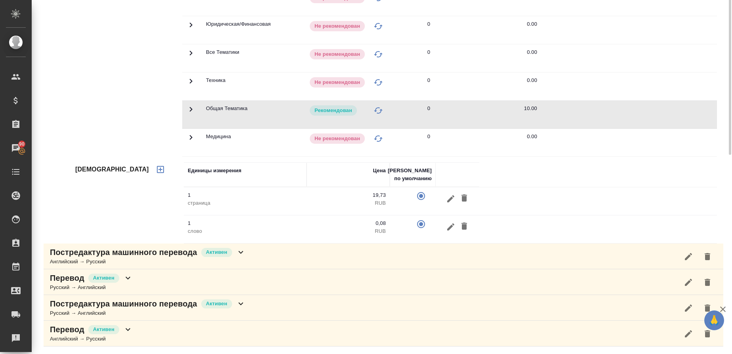
scroll to position [0, 0]
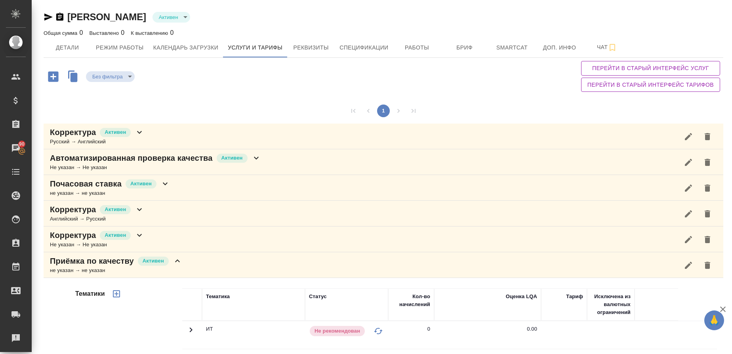
click at [62, 274] on div "Приёмка по качеству Активен не указан → не указан" at bounding box center [383, 265] width 679 height 26
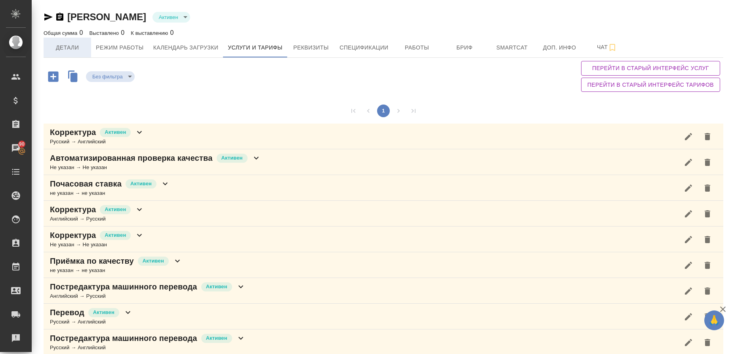
click at [70, 51] on span "Детали" at bounding box center [67, 48] width 38 height 10
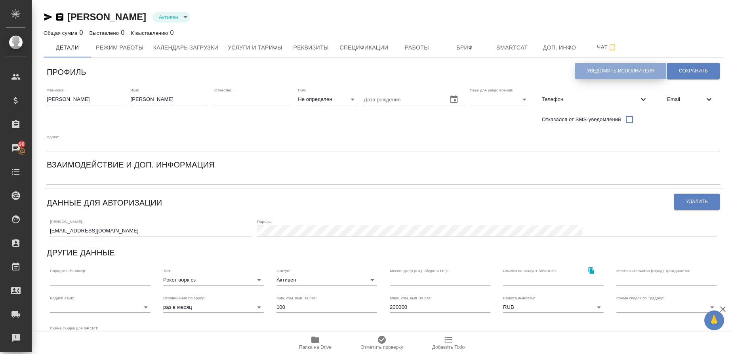
click at [641, 68] on span "Уведомить исполнителя" at bounding box center [620, 71] width 67 height 7
type textarea "Добрый день, Елизавета! Ознакомиться с подробной информацией по выполненным раб…"
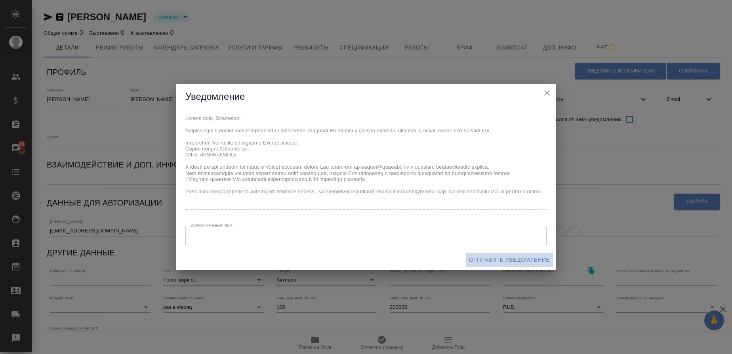
click at [516, 257] on span "Отправить уведомление" at bounding box center [509, 260] width 81 height 10
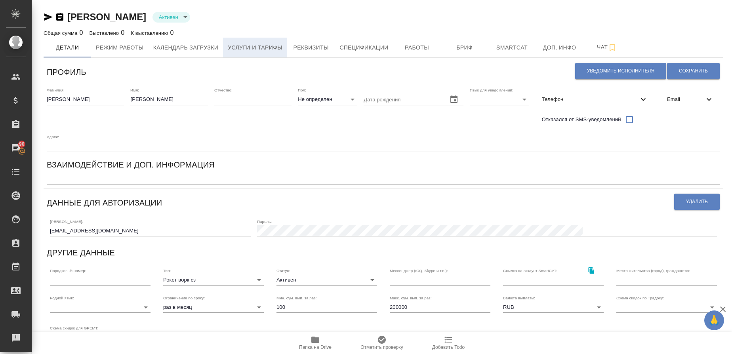
click at [264, 47] on span "Услуги и тарифы" at bounding box center [255, 48] width 55 height 10
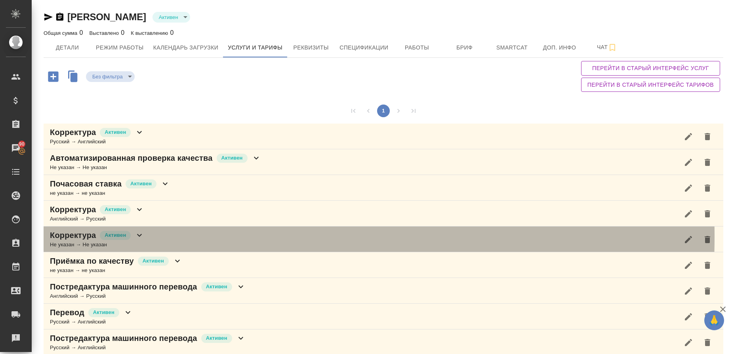
click at [75, 236] on p "Корректура" at bounding box center [73, 235] width 46 height 11
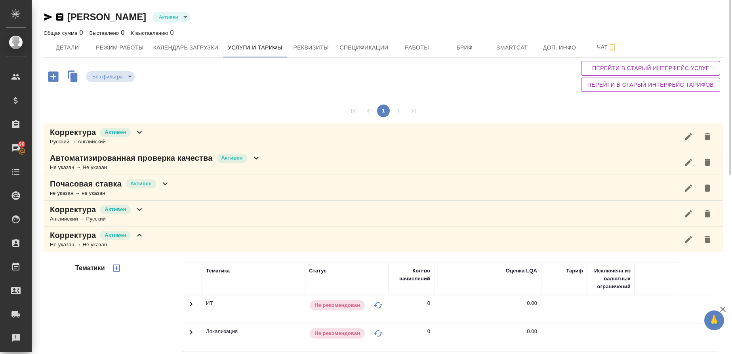
click at [77, 230] on p "Корректура" at bounding box center [73, 235] width 46 height 11
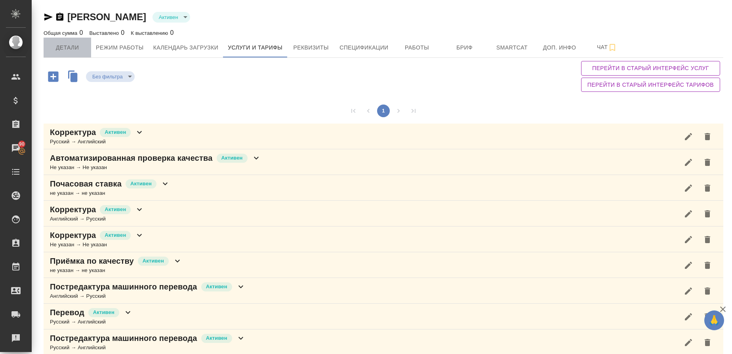
click at [67, 53] on button "Детали" at bounding box center [68, 48] width 48 height 20
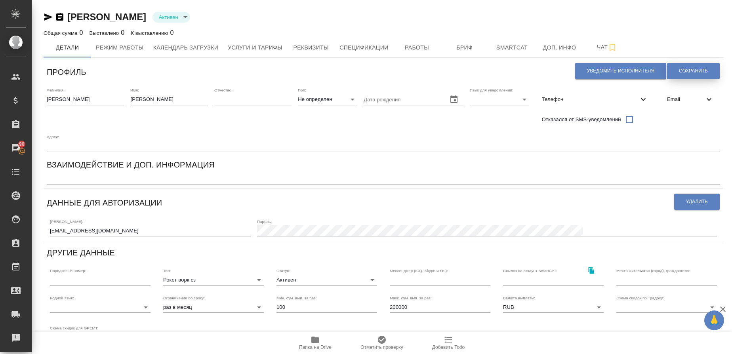
click at [699, 71] on button "Сохранить" at bounding box center [693, 71] width 53 height 16
